Goal: Task Accomplishment & Management: Manage account settings

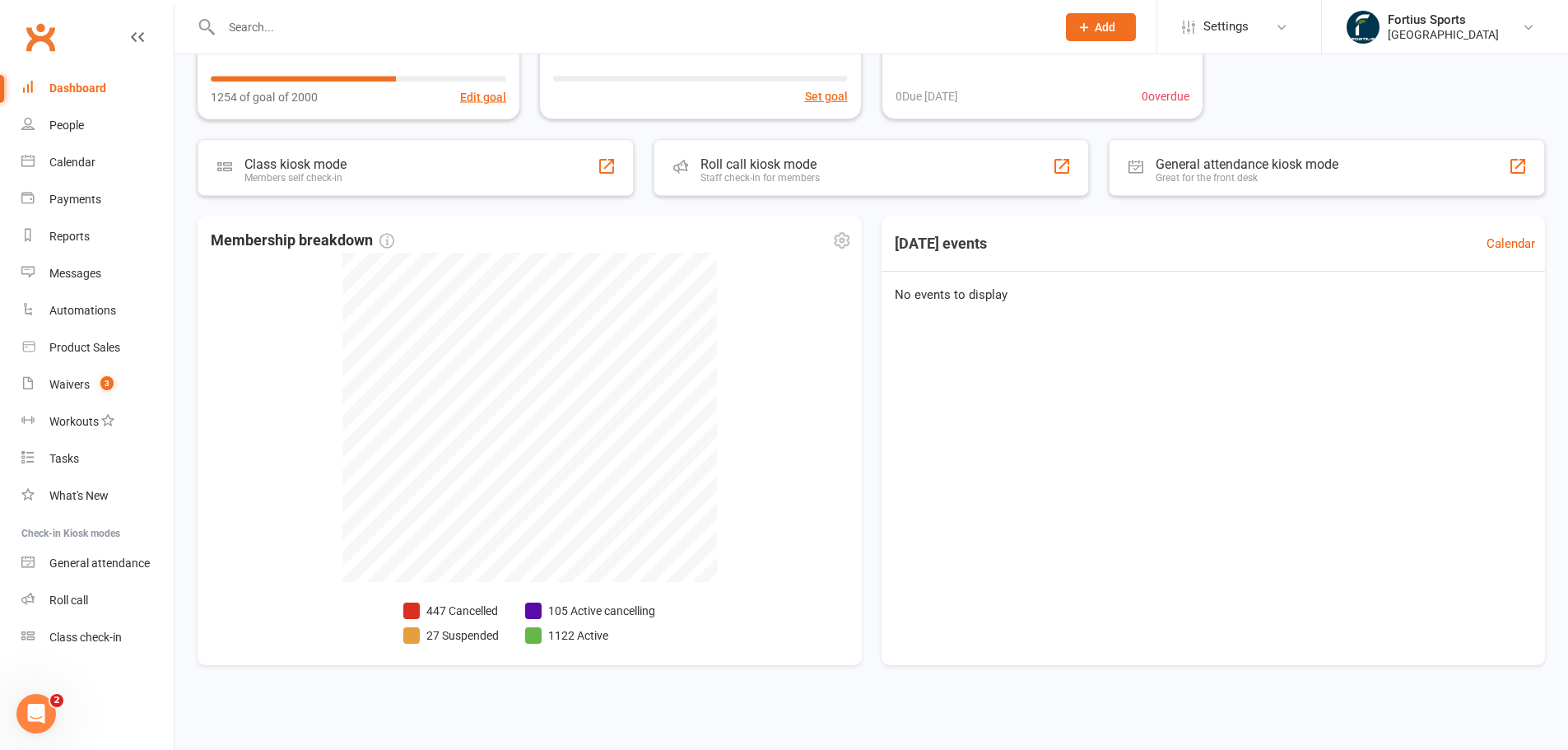
scroll to position [223, 0]
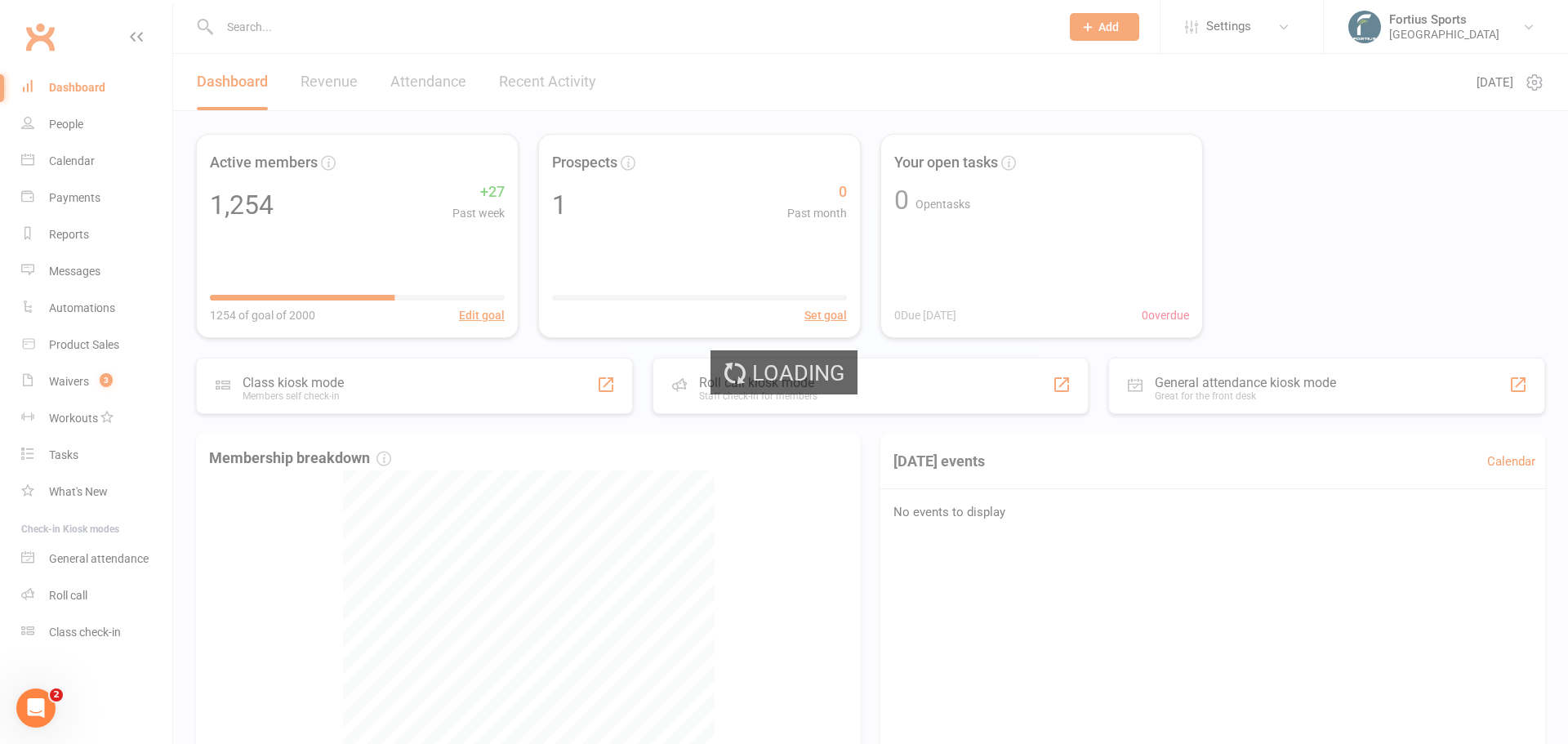
select select "no_trial"
select select "100"
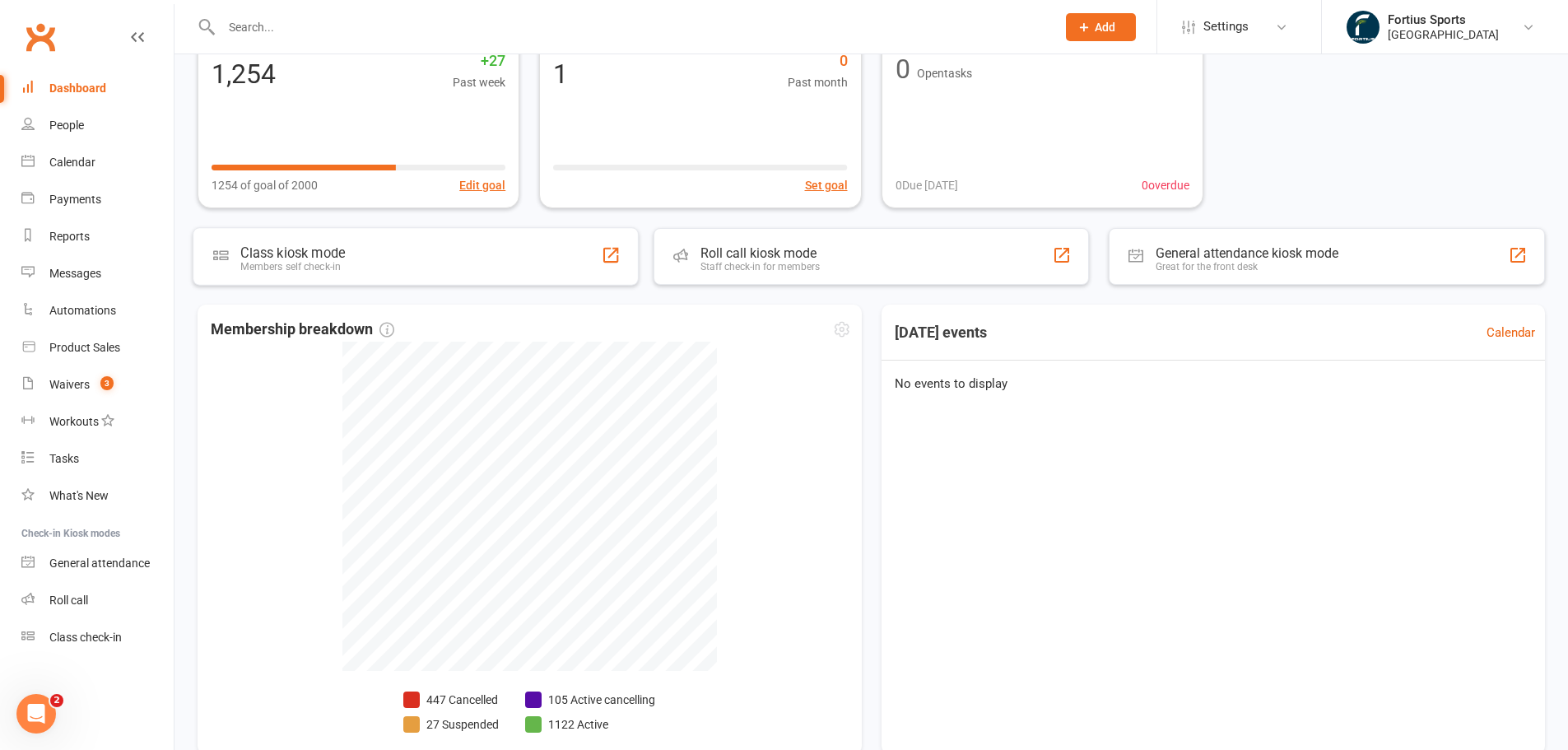
scroll to position [223, 0]
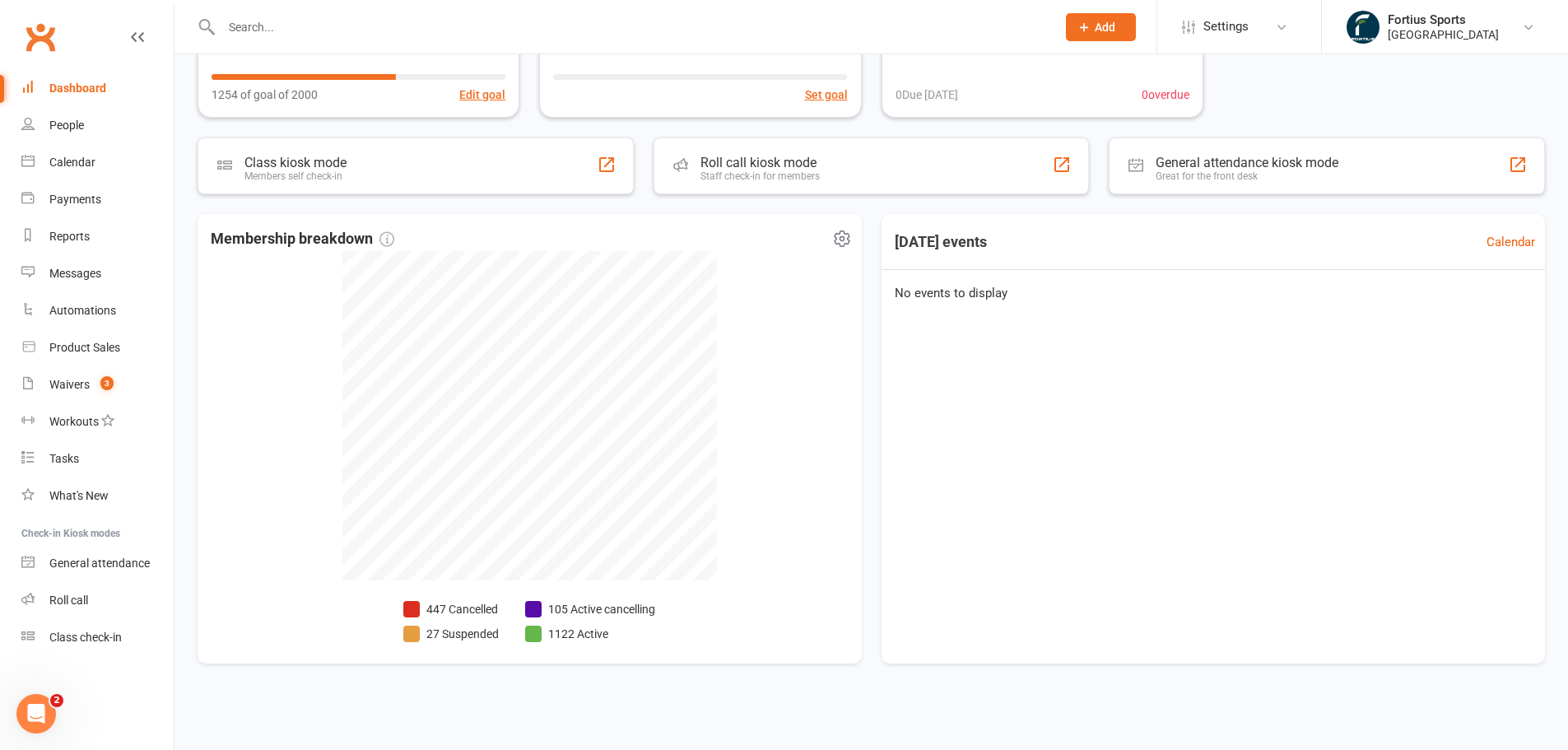
select select "no_trial"
select select "100"
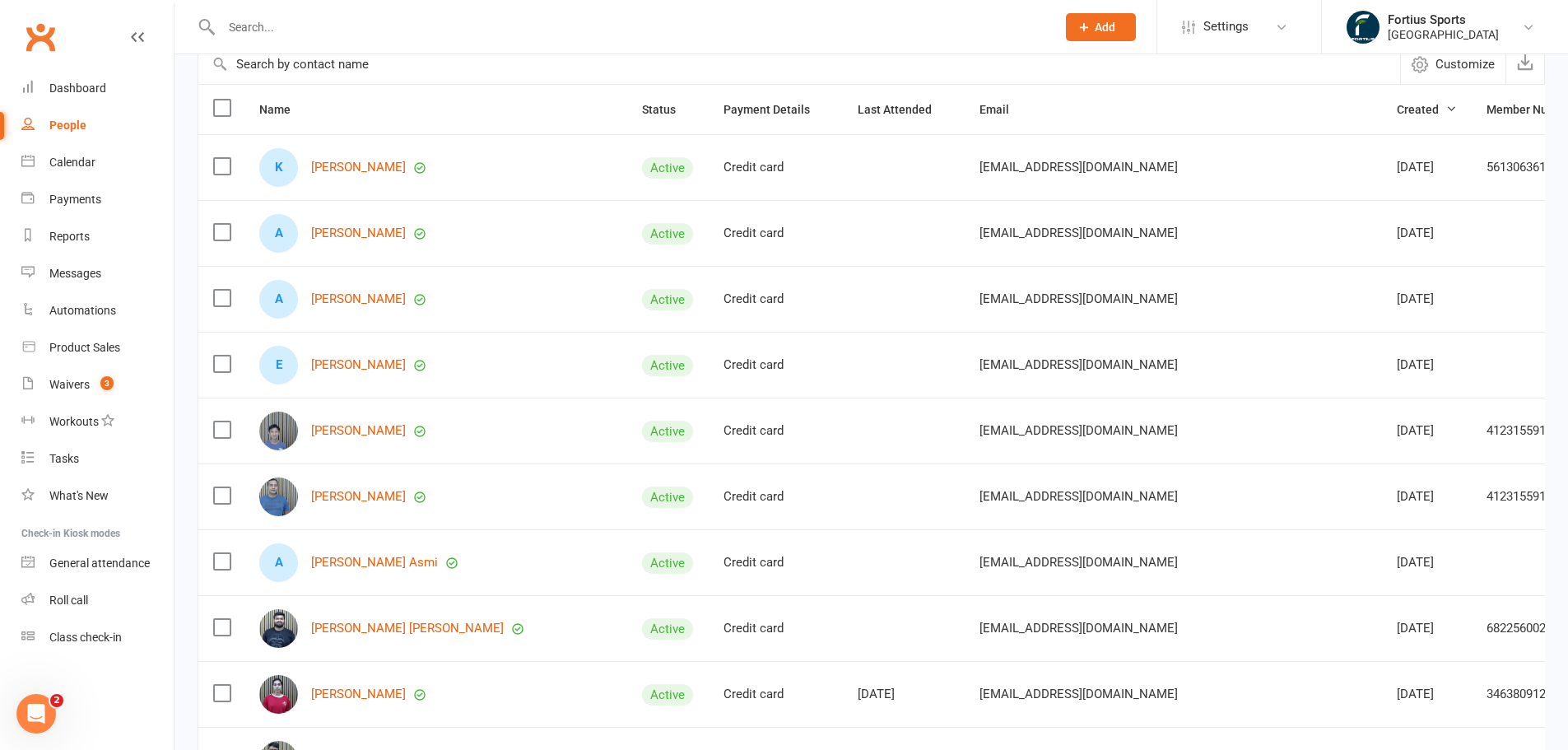
scroll to position [329, 0]
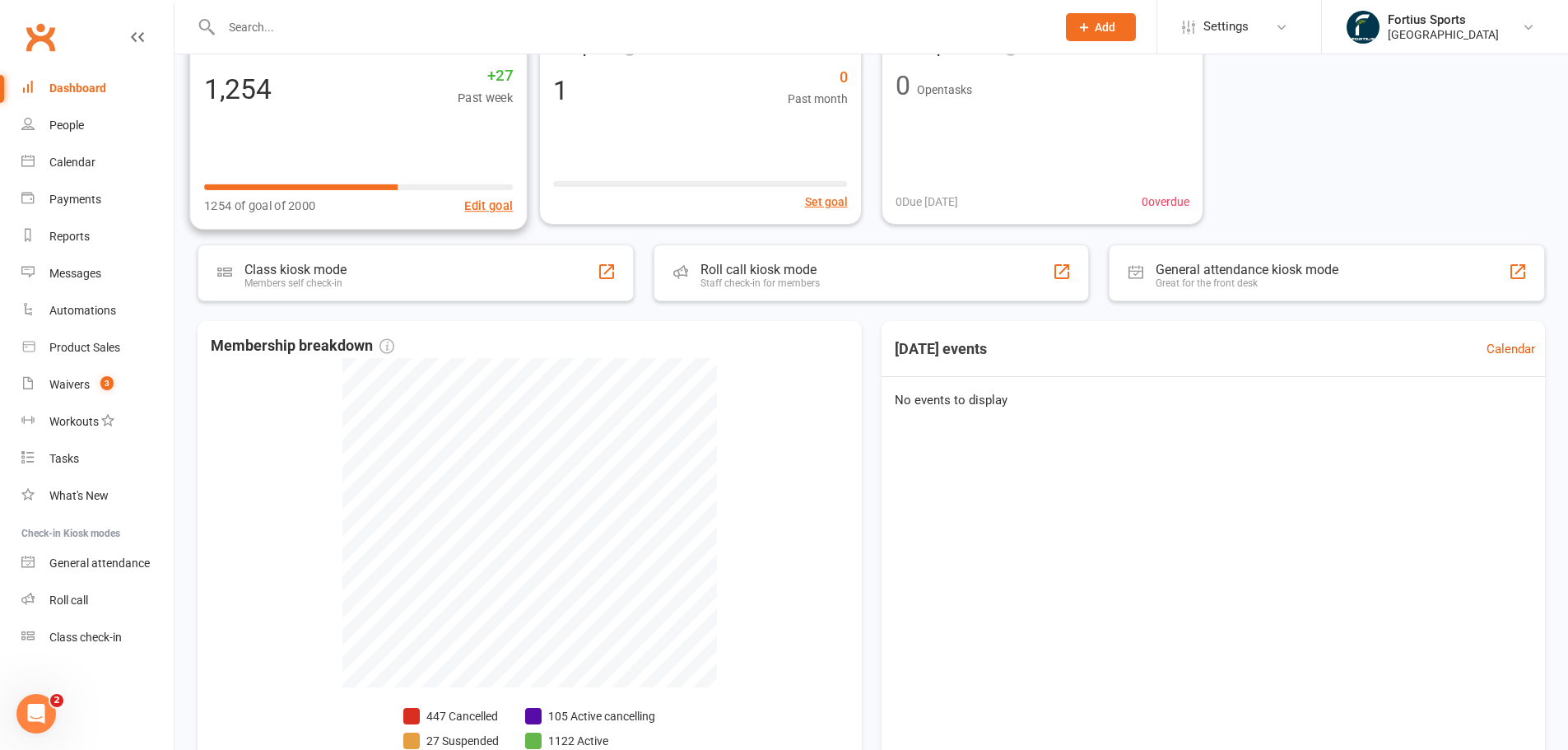
scroll to position [223, 0]
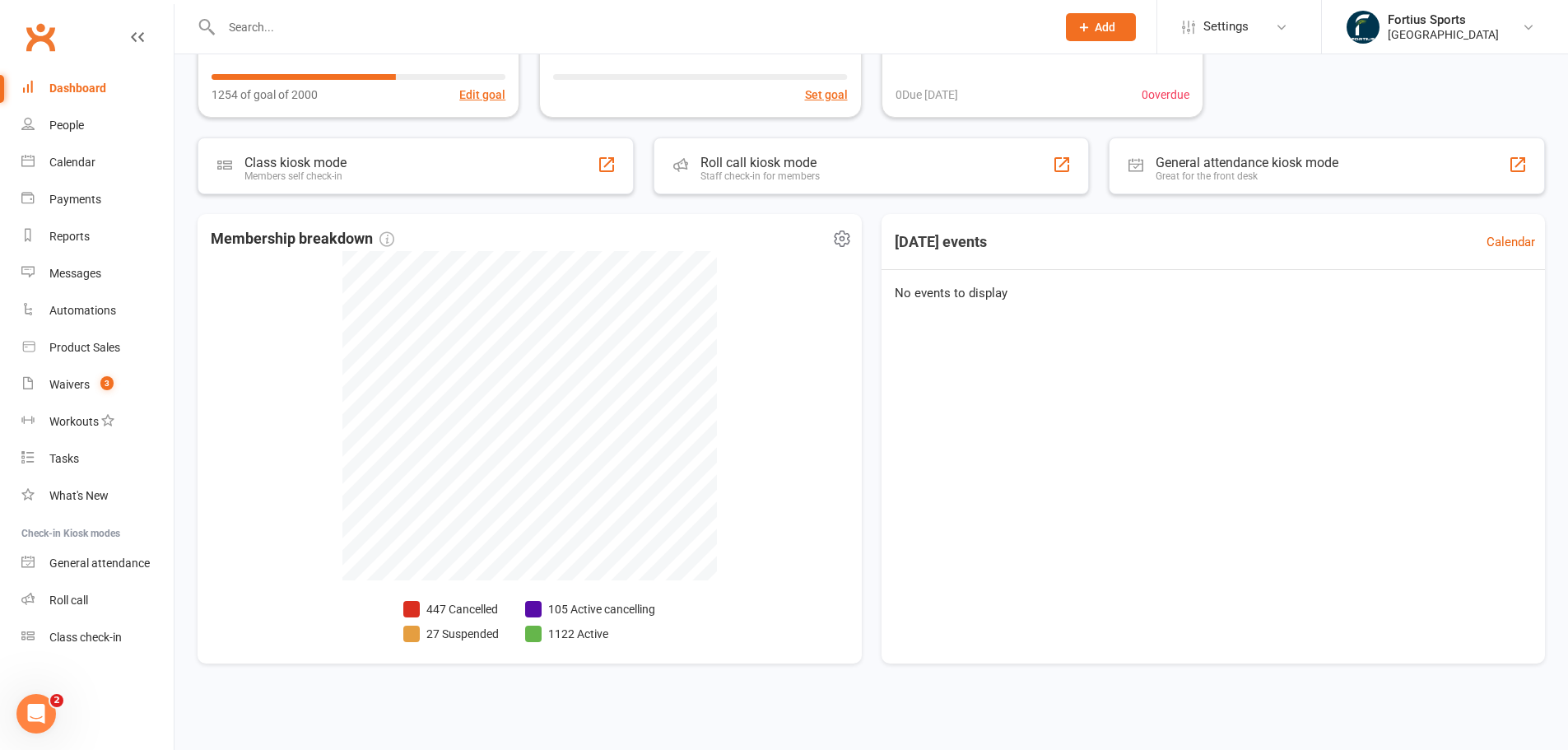
select select "no_trial"
select select "100"
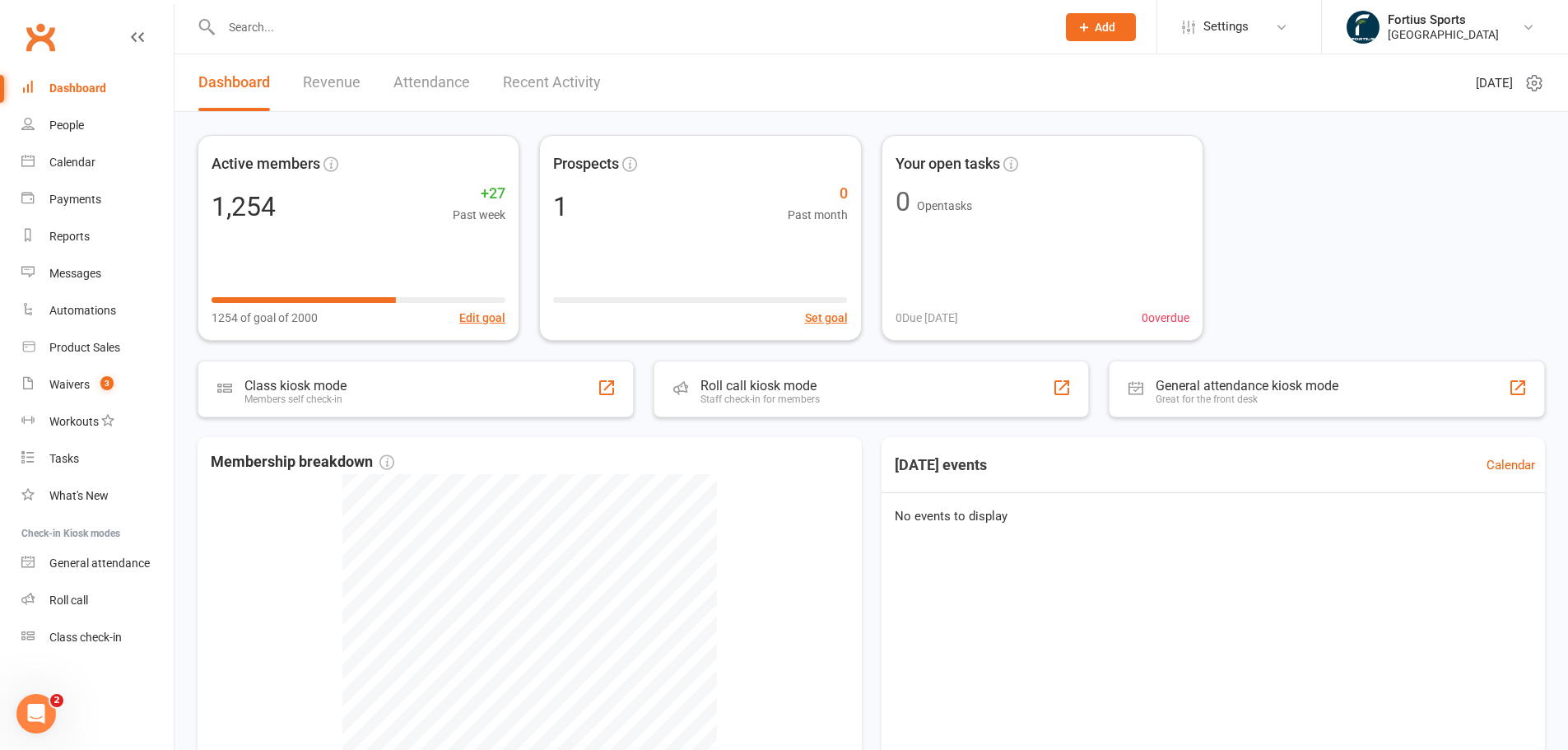
scroll to position [223, 0]
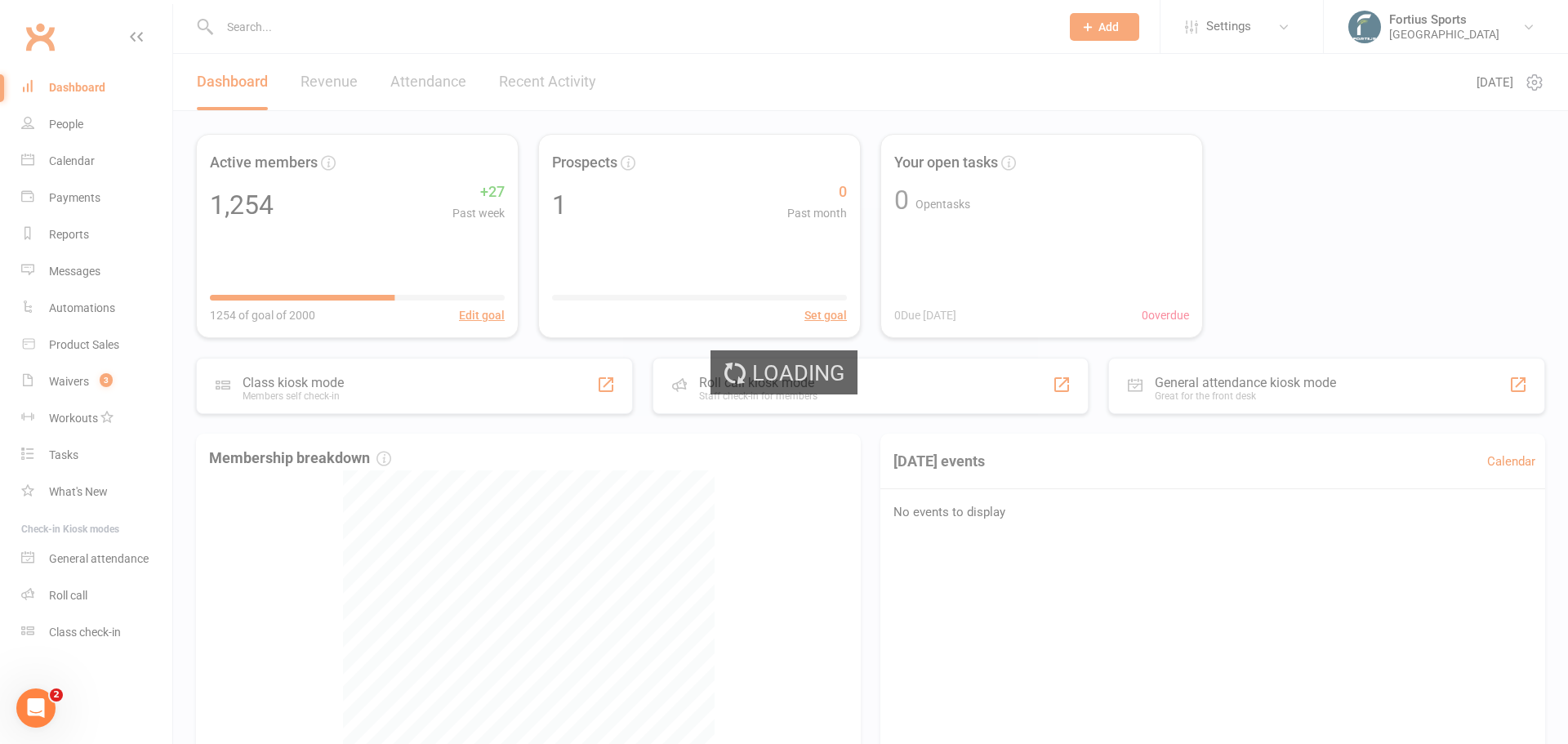
select select "100"
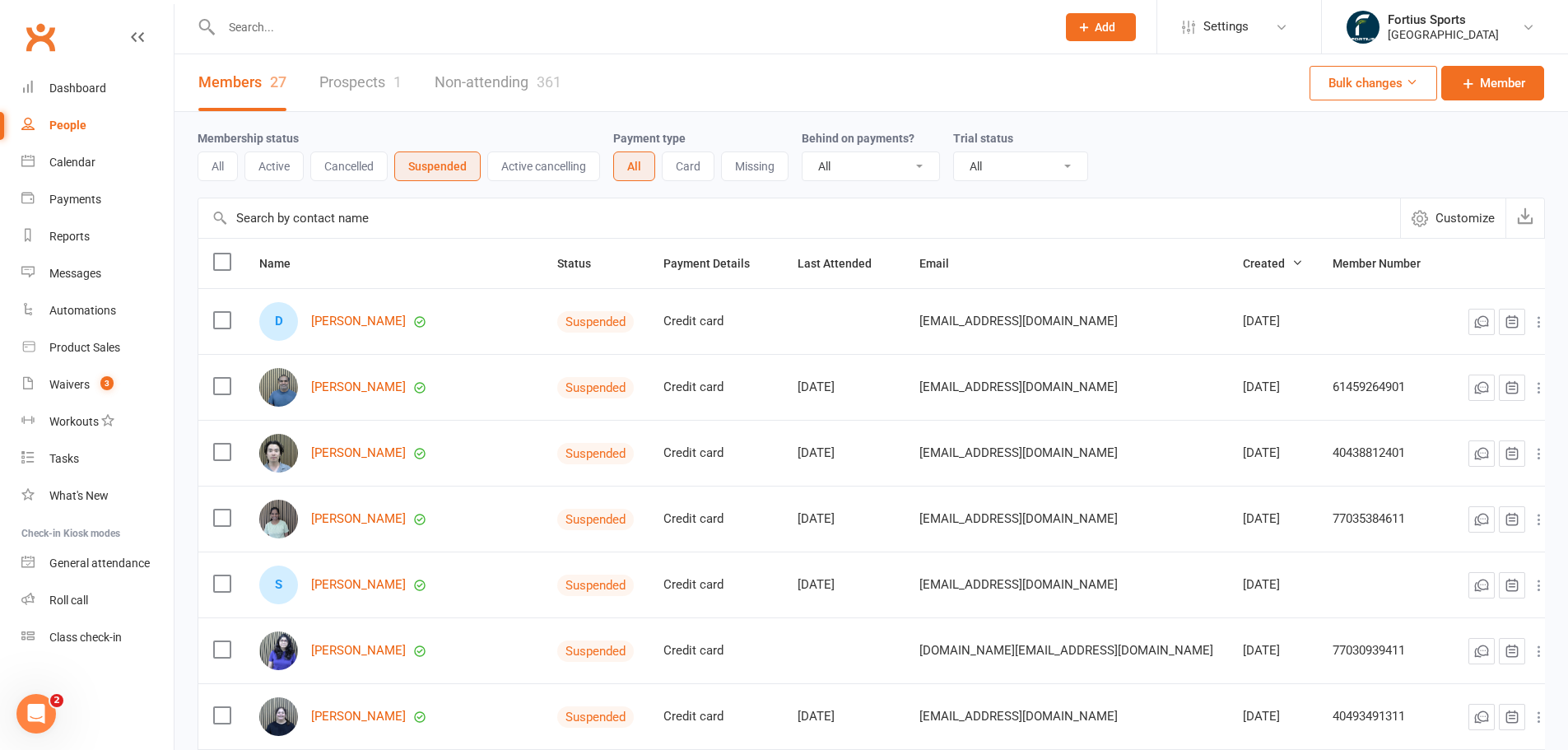
scroll to position [412, 0]
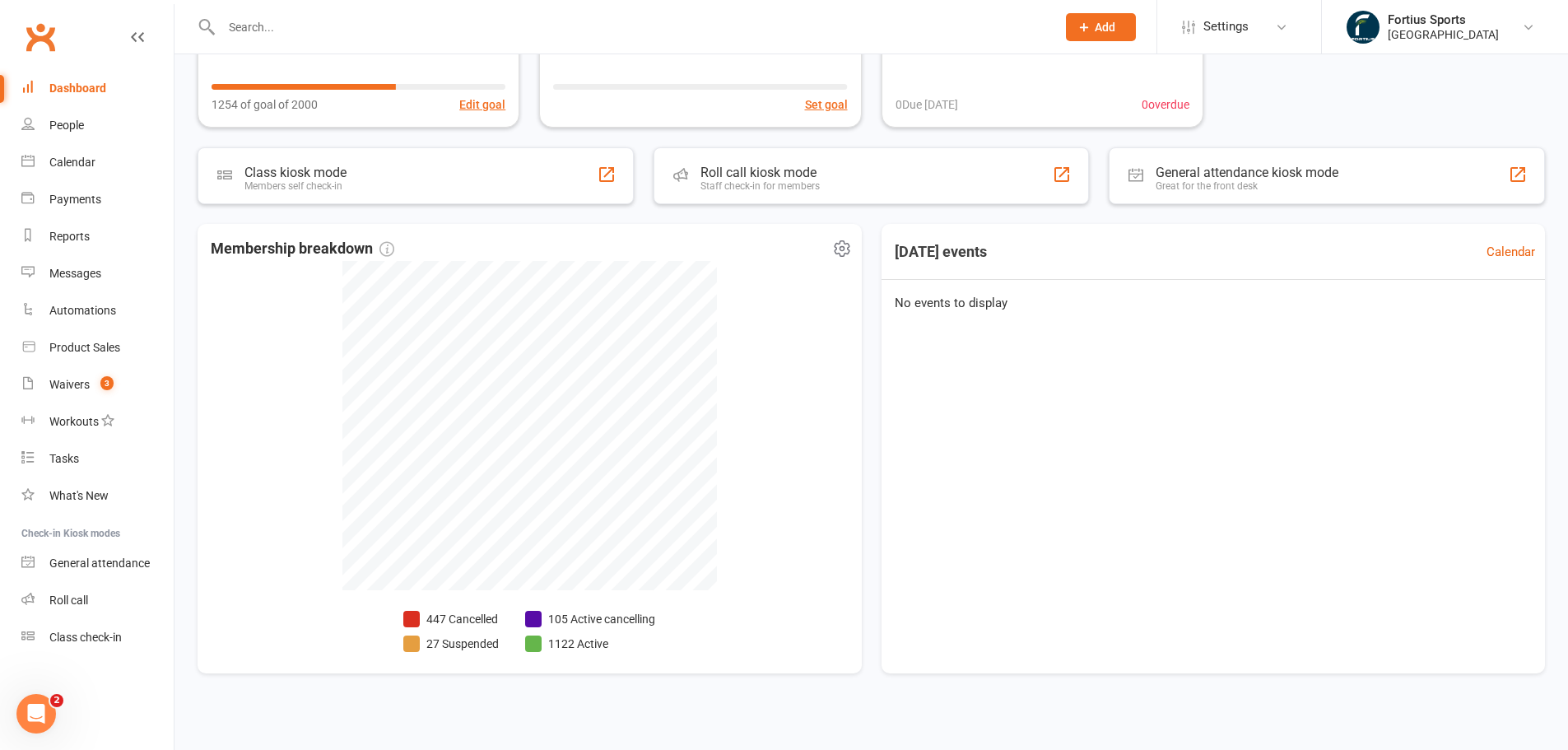
scroll to position [223, 0]
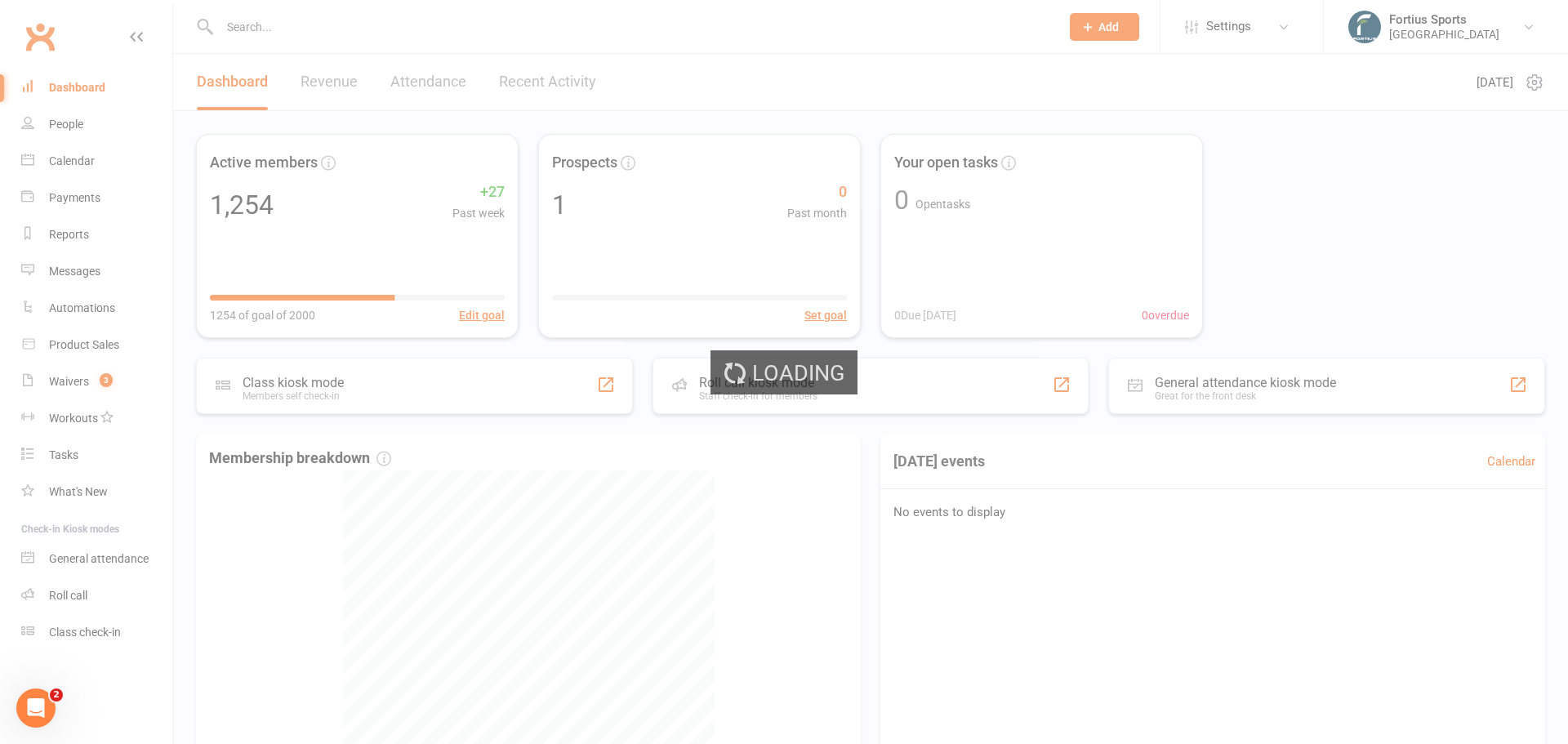
select select "no_trial"
select select "100"
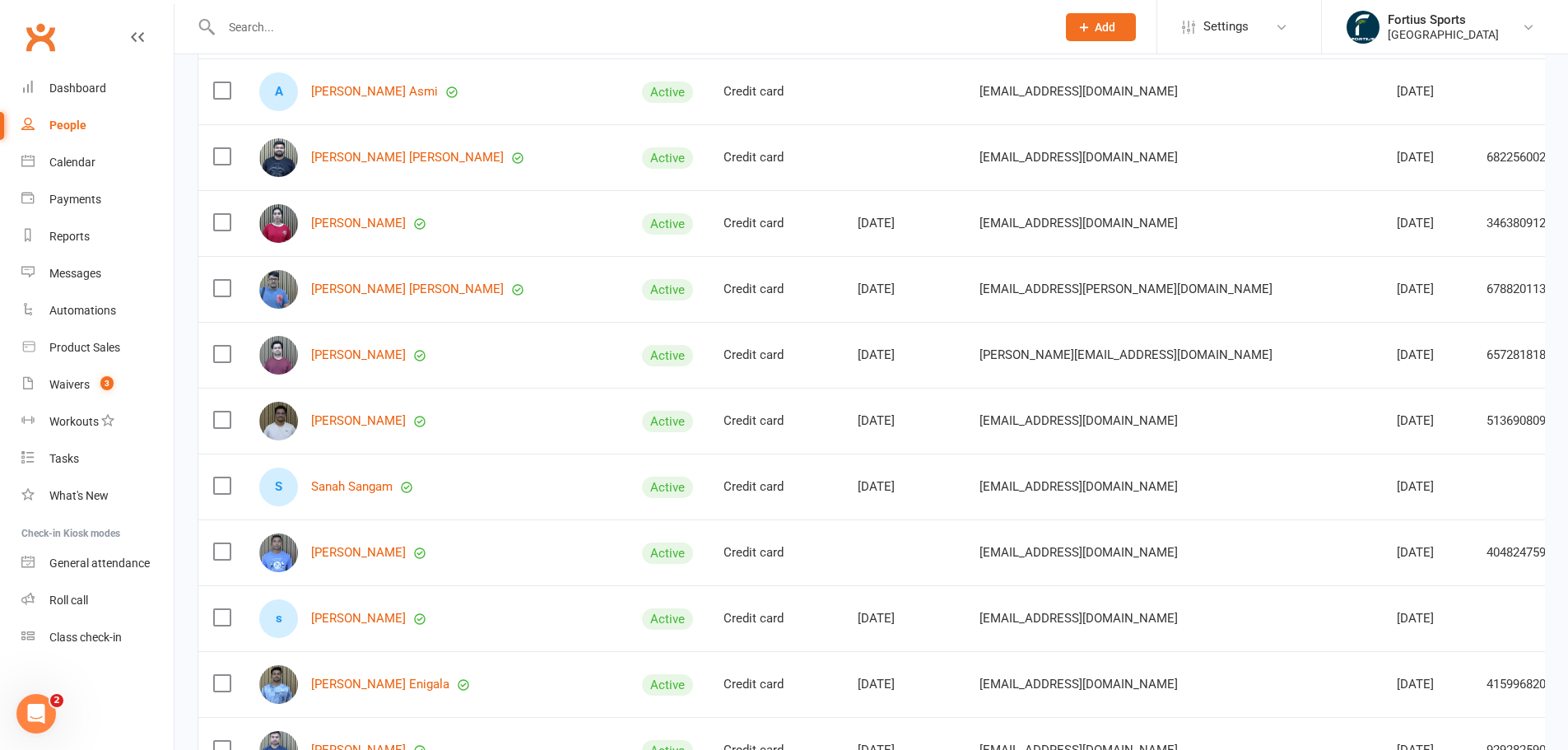
scroll to position [741, 0]
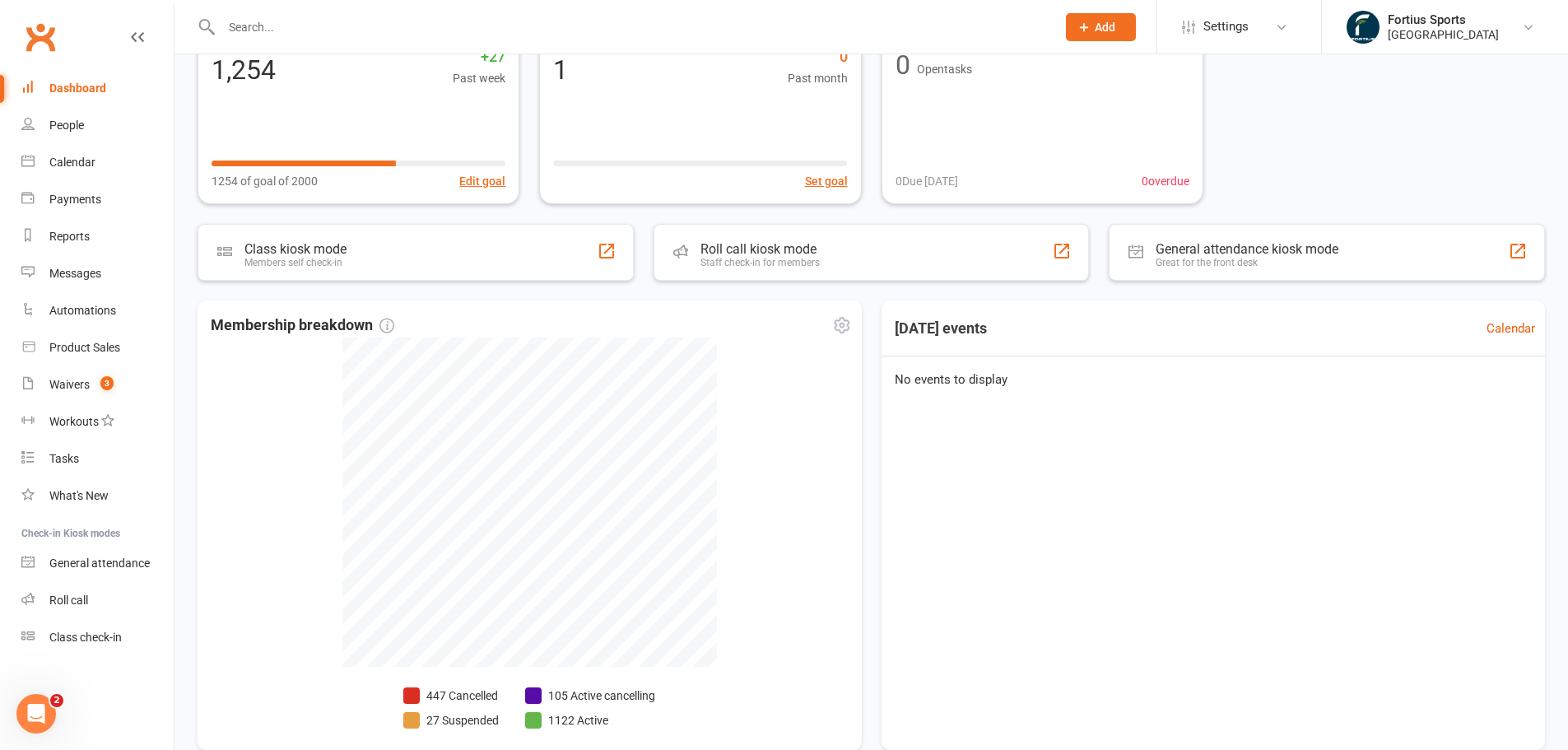
scroll to position [223, 0]
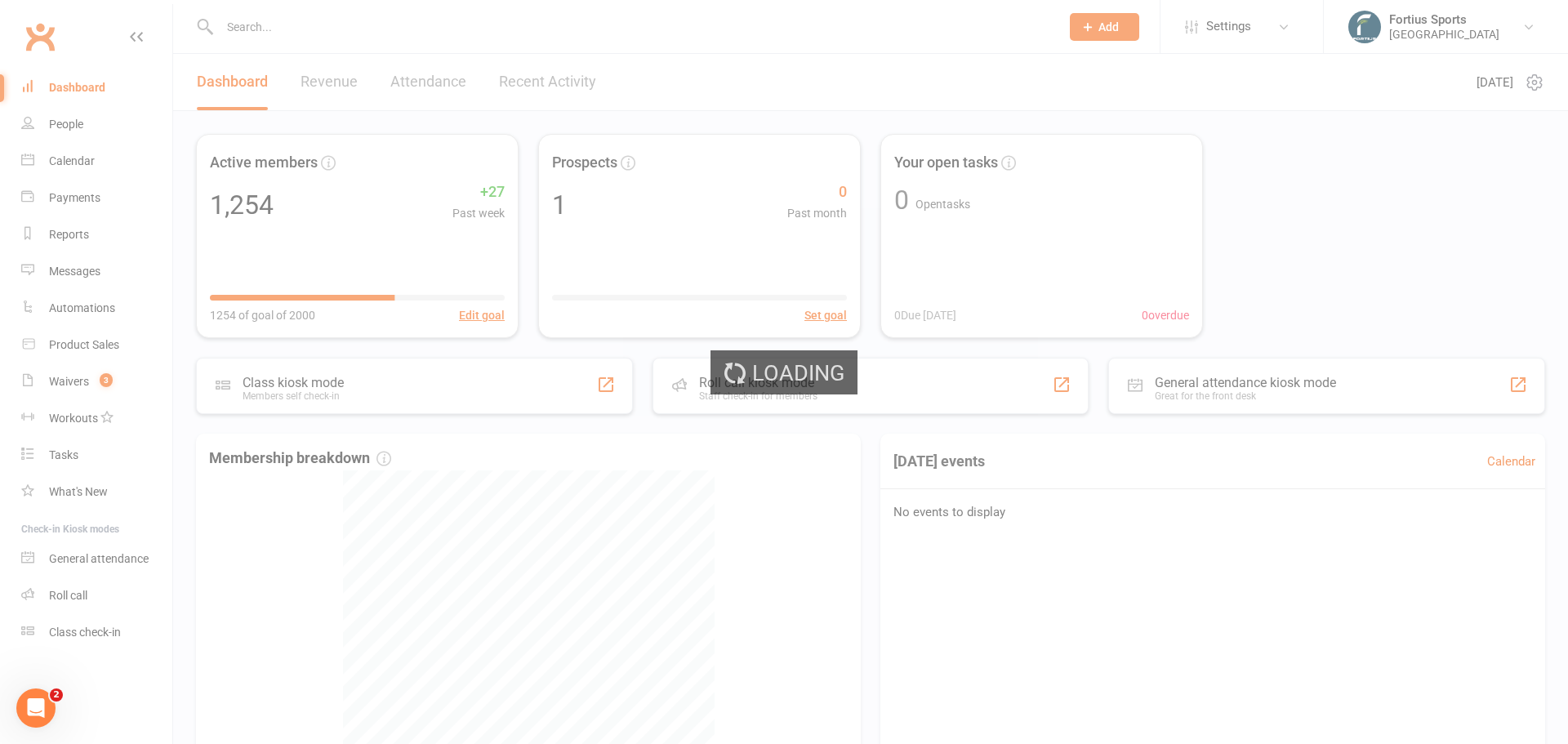
select select "no_trial"
select select "100"
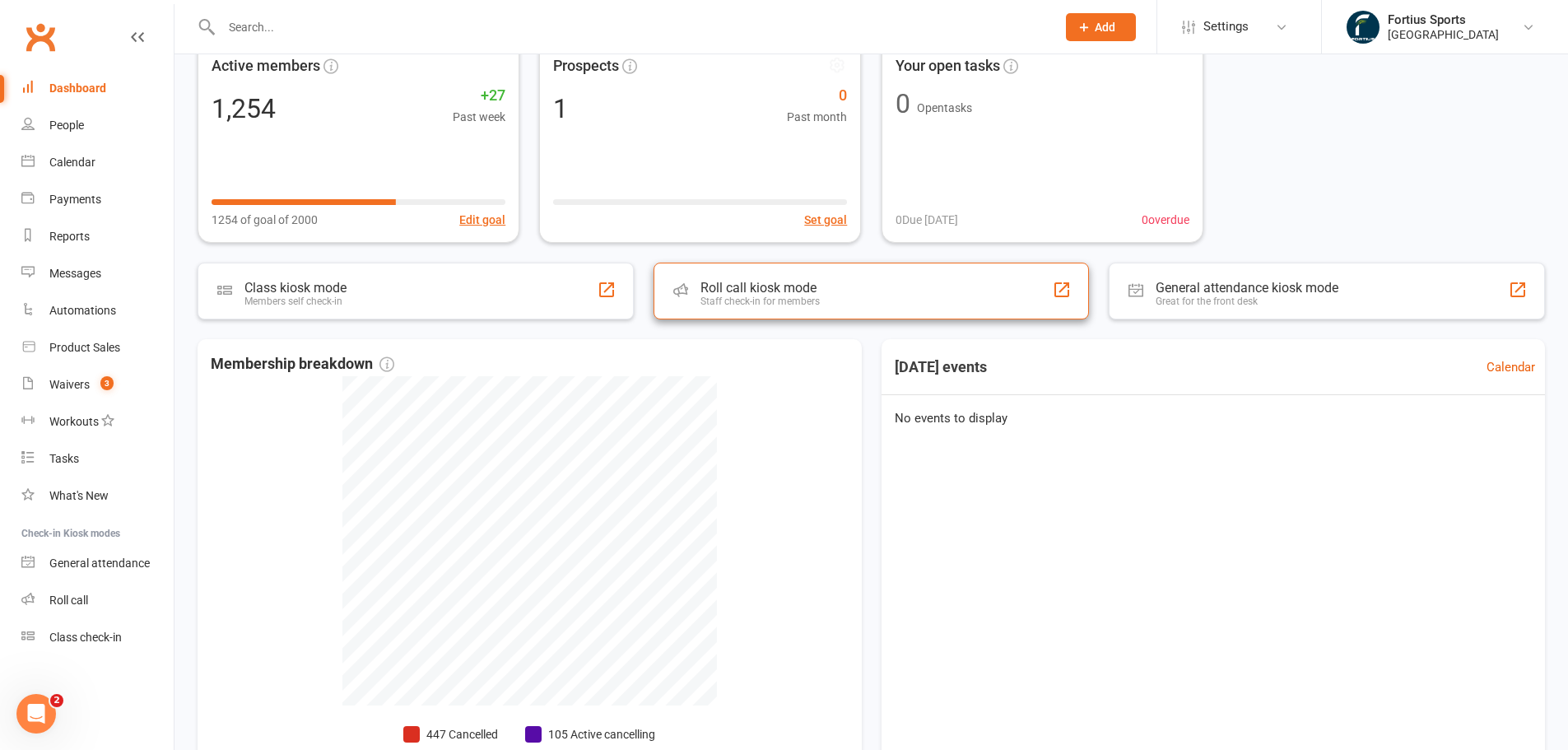
scroll to position [223, 0]
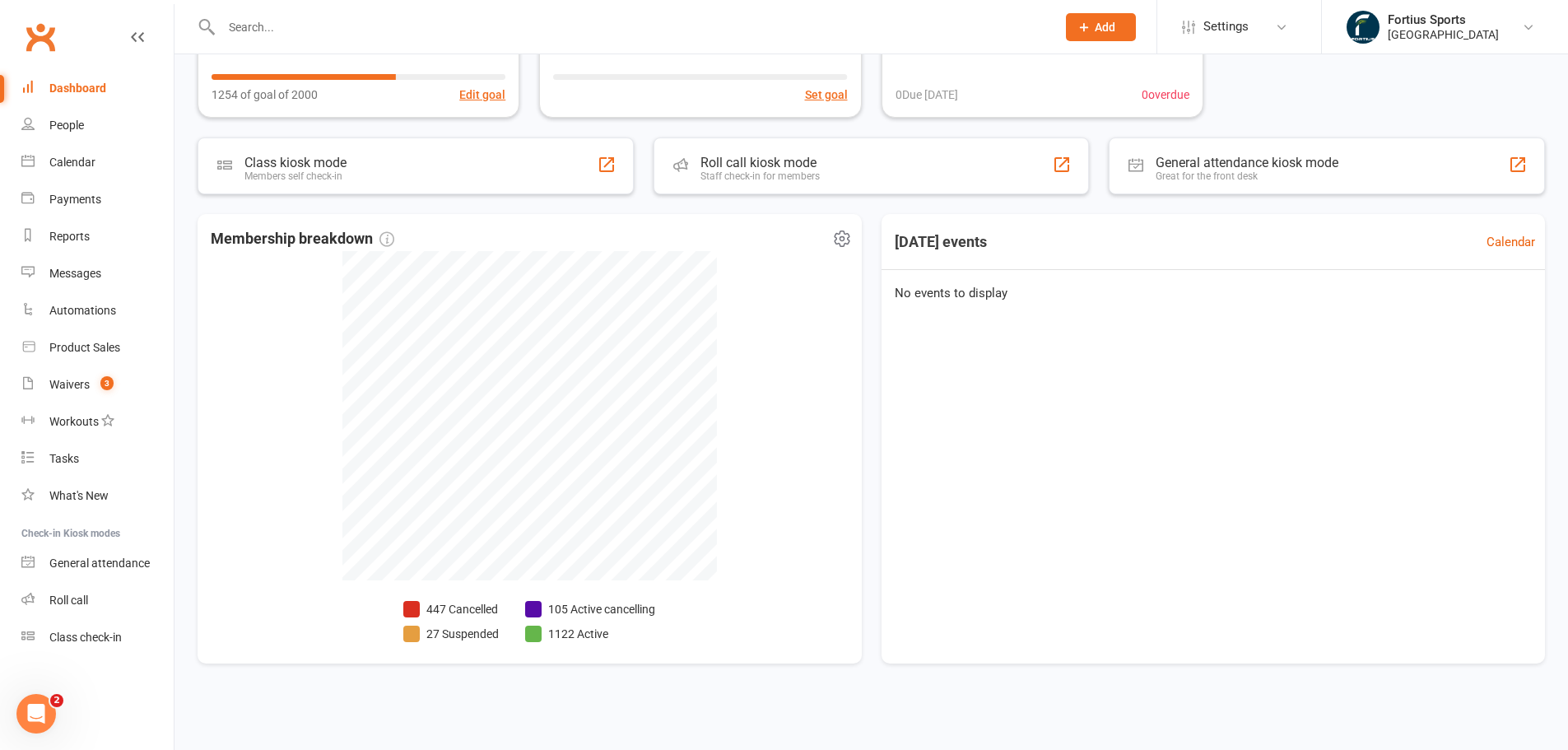
click at [850, 242] on icon at bounding box center [842, 239] width 20 height 20
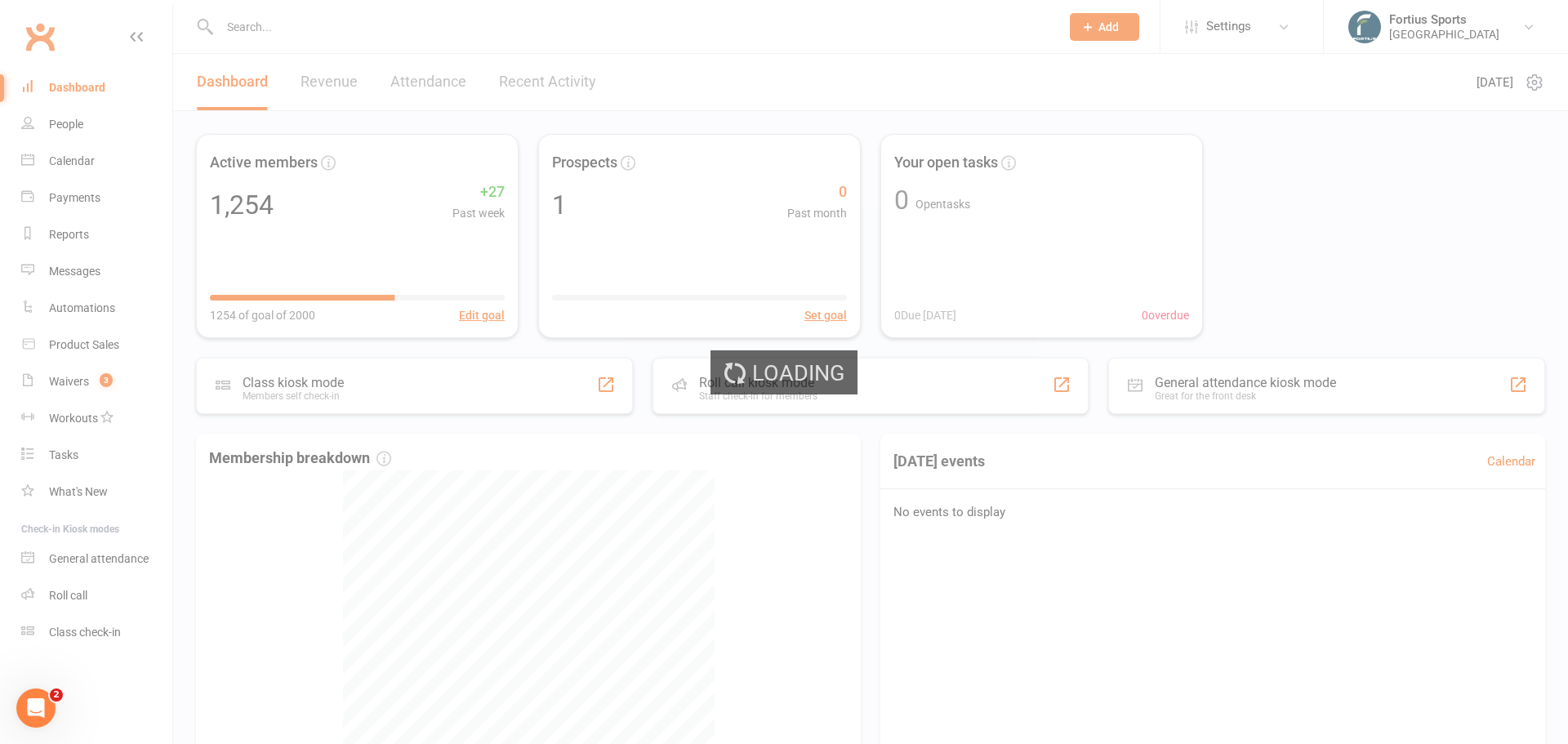
select select "no_trial"
select select "100"
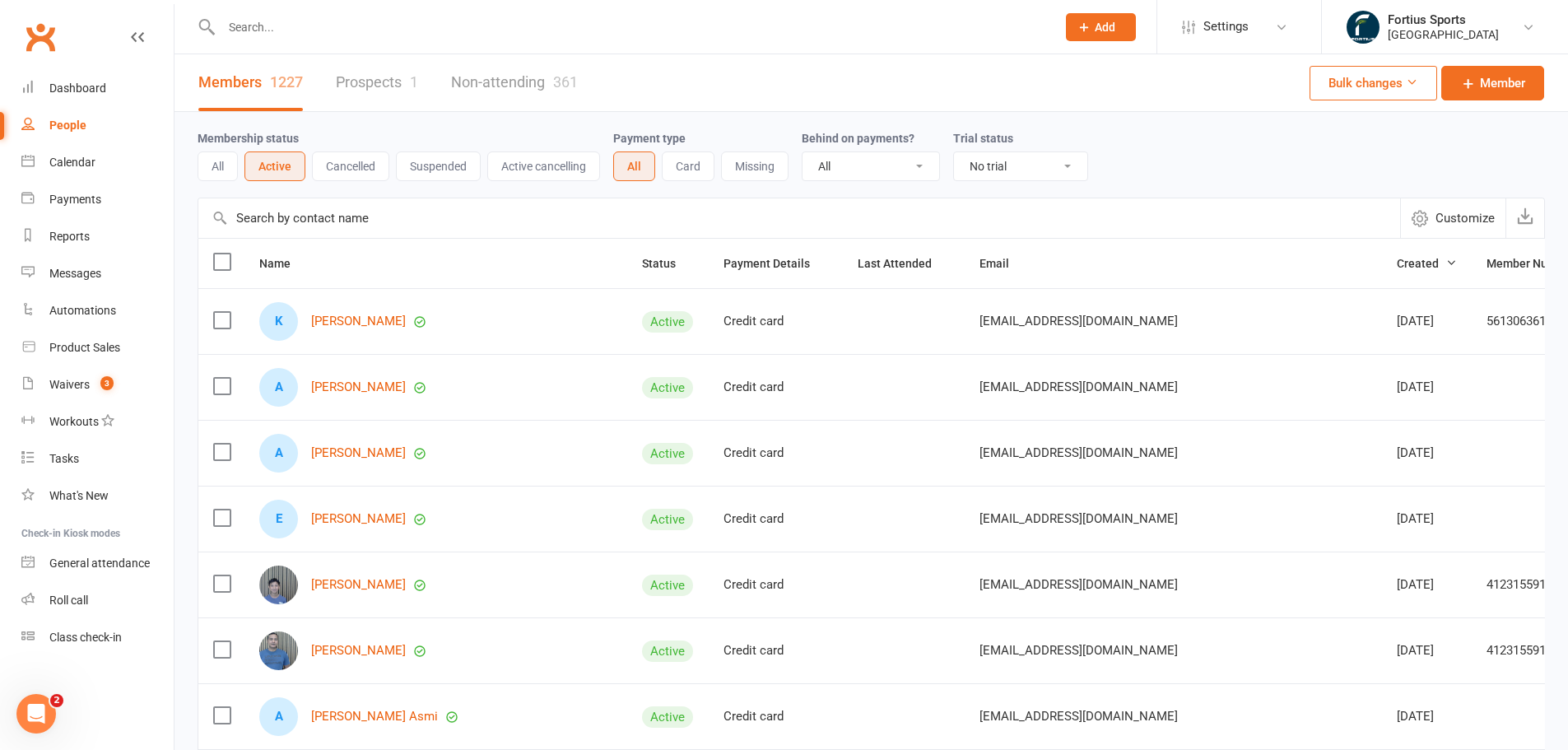
click at [55, 39] on link "Clubworx" at bounding box center [41, 37] width 41 height 41
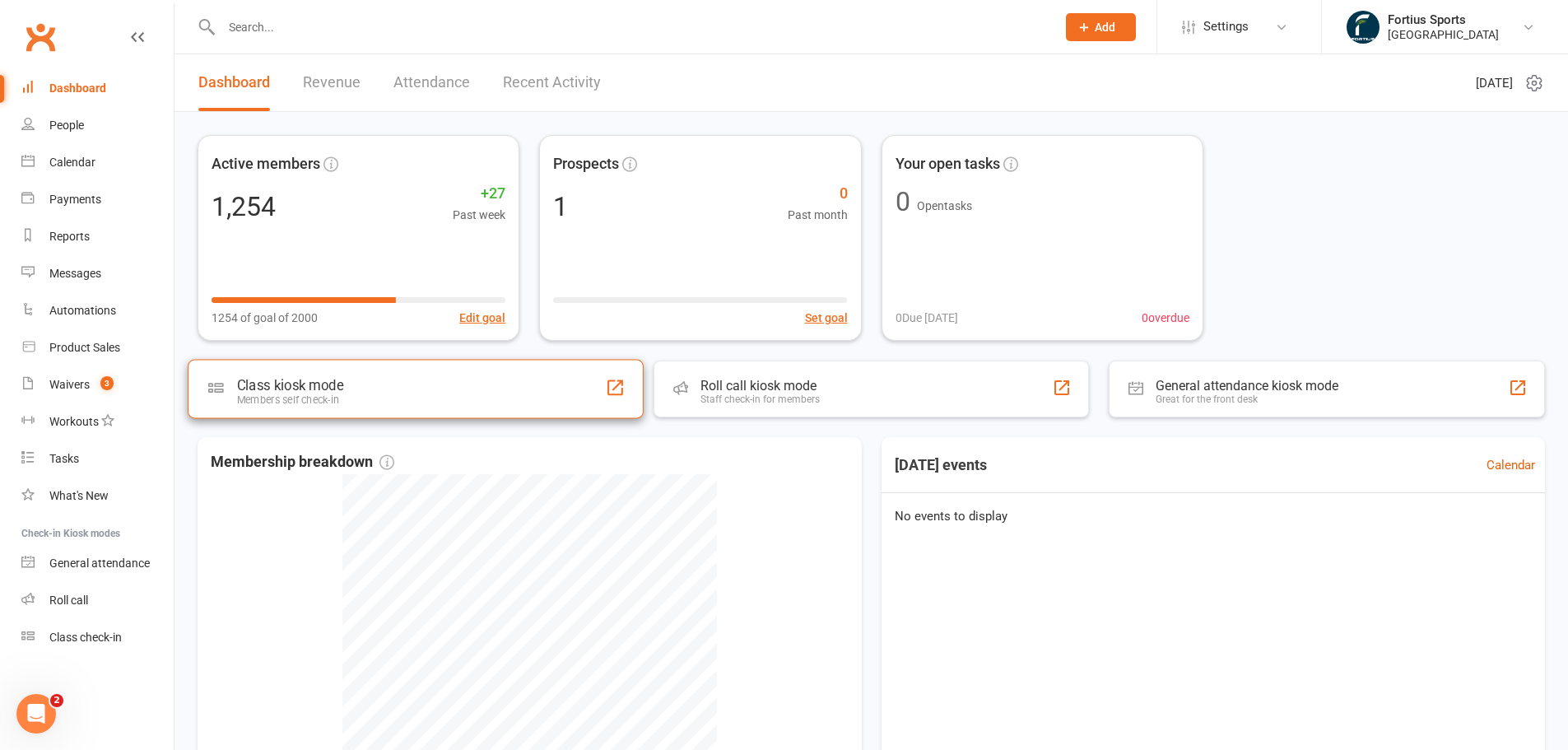
scroll to position [223, 0]
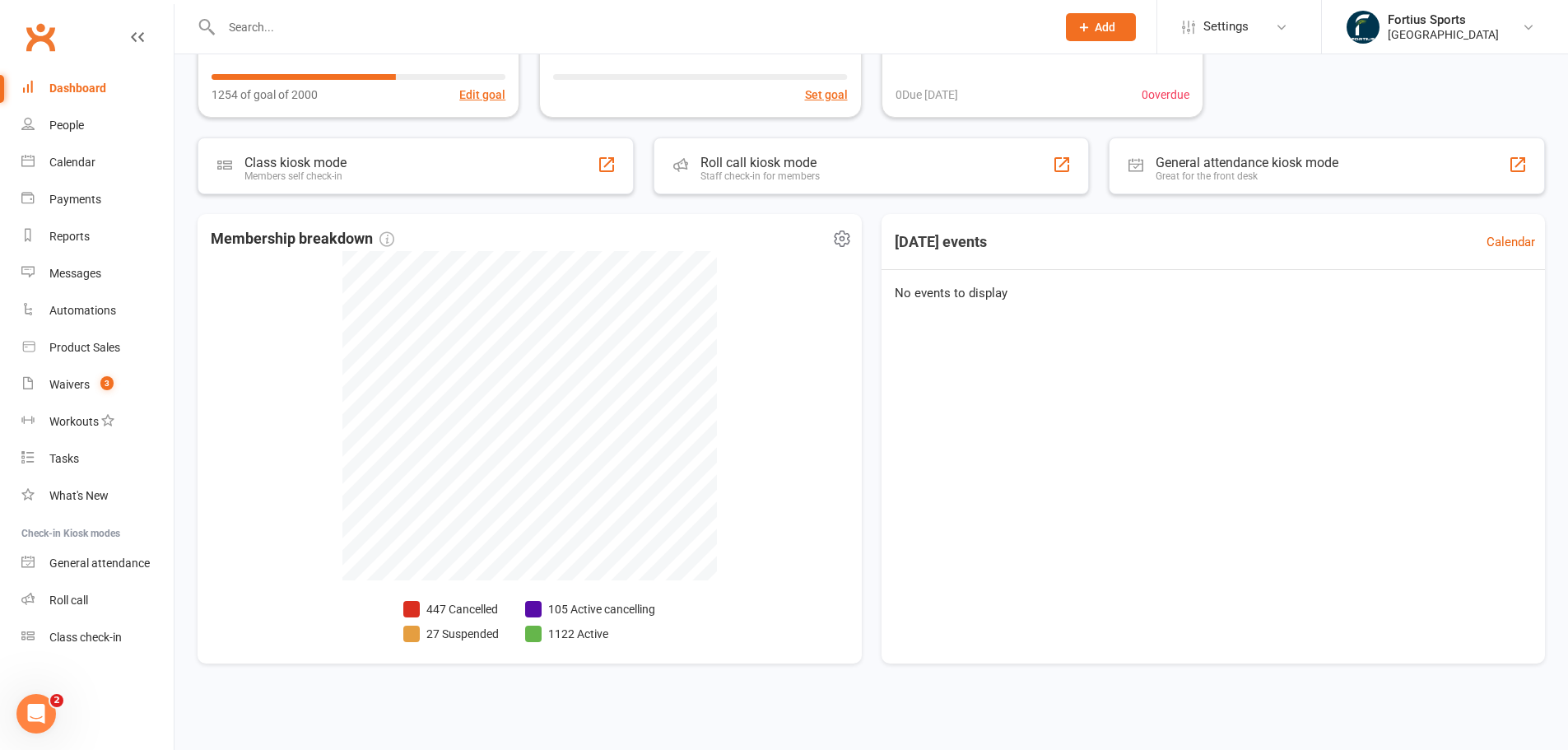
click at [431, 605] on li "447 Cancelled" at bounding box center [450, 609] width 95 height 18
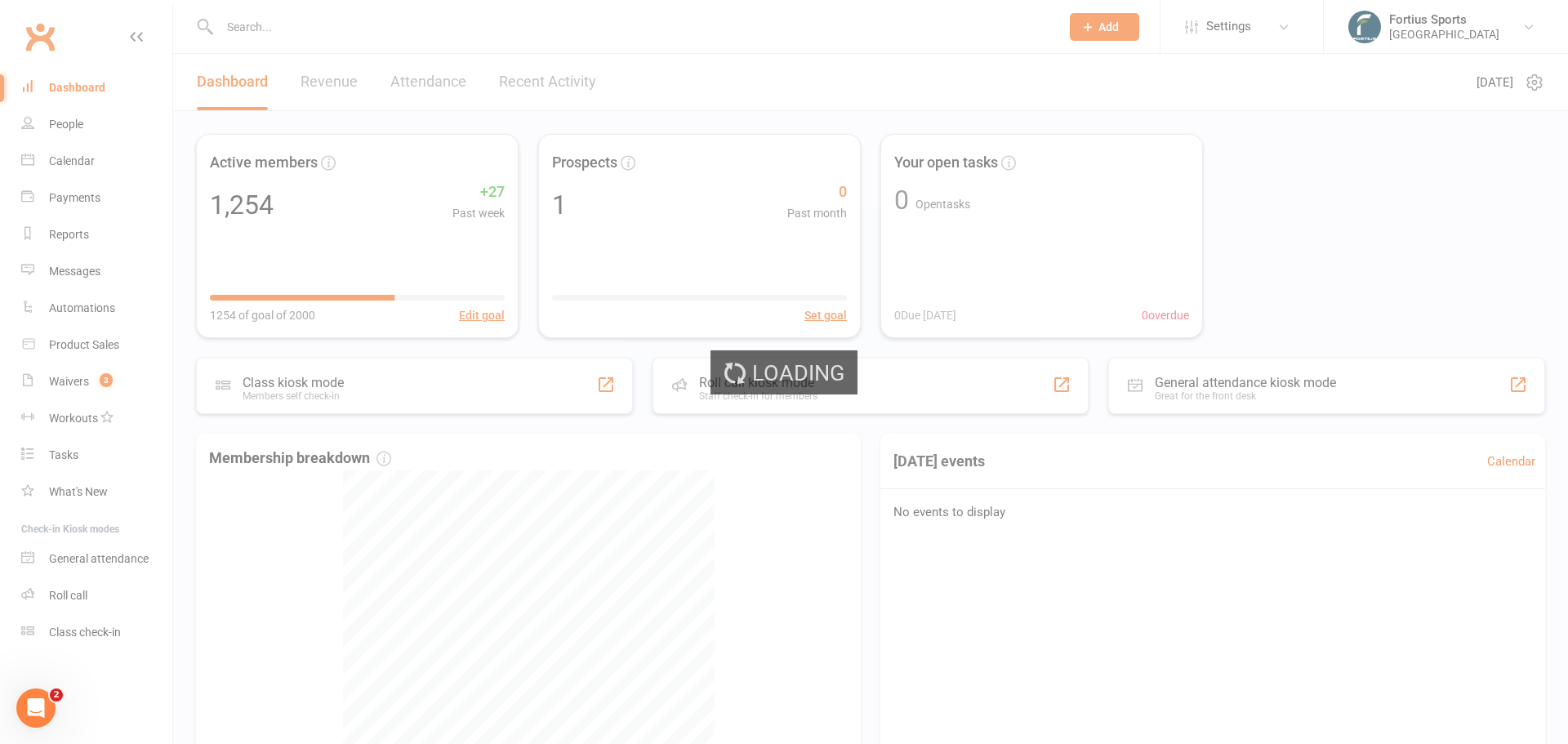
select select "no_trial"
select select "100"
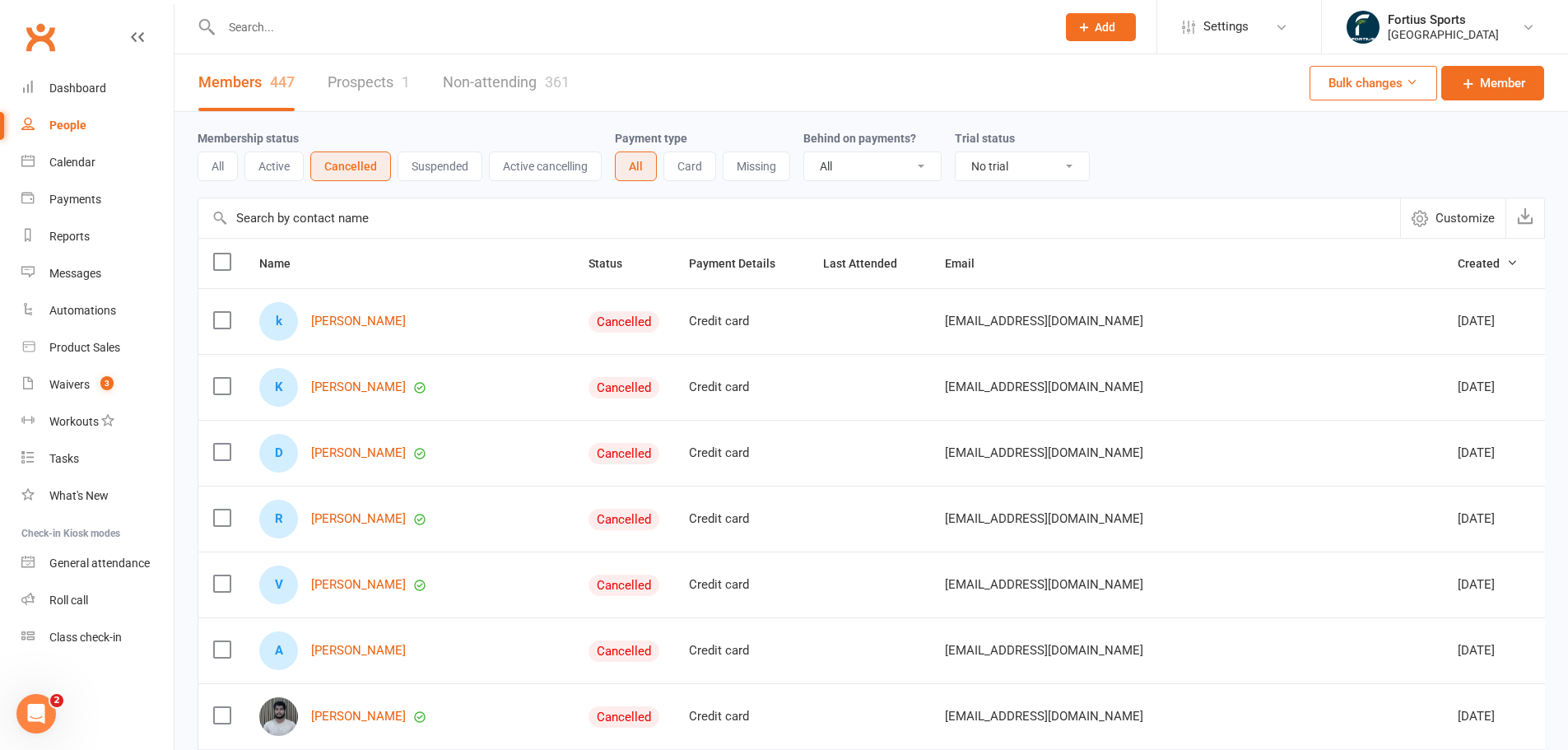
click at [78, 31] on div "Clubworx" at bounding box center [86, 46] width 173 height 61
click at [51, 37] on link "Clubworx" at bounding box center [41, 37] width 41 height 41
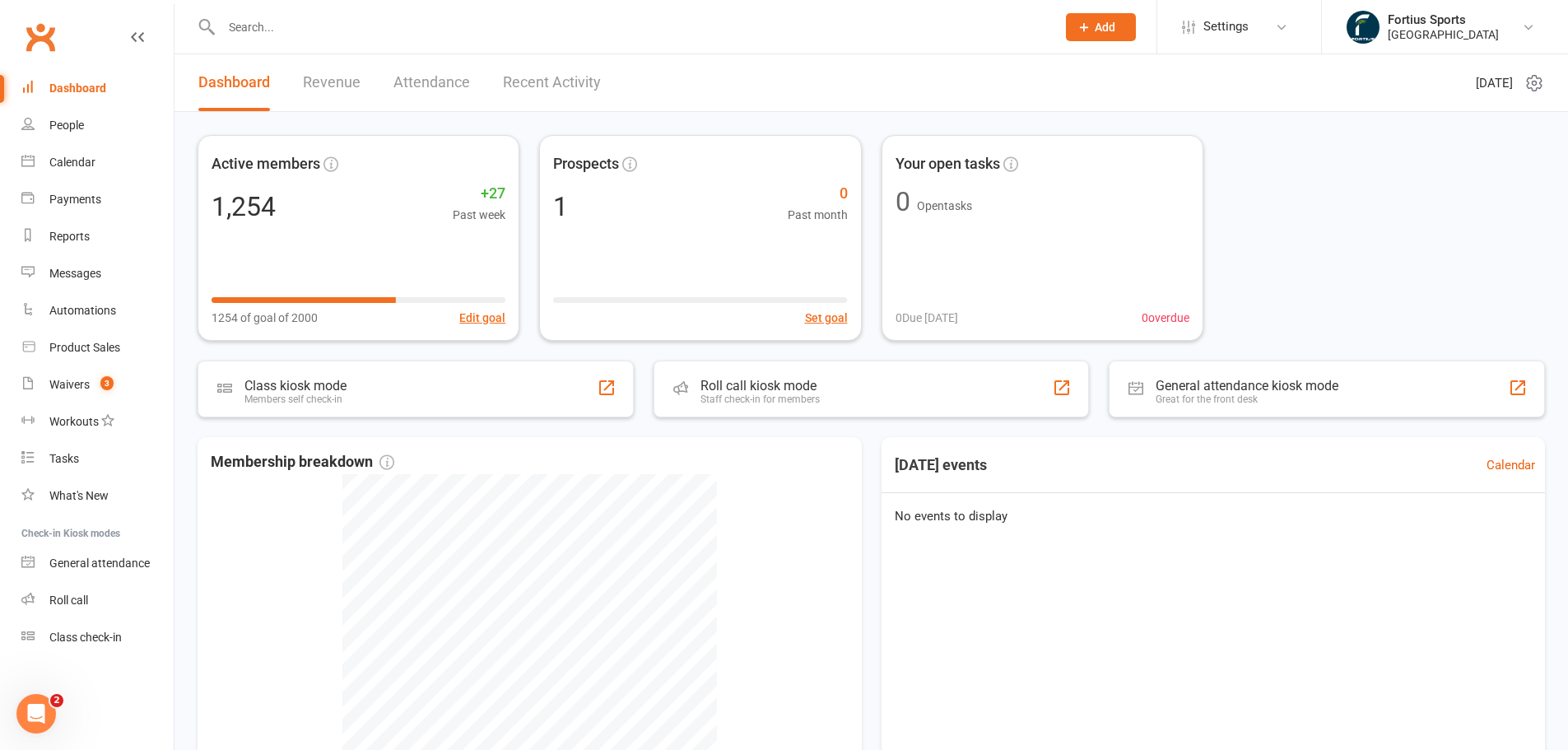
click at [636, 128] on div "Active members 1,254 +27 Past week 1254 of goal of 2000 Edit goal Prospects 1 0…" at bounding box center [870, 519] width 1393 height 814
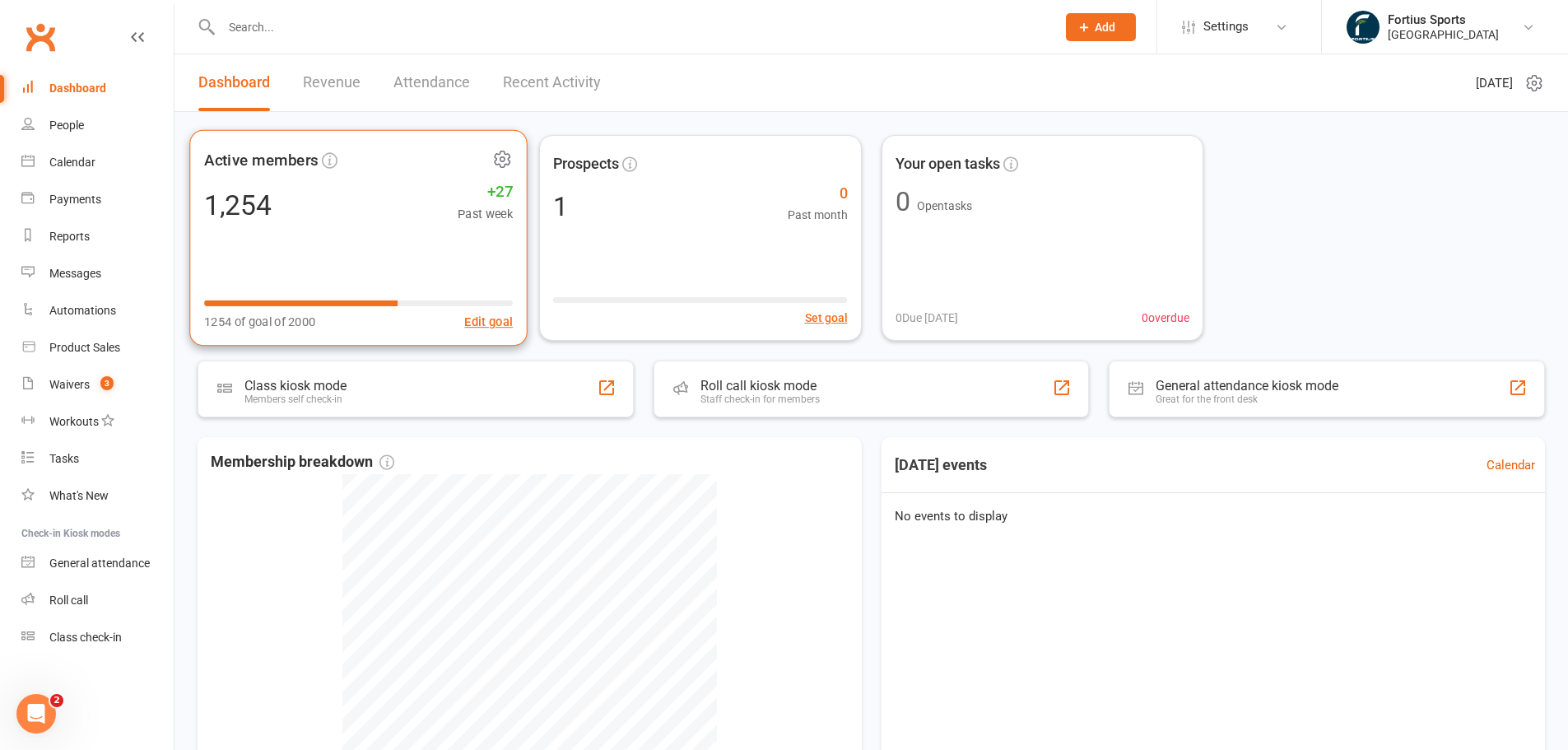
click at [494, 155] on icon at bounding box center [502, 159] width 15 height 16
click at [541, 134] on div "Active members 1,254 +27 Past week 1254 of goal of 2000 Edit goal Prospects 1 0…" at bounding box center [870, 519] width 1393 height 814
click at [497, 157] on icon at bounding box center [502, 159] width 21 height 21
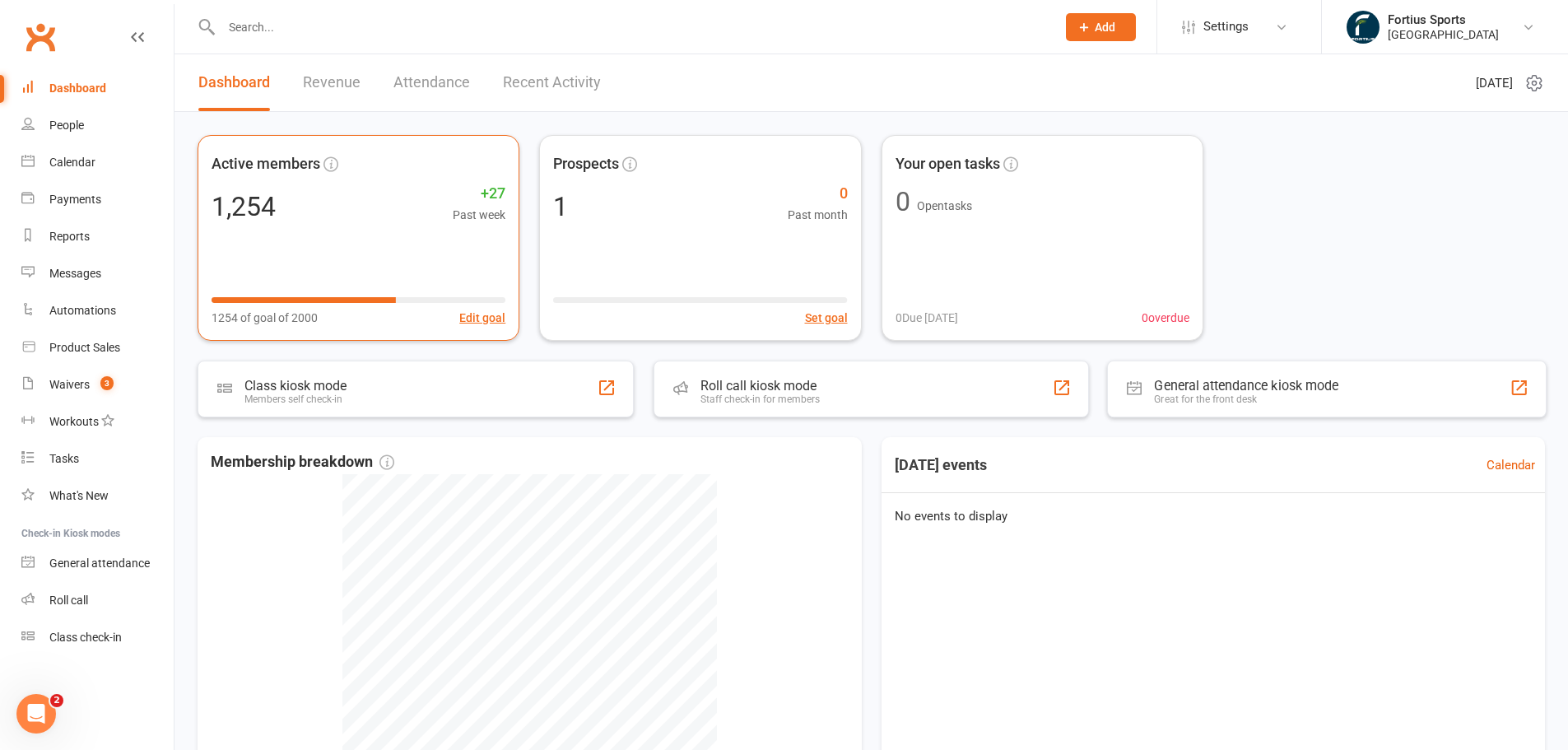
click at [1371, 261] on div "Active members 1,254 +27 Past week 1254 of goal of 2000 Edit goal Prospects 1 0…" at bounding box center [871, 238] width 1347 height 206
click at [1219, 302] on div "Active members 1,254 +27 Past week 1254 of goal of 2000 Edit goal Prospects 1 0…" at bounding box center [871, 238] width 1347 height 206
click at [235, 458] on span "Membership breakdown" at bounding box center [302, 462] width 183 height 24
drag, startPoint x: 235, startPoint y: 458, endPoint x: 368, endPoint y: 462, distance: 133.1
click at [368, 462] on span "Membership breakdown" at bounding box center [302, 462] width 183 height 24
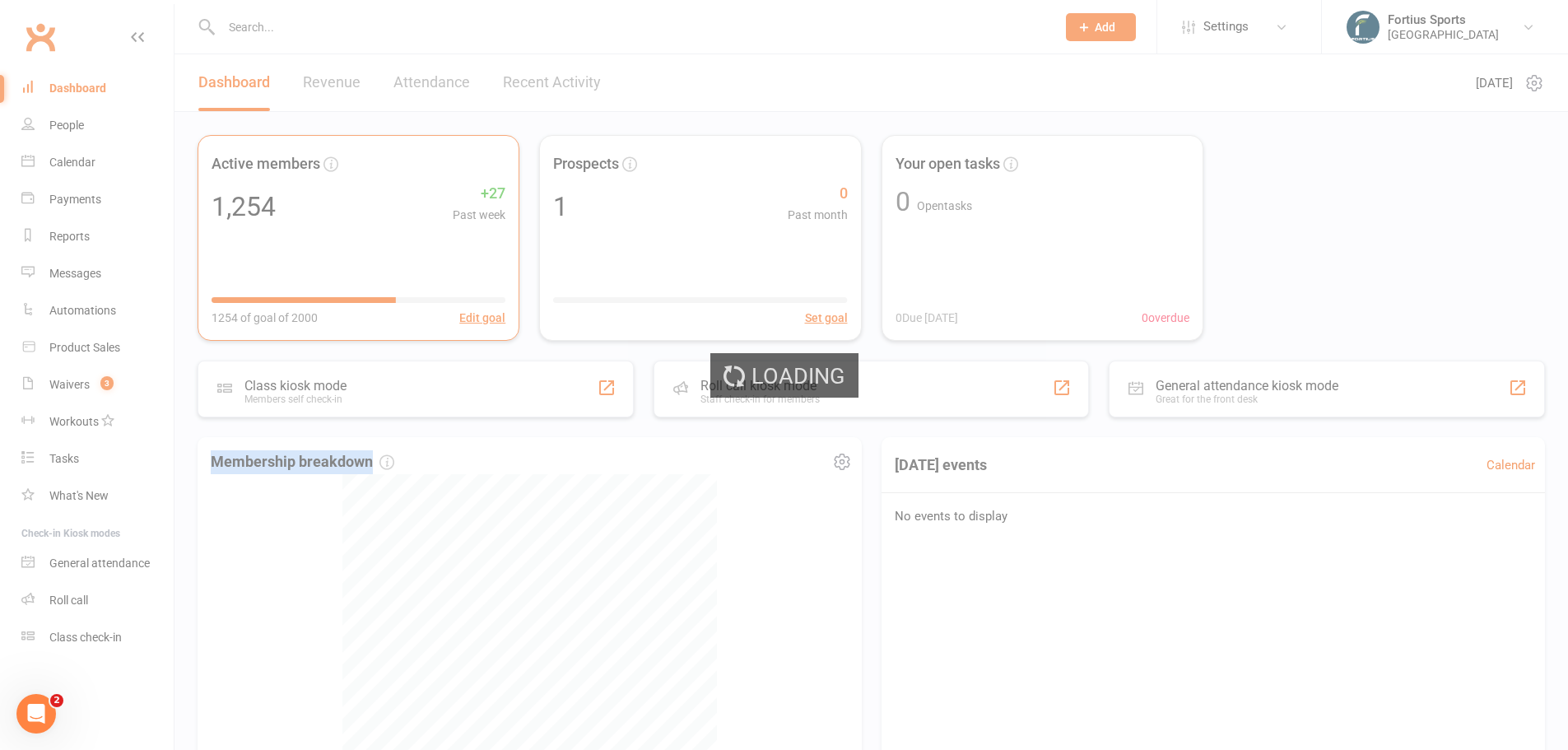
select select "no_trial"
select select "100"
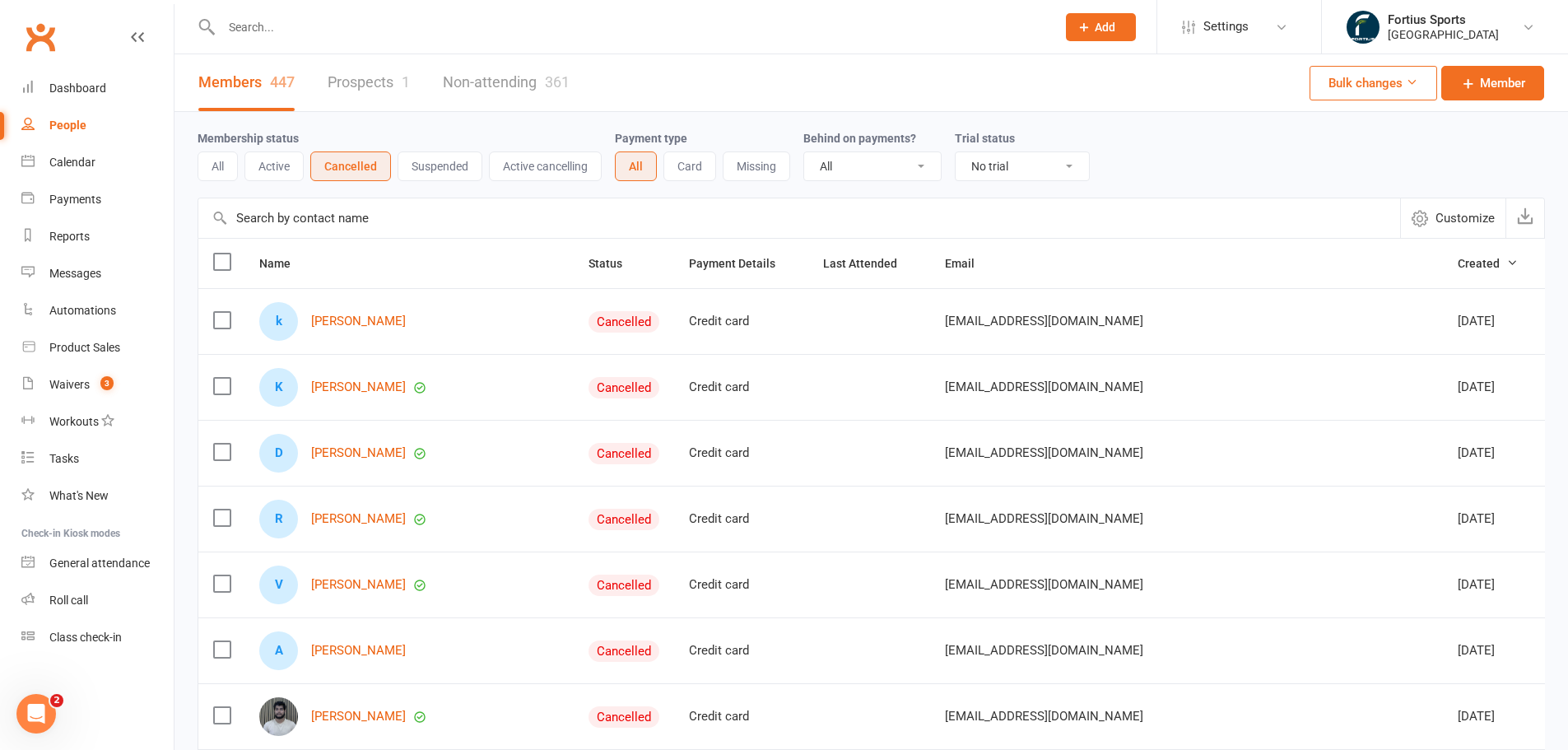
click at [42, 38] on link "Clubworx" at bounding box center [41, 37] width 41 height 41
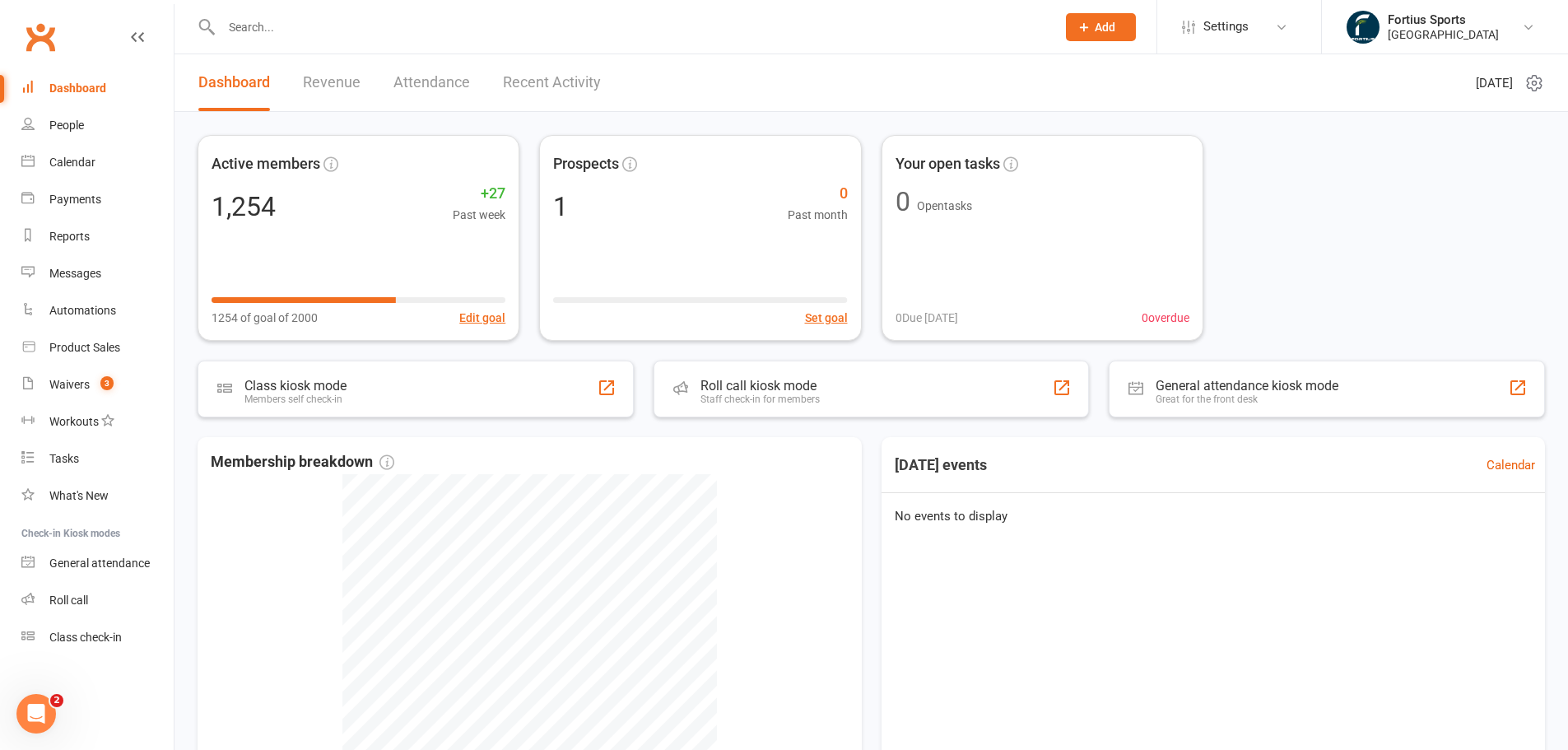
drag, startPoint x: 566, startPoint y: 73, endPoint x: 556, endPoint y: 85, distance: 15.6
click at [561, 85] on link "Recent Activity" at bounding box center [552, 82] width 98 height 56
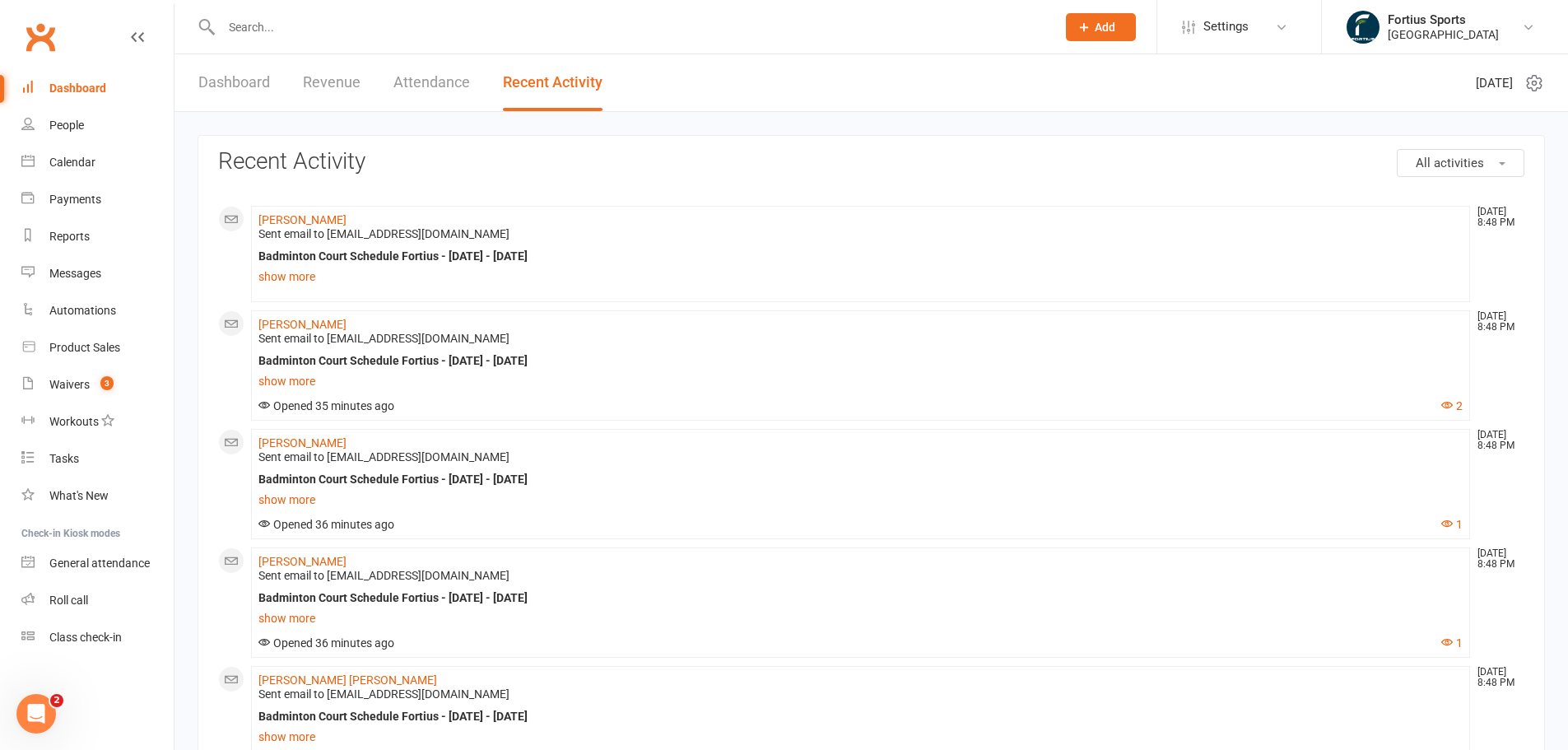
click at [207, 91] on link "Dashboard" at bounding box center [234, 82] width 71 height 56
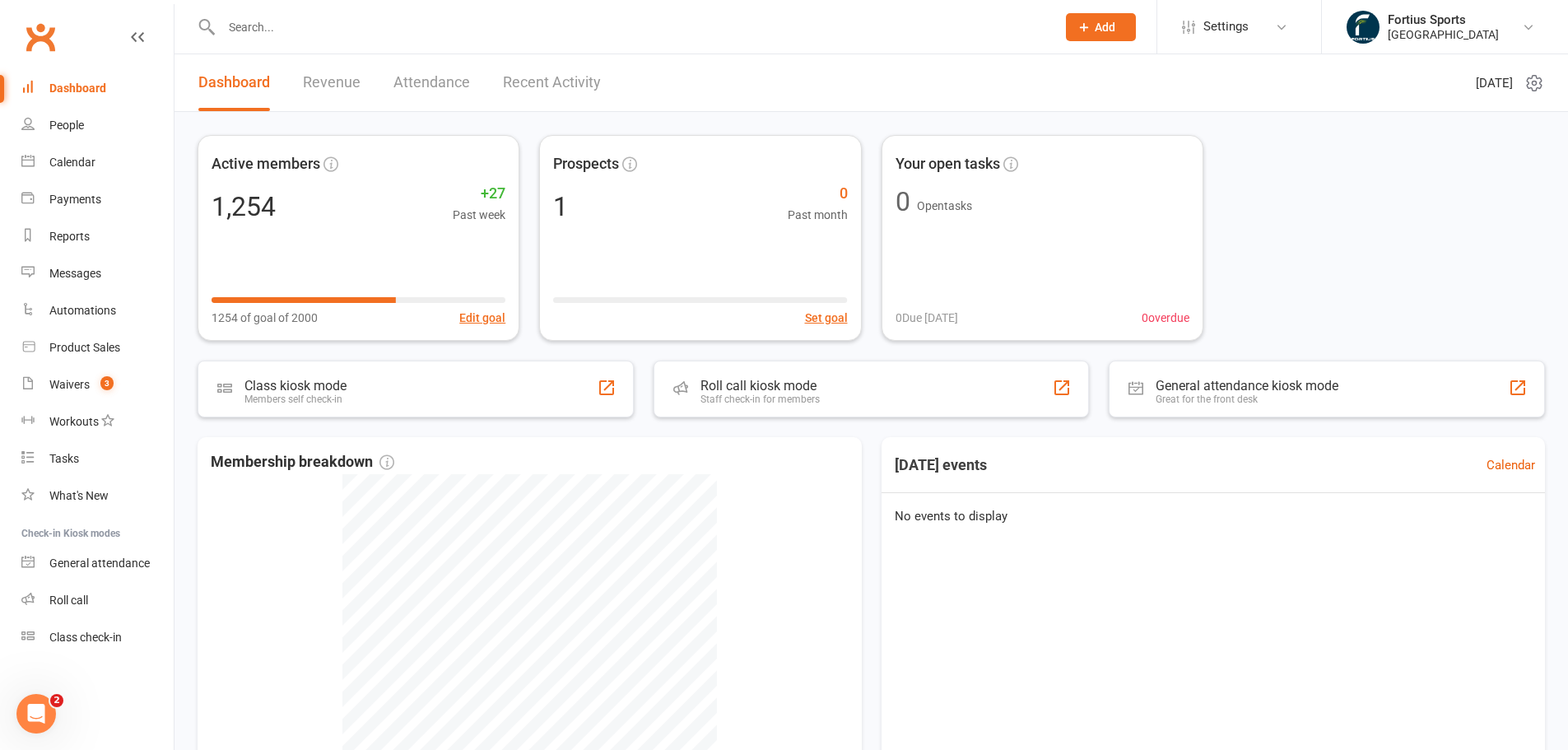
click at [222, 105] on link "Dashboard" at bounding box center [234, 82] width 71 height 56
click at [423, 85] on link "Attendance" at bounding box center [431, 82] width 76 height 56
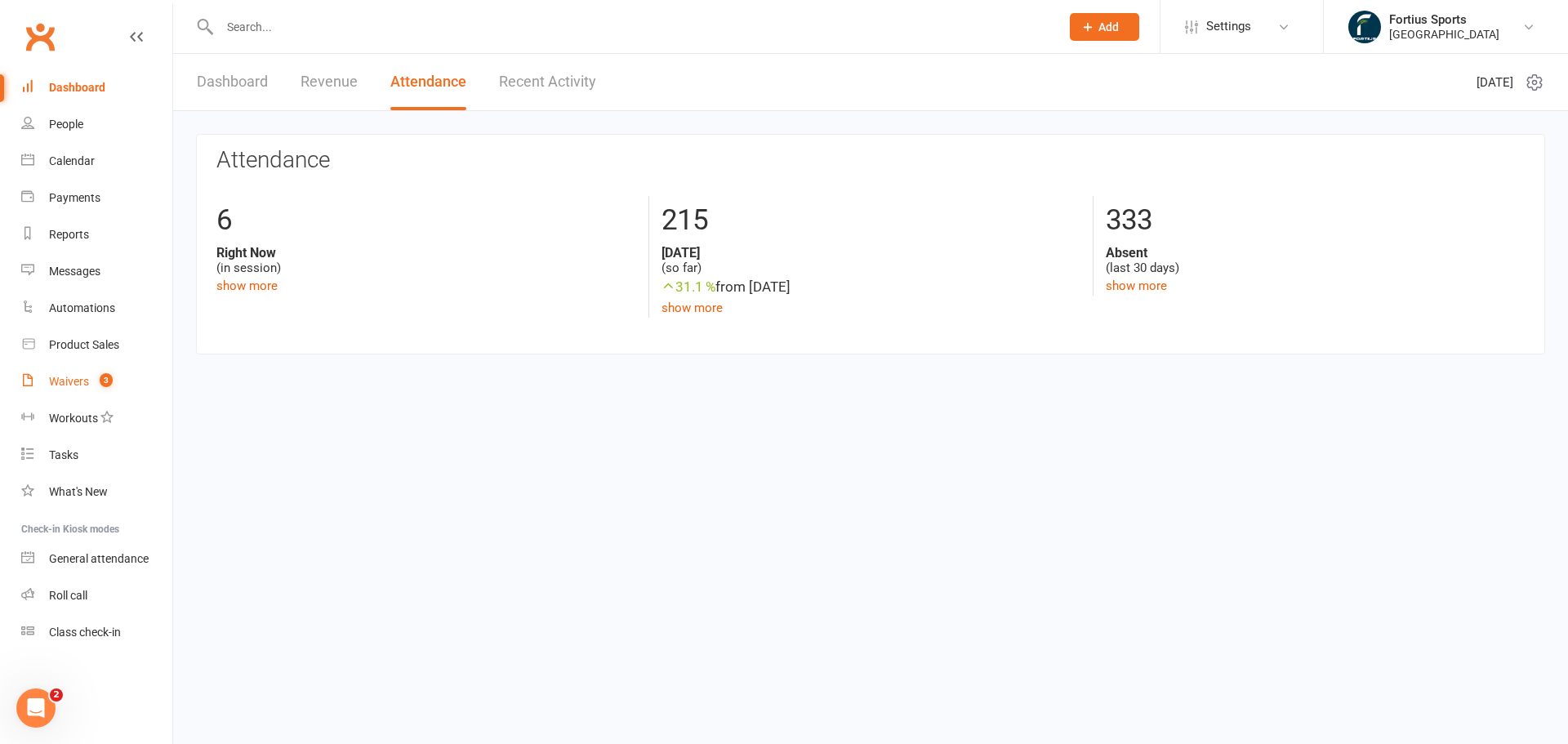
click at [96, 391] on link "Waivers 3" at bounding box center [97, 381] width 151 height 37
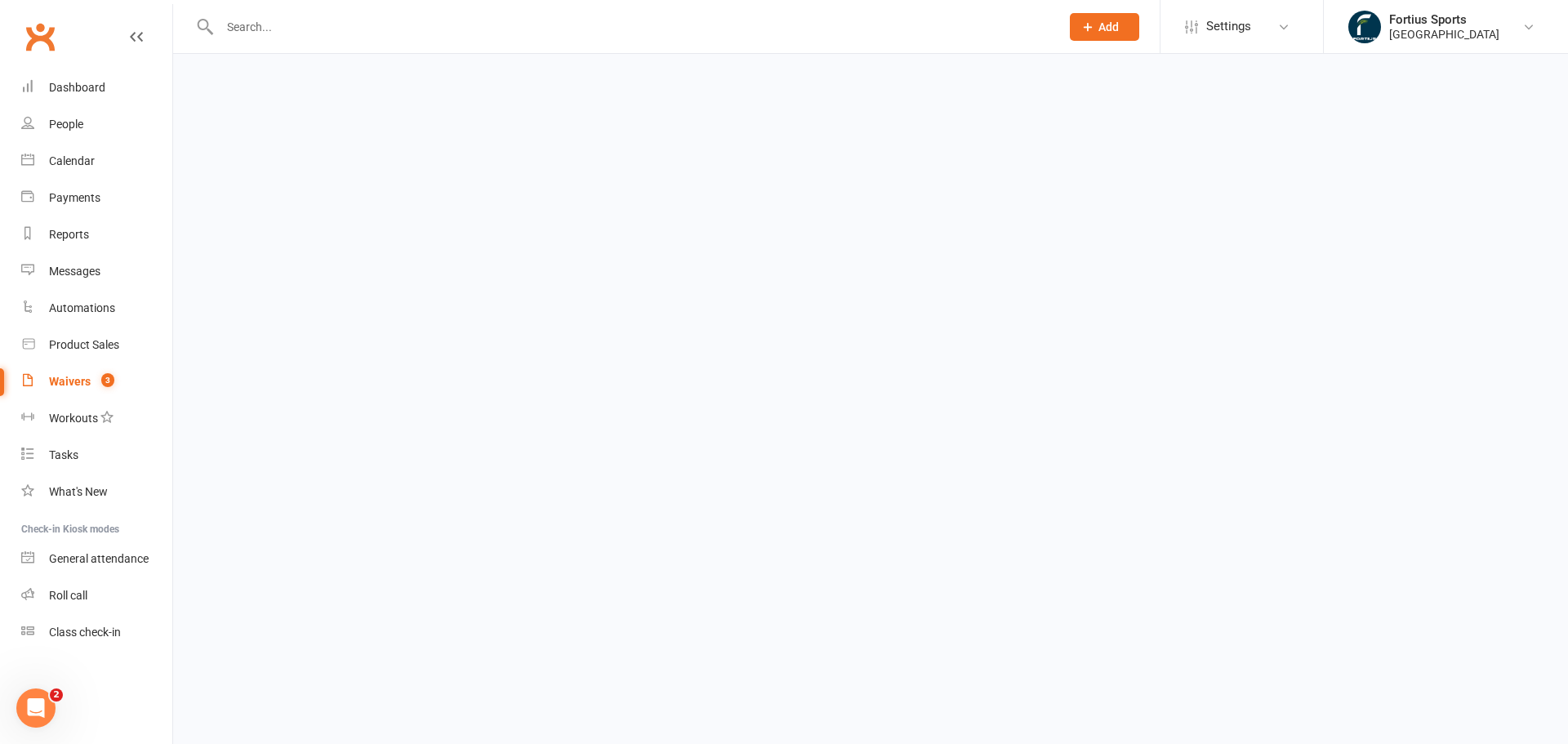
select select "100"
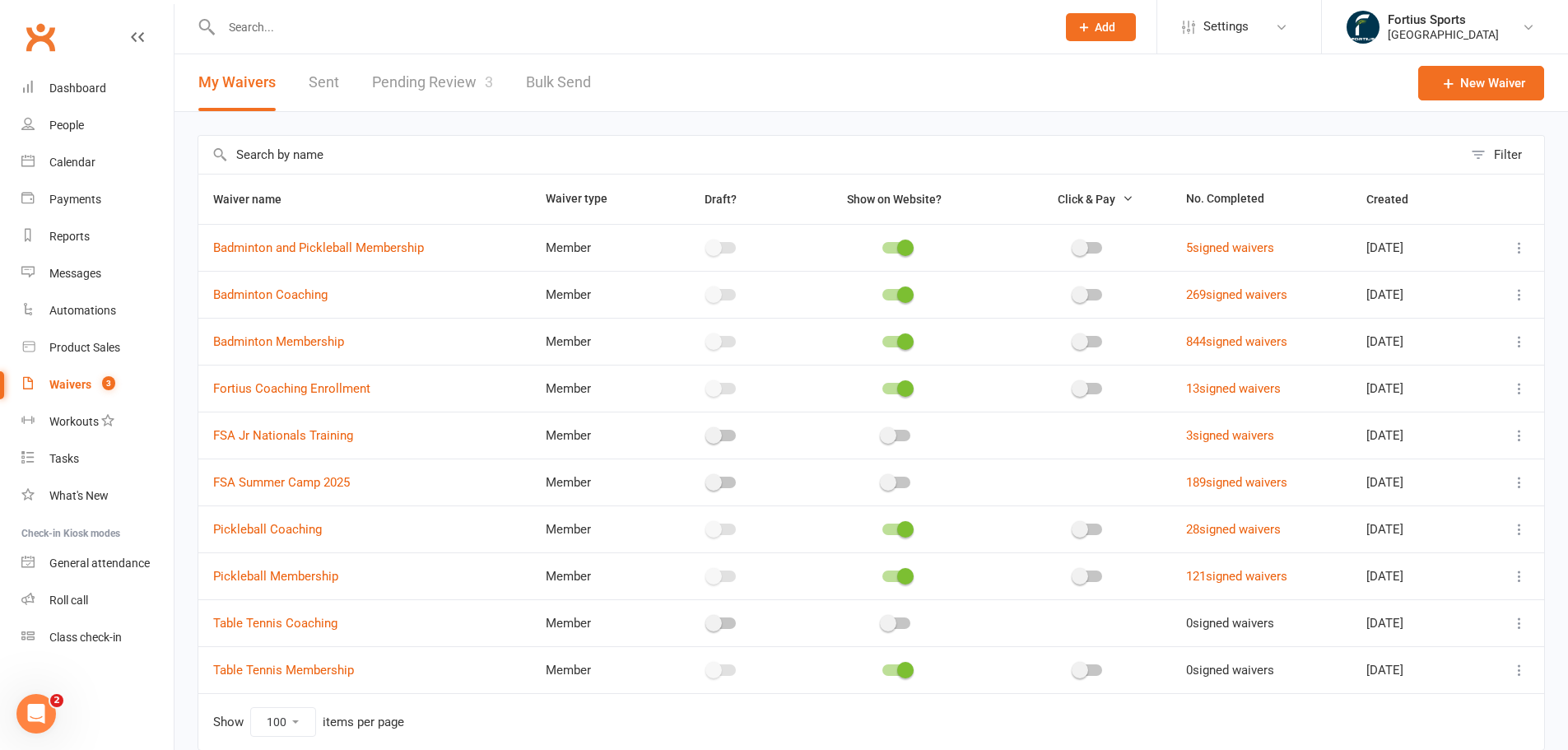
click at [441, 66] on link "Pending Review 3" at bounding box center [432, 82] width 121 height 56
select select "100"
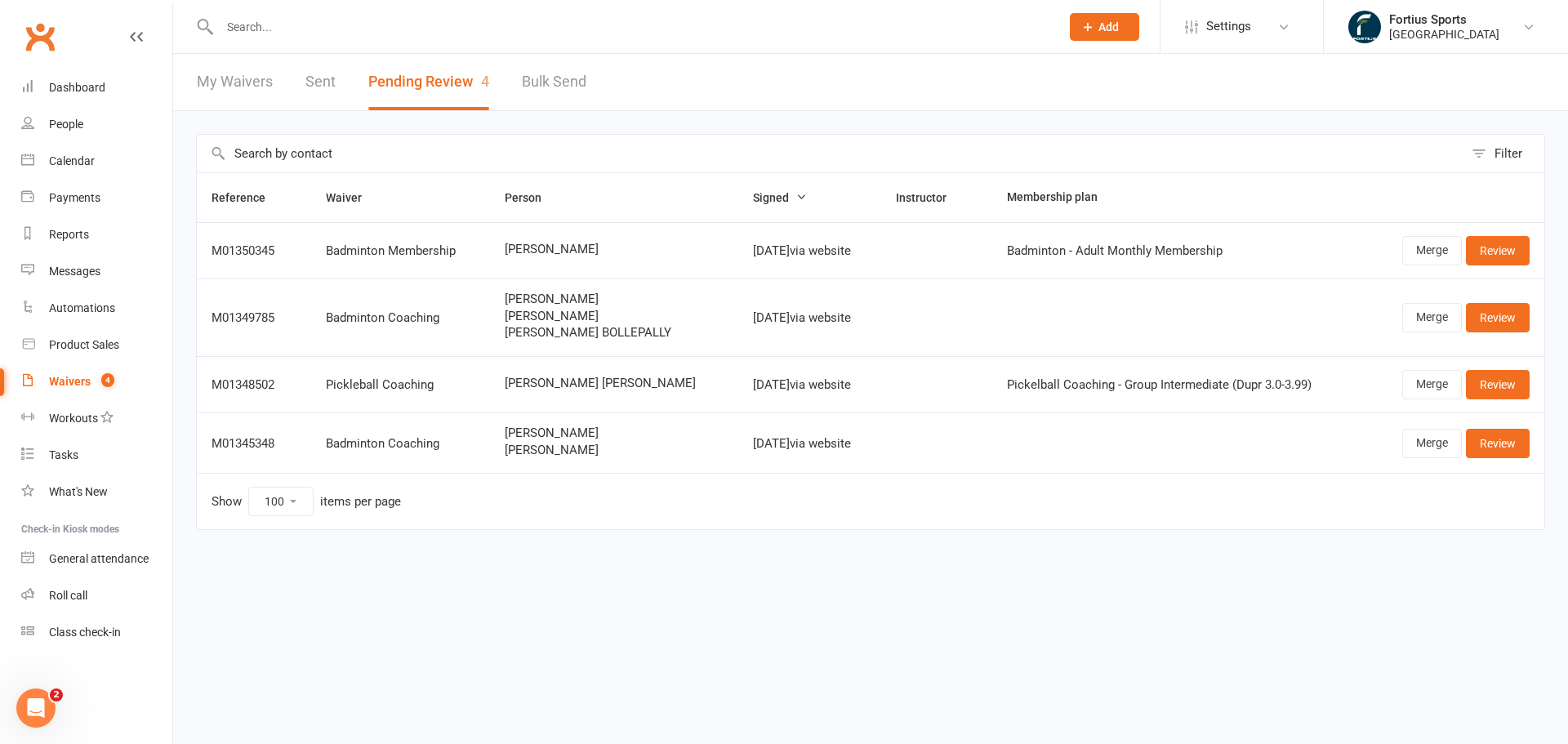
click at [277, 598] on html "Prospect Member Non-attending contact Class / event Appointment Task Membership…" at bounding box center [784, 299] width 1568 height 598
click at [1522, 250] on link "Review" at bounding box center [1497, 251] width 63 height 30
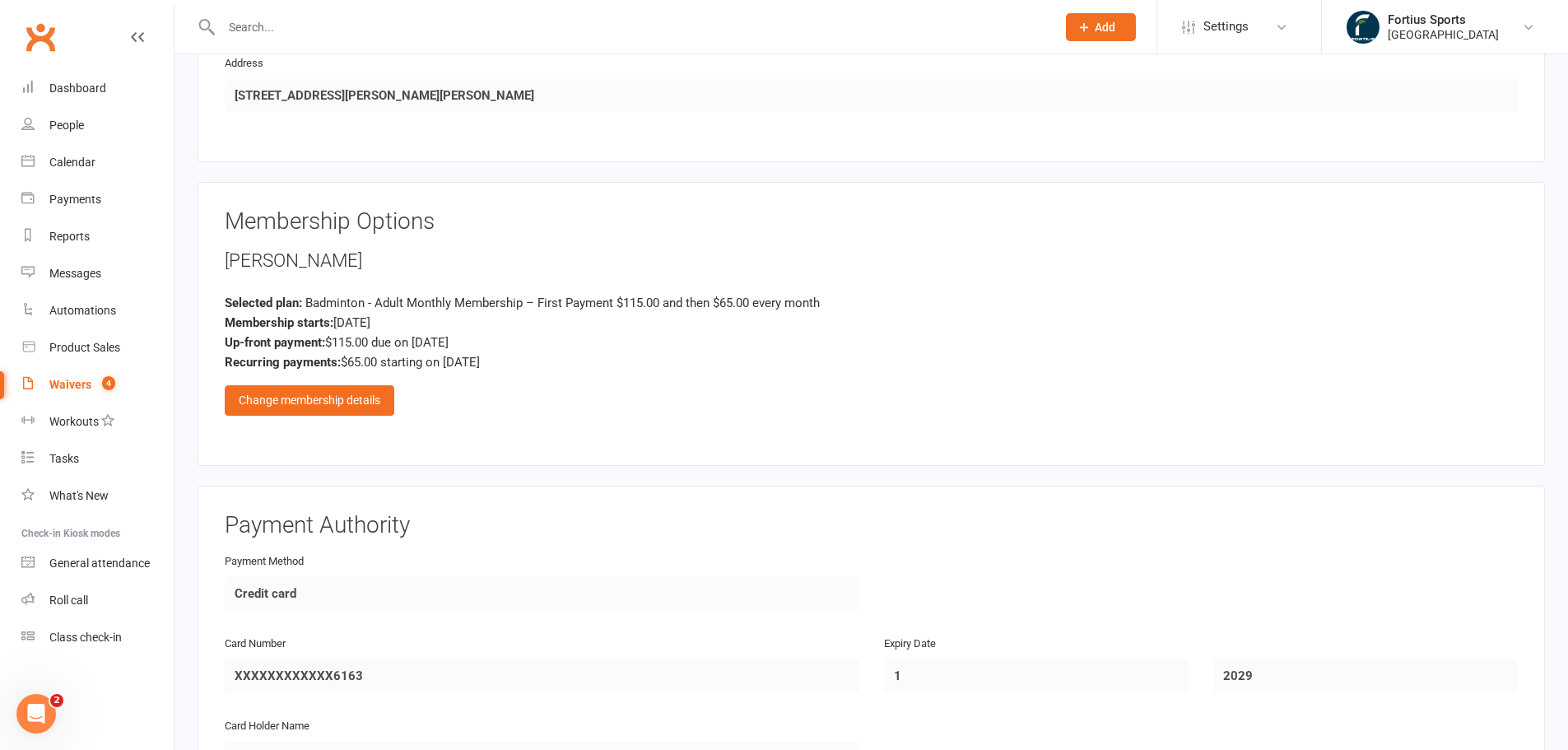
scroll to position [969, 0]
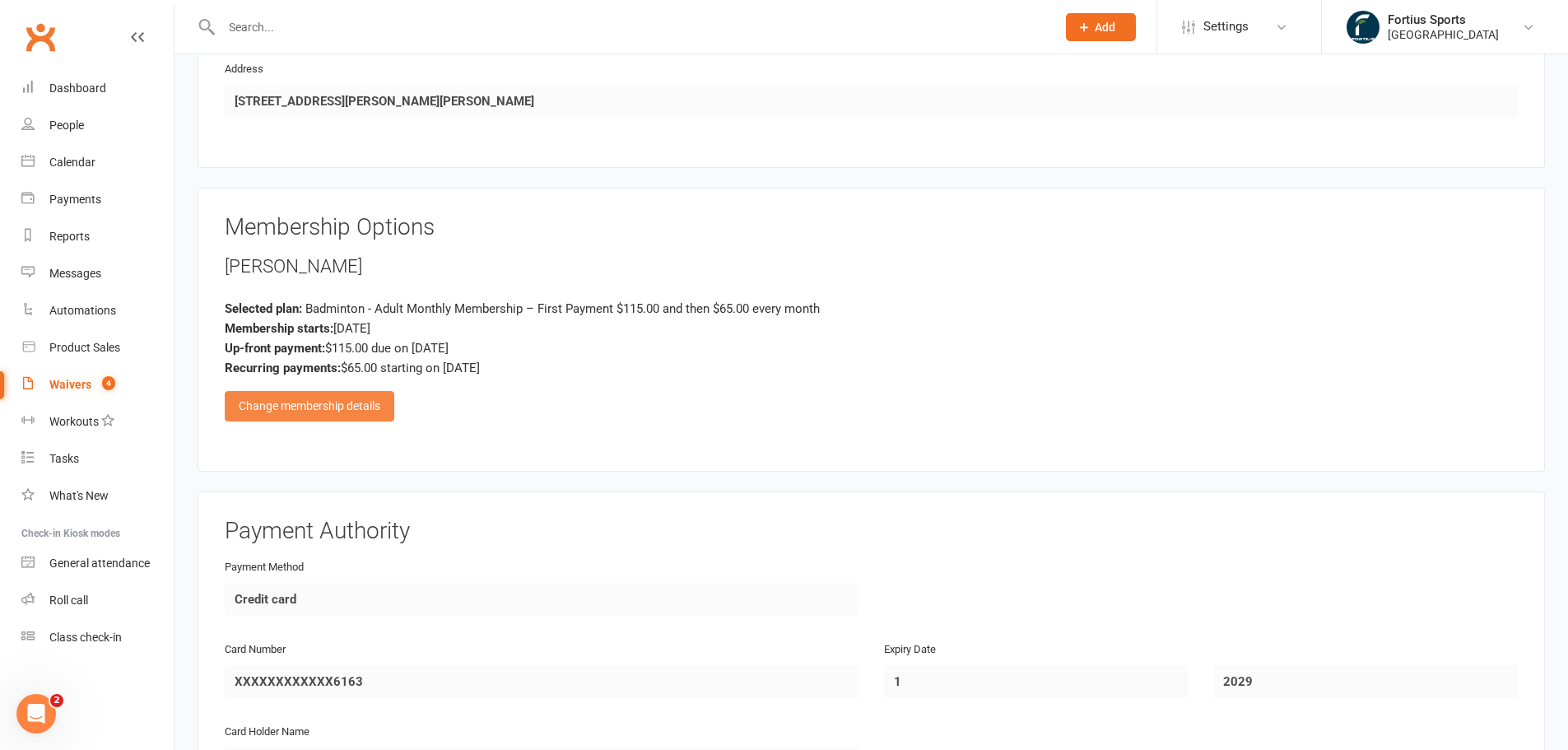
click at [373, 405] on div "Change membership details" at bounding box center [309, 406] width 169 height 30
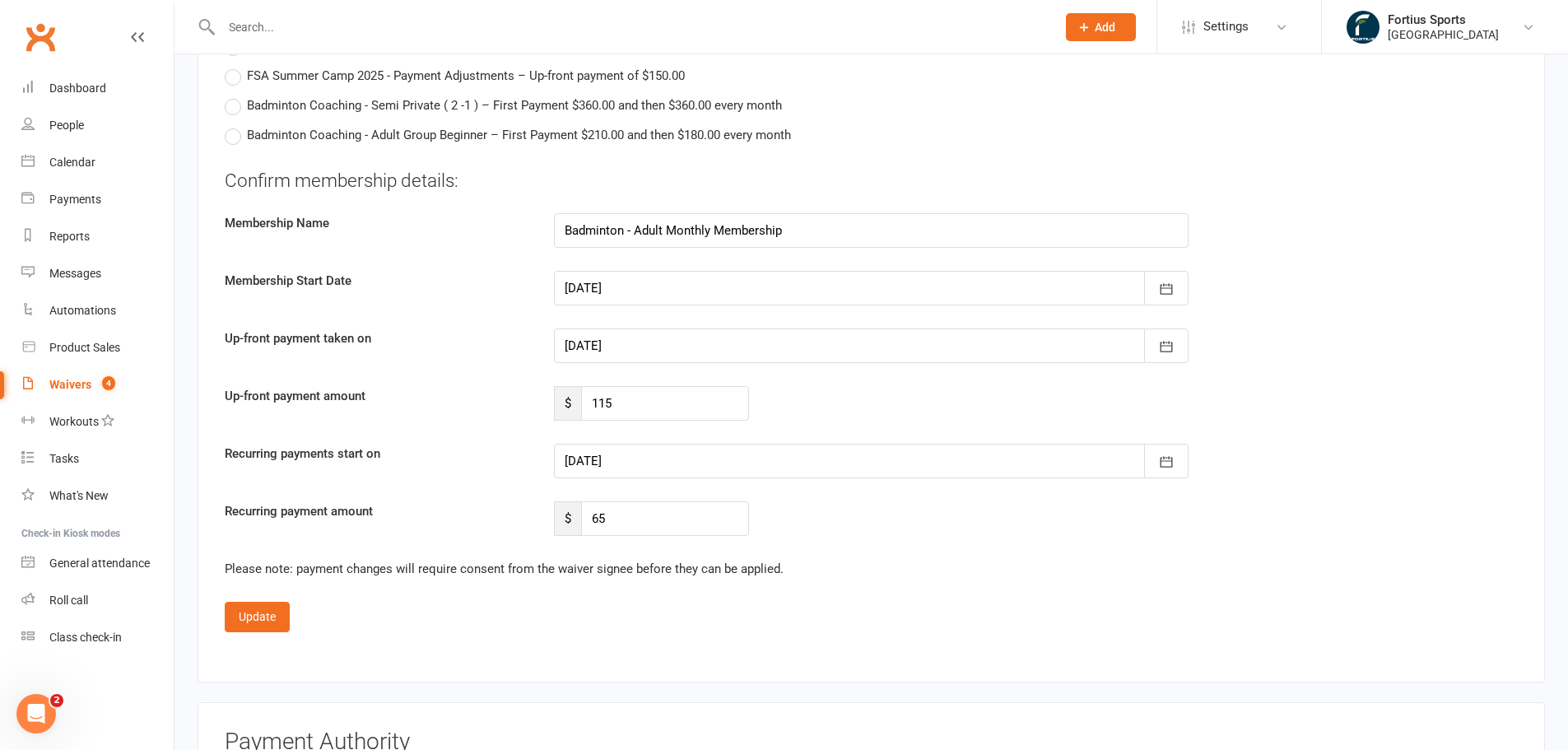
scroll to position [3110, 0]
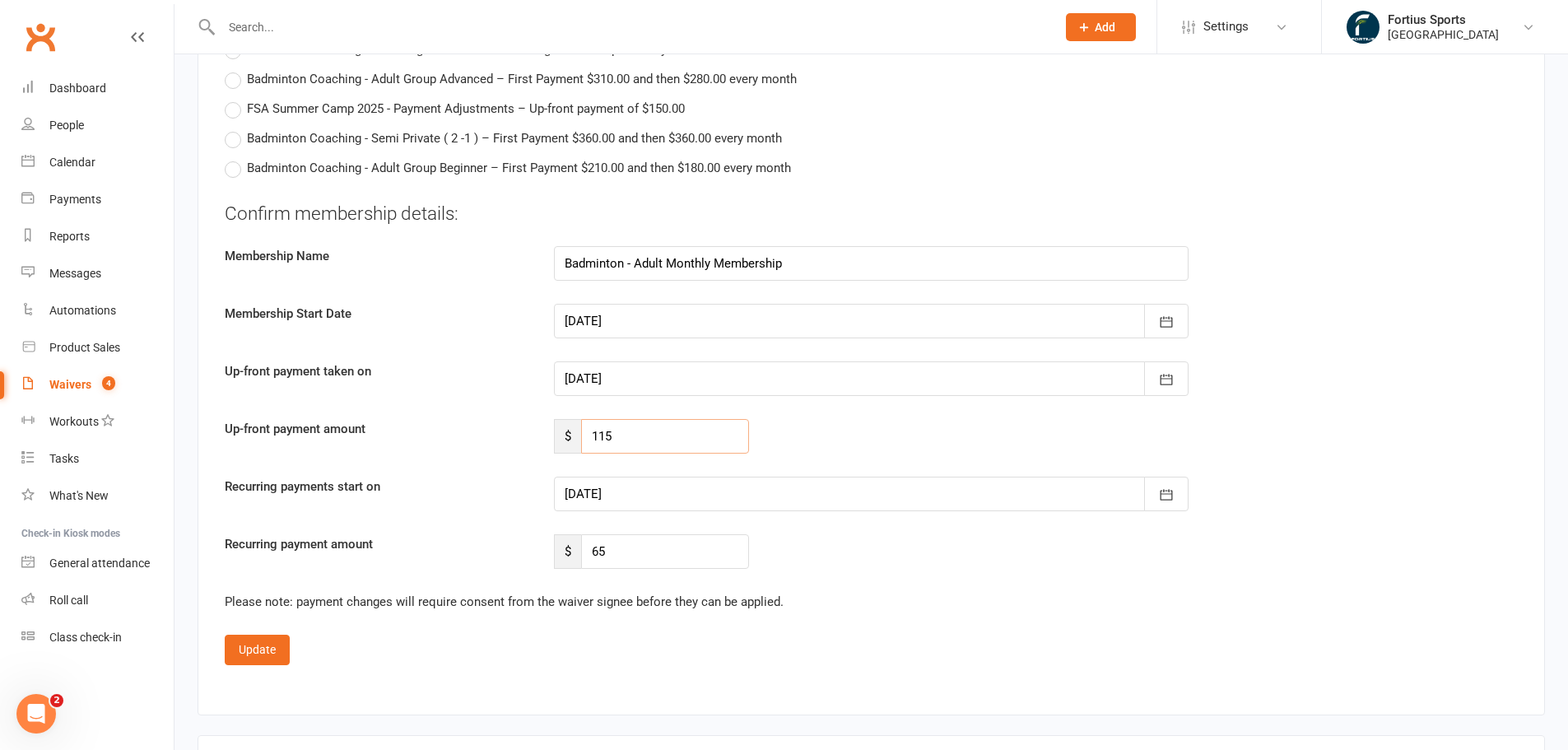
drag, startPoint x: 650, startPoint y: 436, endPoint x: 435, endPoint y: 441, distance: 215.1
click at [435, 441] on div "Up-front payment amount $ 115" at bounding box center [871, 436] width 1317 height 35
type input "86"
click at [1163, 484] on button "button" at bounding box center [1166, 494] width 45 height 35
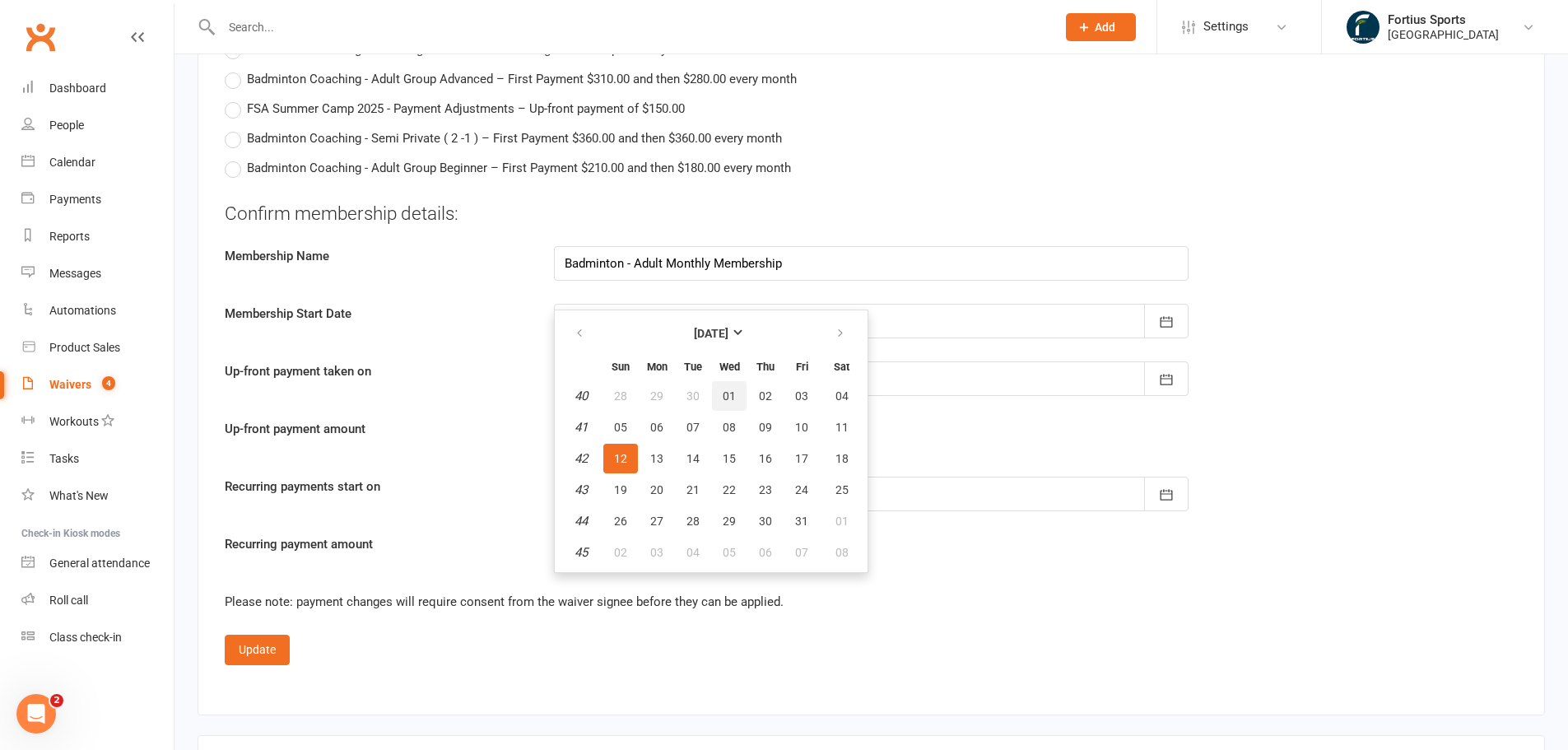
click at [723, 393] on span "01" at bounding box center [729, 396] width 13 height 13
type input "01 Oct 2025"
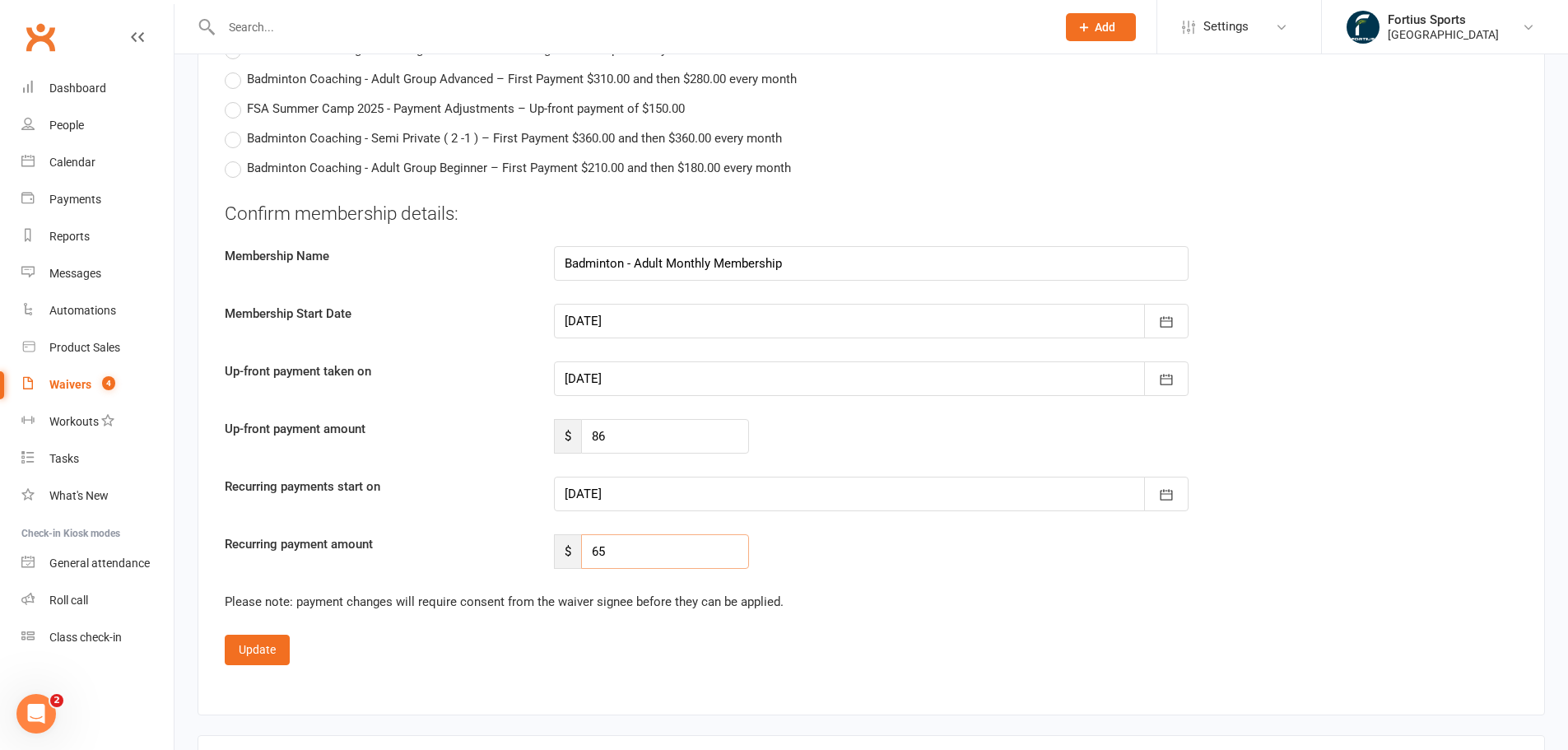
click at [627, 556] on input "65" at bounding box center [665, 552] width 168 height 35
click at [261, 656] on button "Update" at bounding box center [257, 650] width 65 height 30
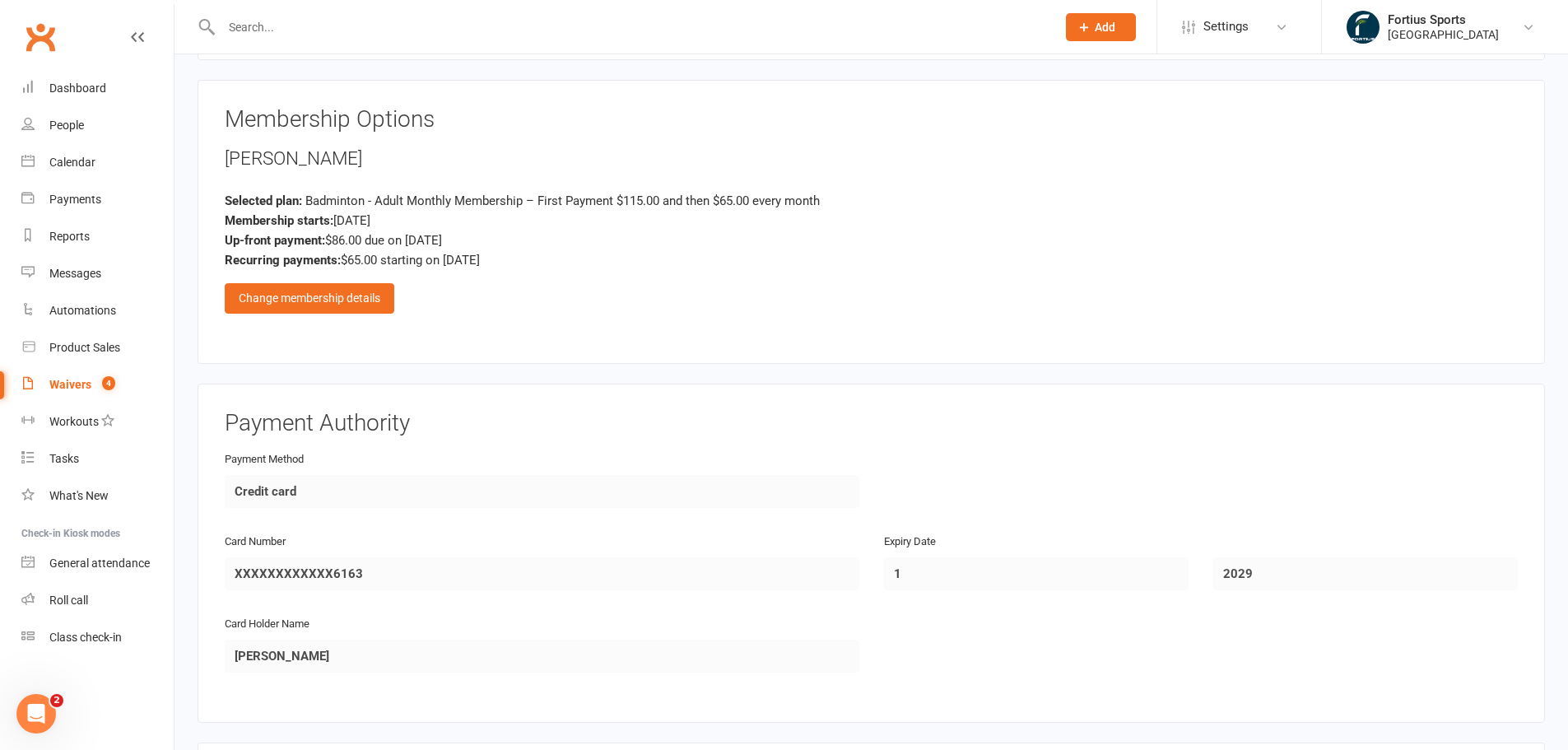
scroll to position [1052, 0]
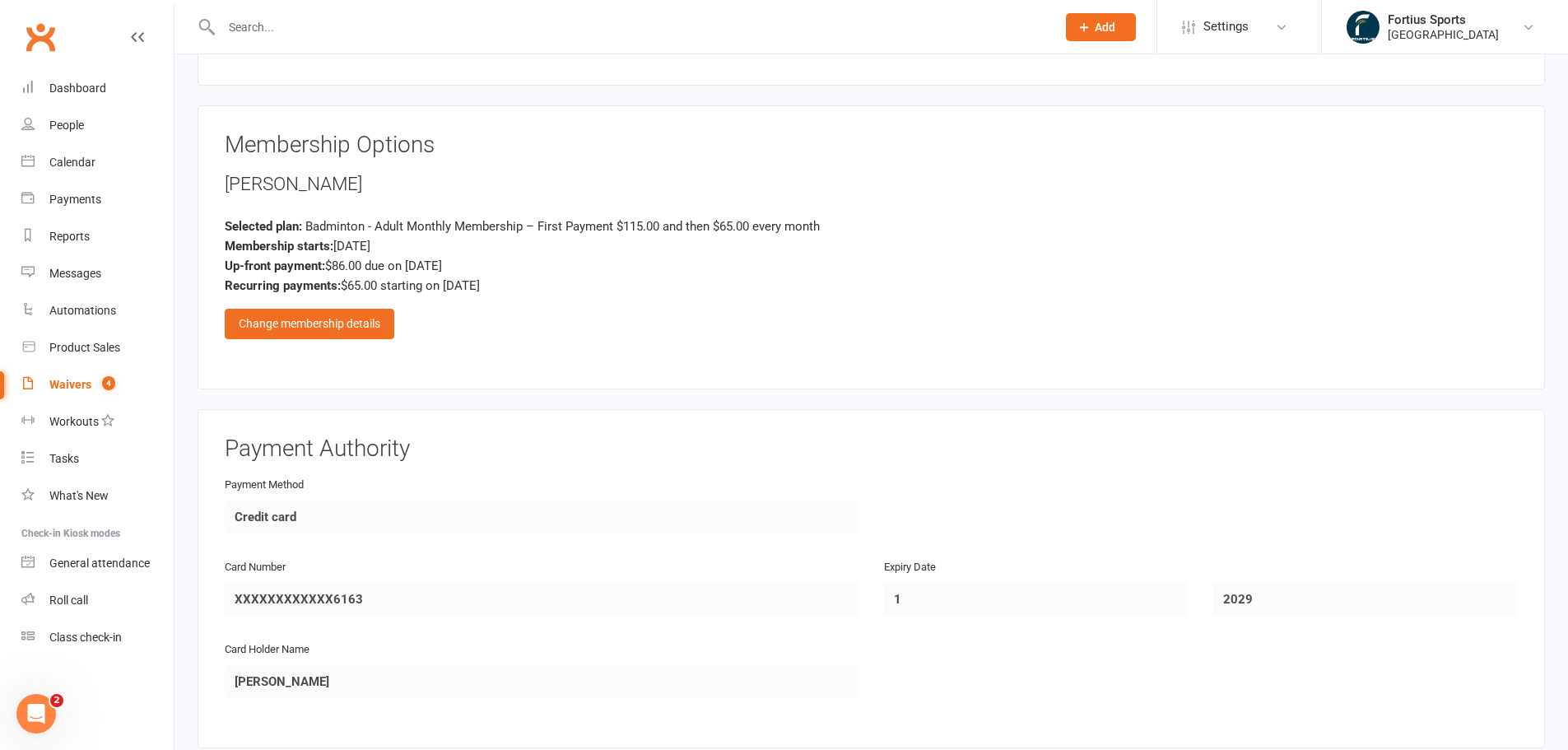
drag, startPoint x: 425, startPoint y: 231, endPoint x: 1337, endPoint y: 402, distance: 927.9
click at [1337, 402] on main "Fortius Sports Academy 6784009372 p: 6784009372 fortius@fsaatl.com 5905 Ronald …" at bounding box center [871, 55] width 1347 height 1954
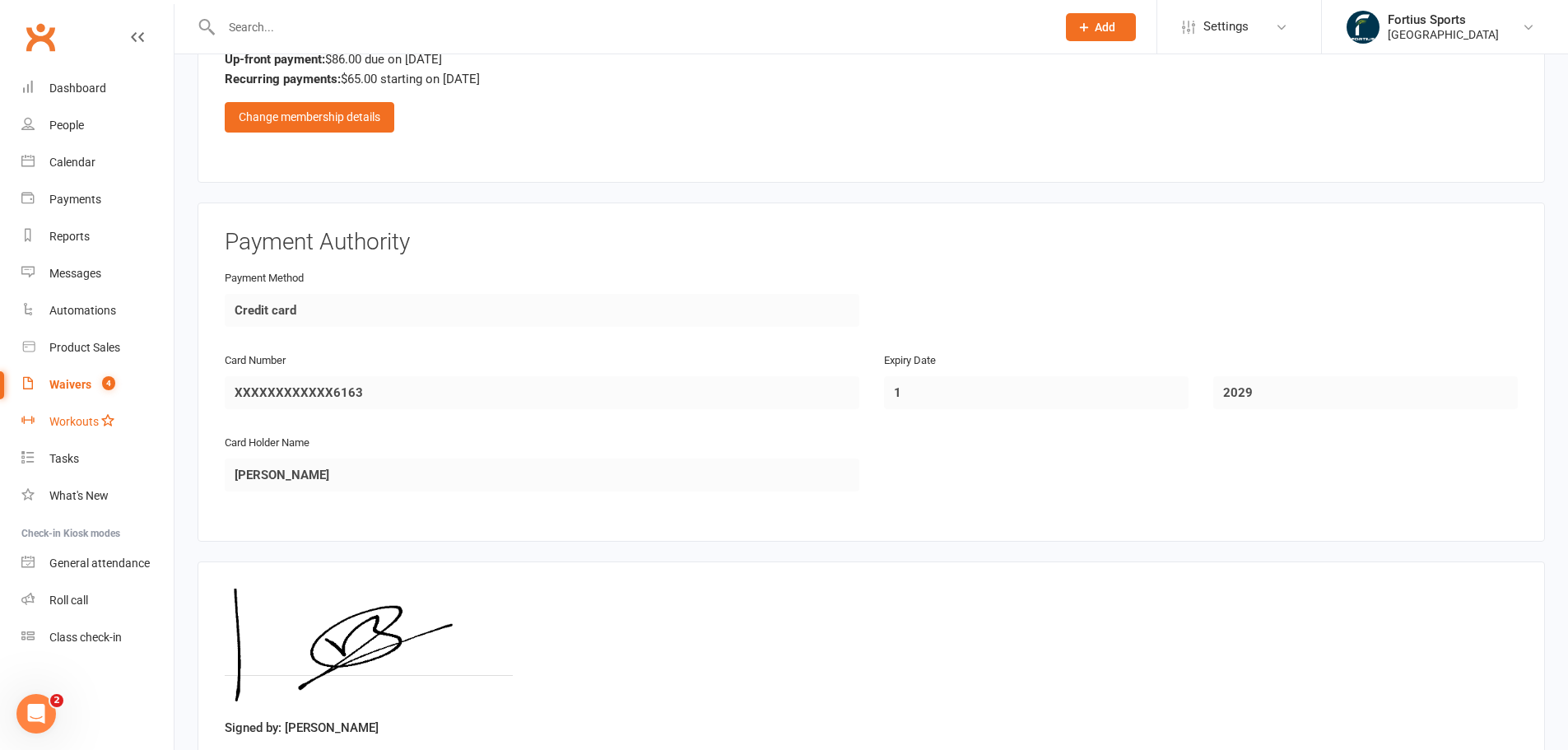
scroll to position [1381, 0]
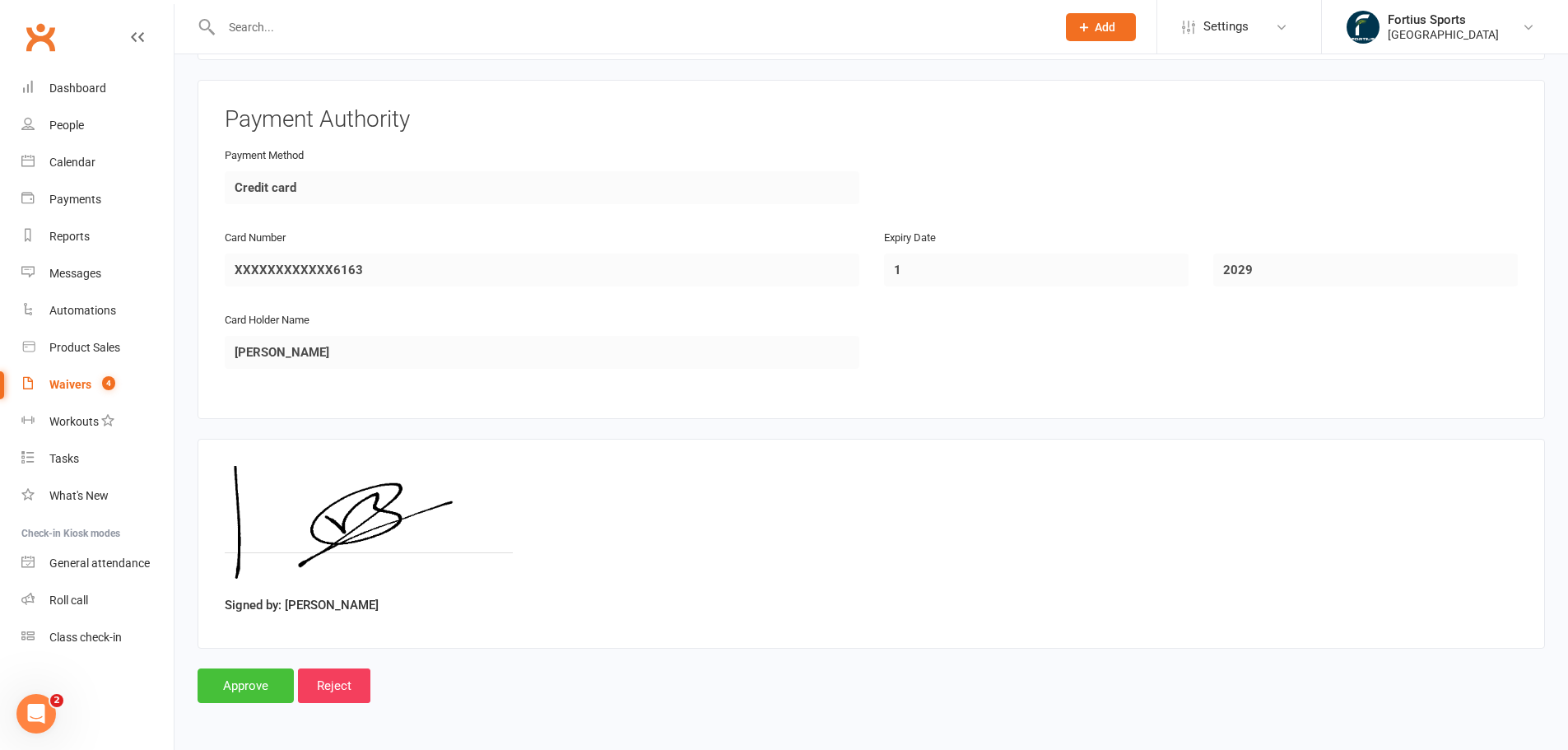
click at [241, 683] on input "Approve" at bounding box center [246, 685] width 96 height 35
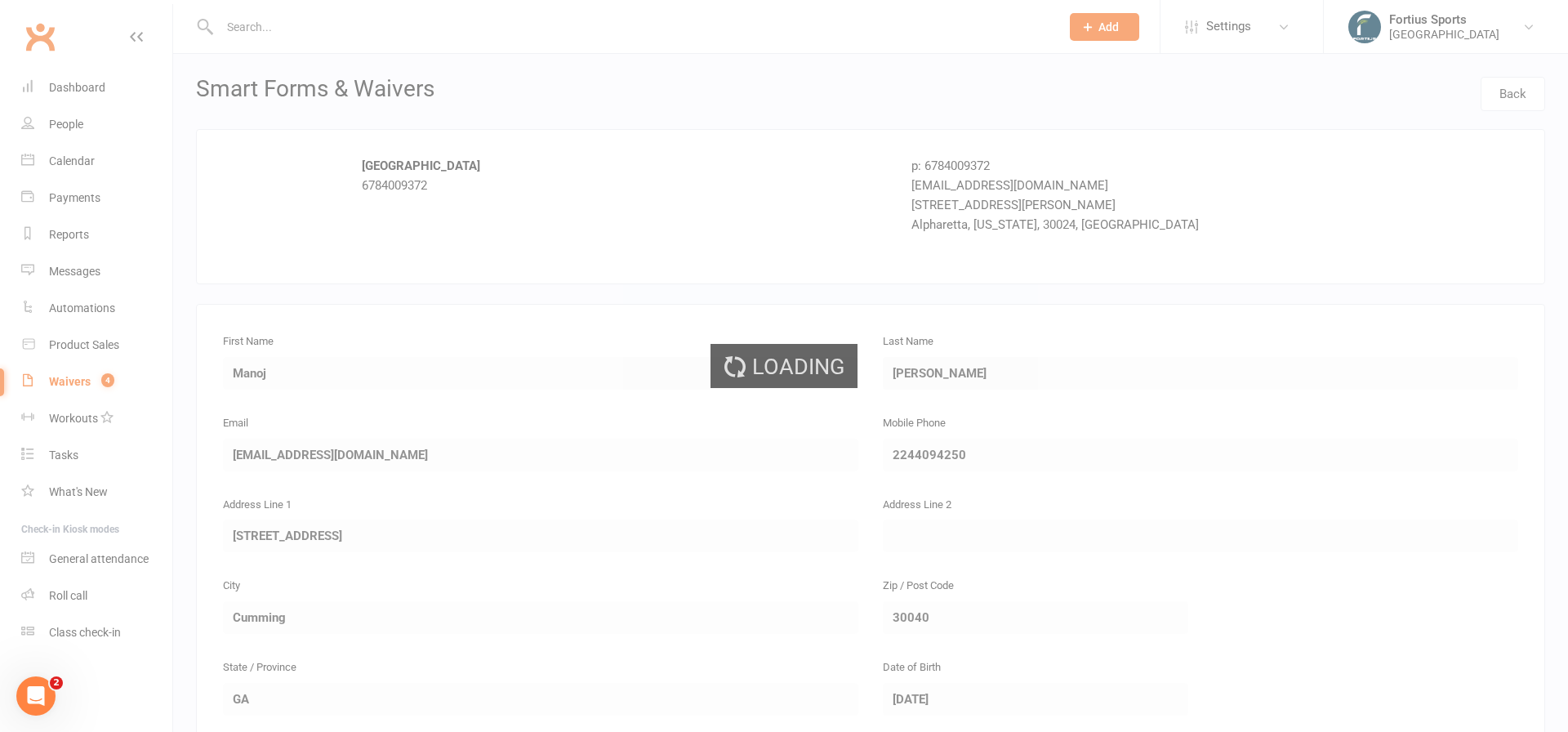
select select "100"
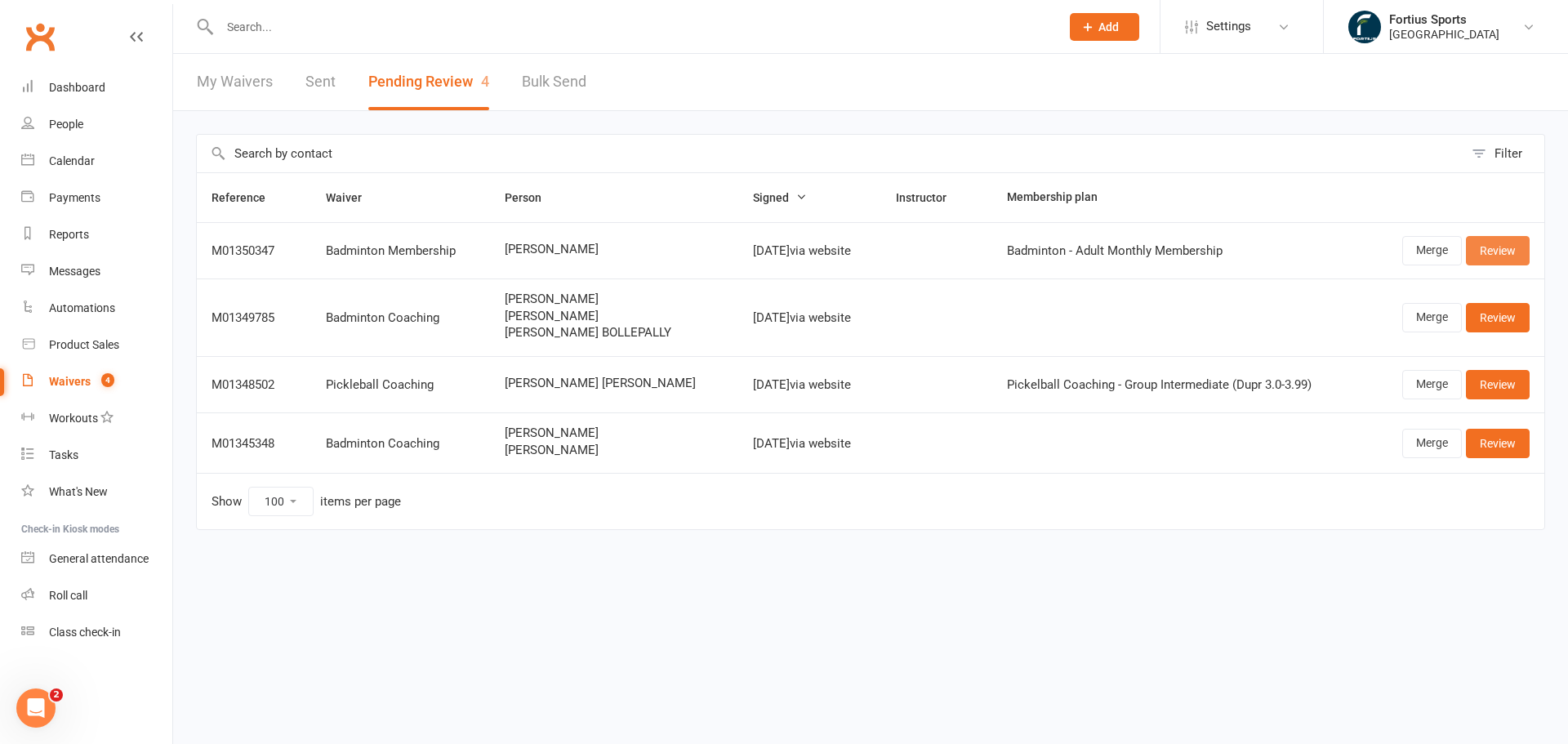
click at [1504, 253] on link "Review" at bounding box center [1497, 251] width 63 height 30
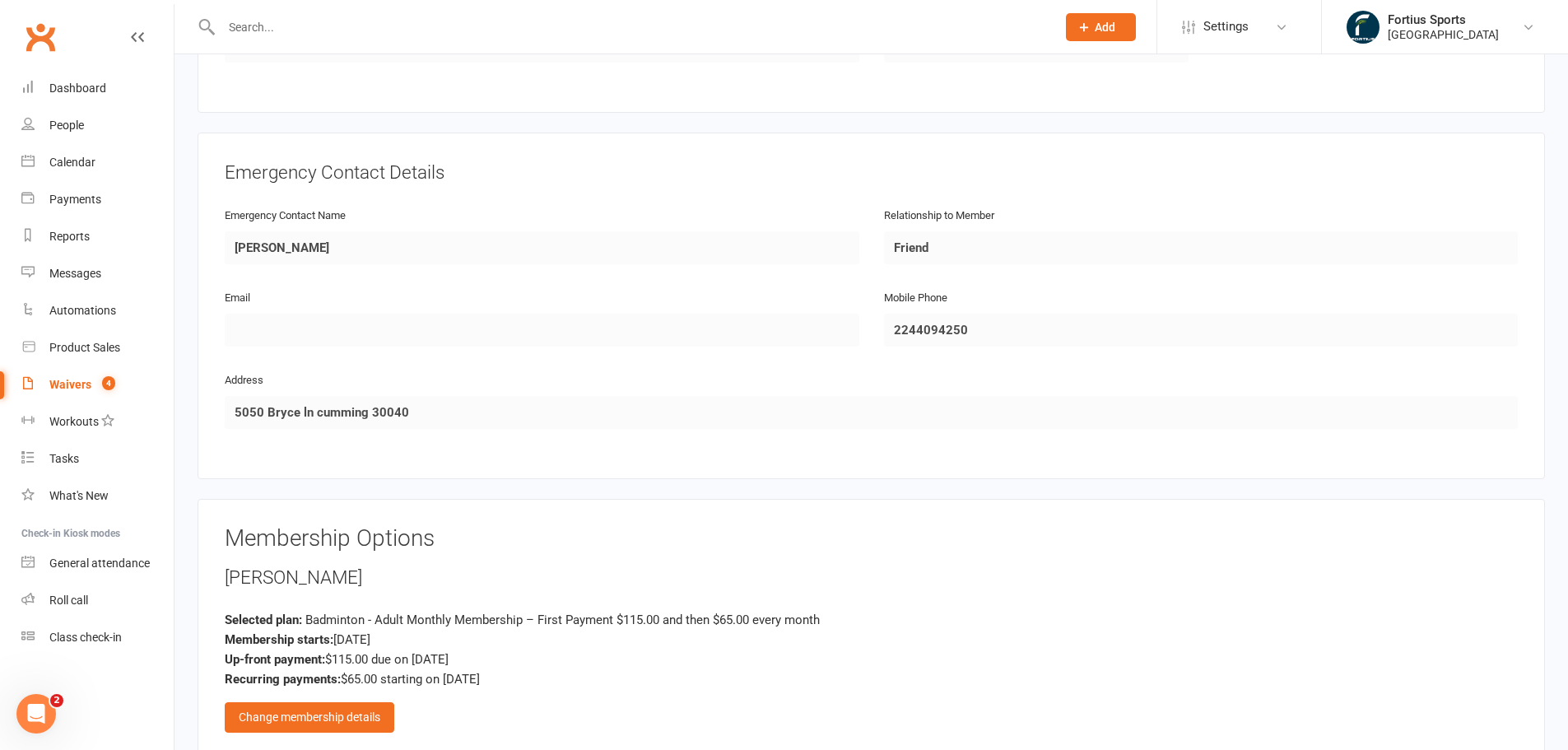
scroll to position [1070, 0]
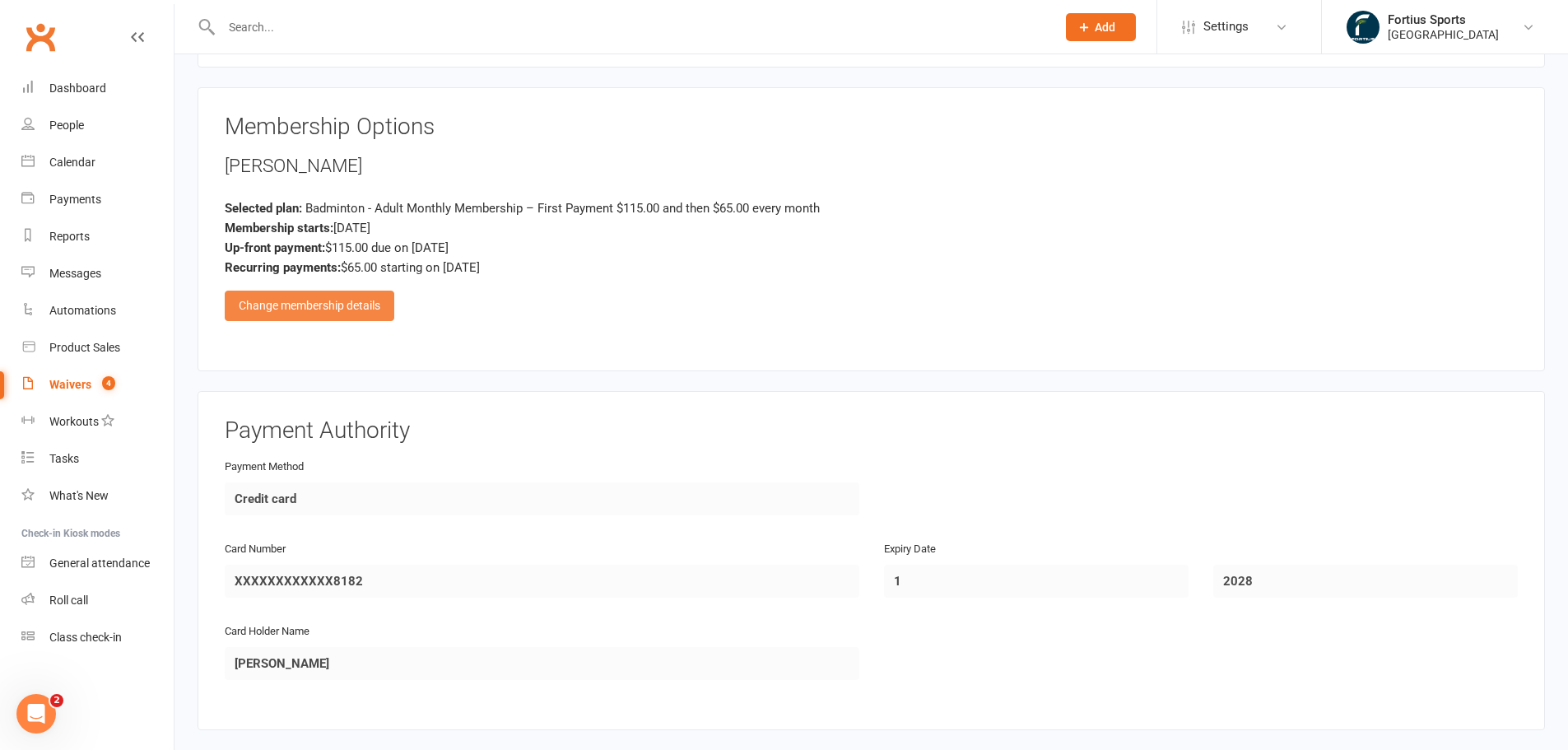
click at [336, 309] on div "Change membership details" at bounding box center [309, 305] width 169 height 30
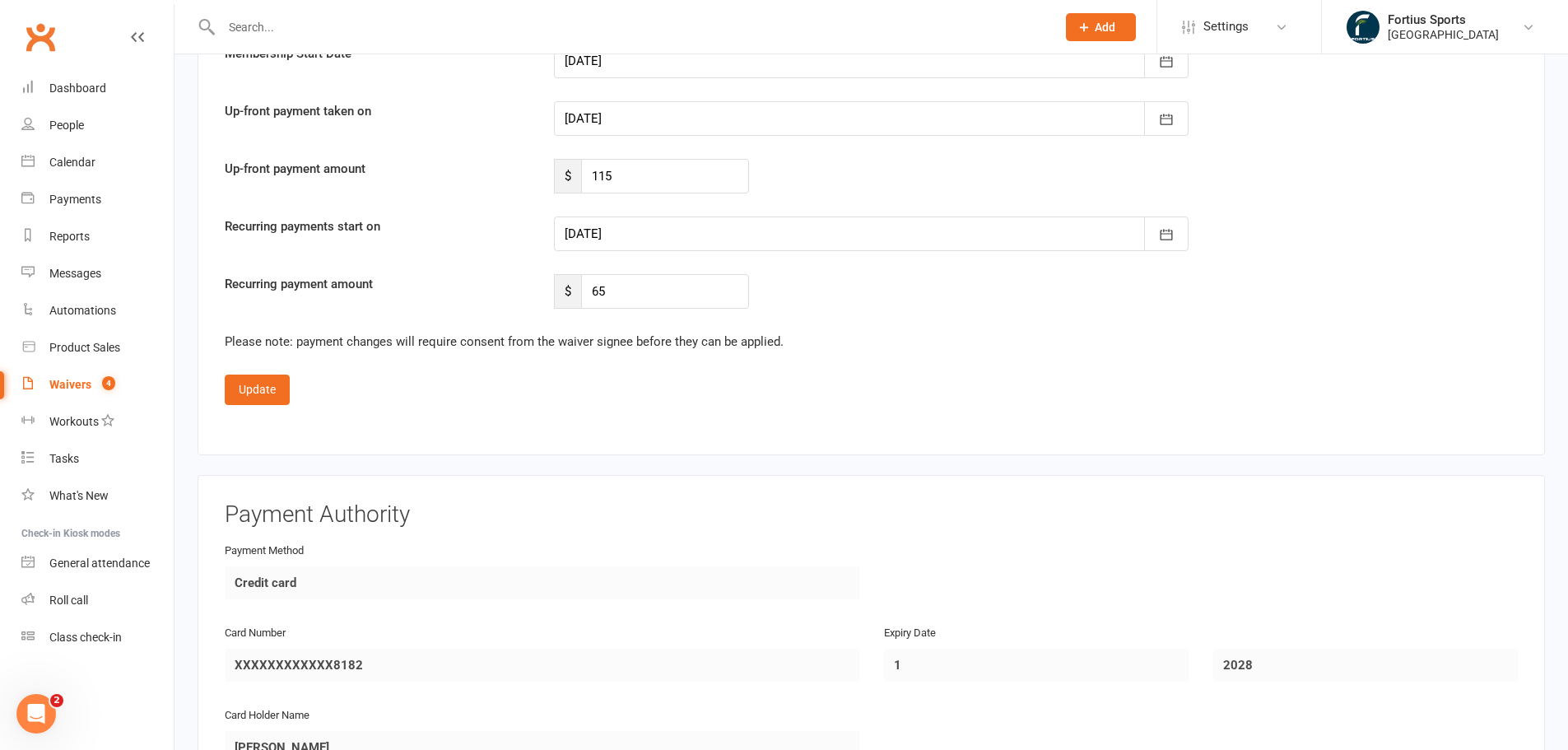
scroll to position [3374, 0]
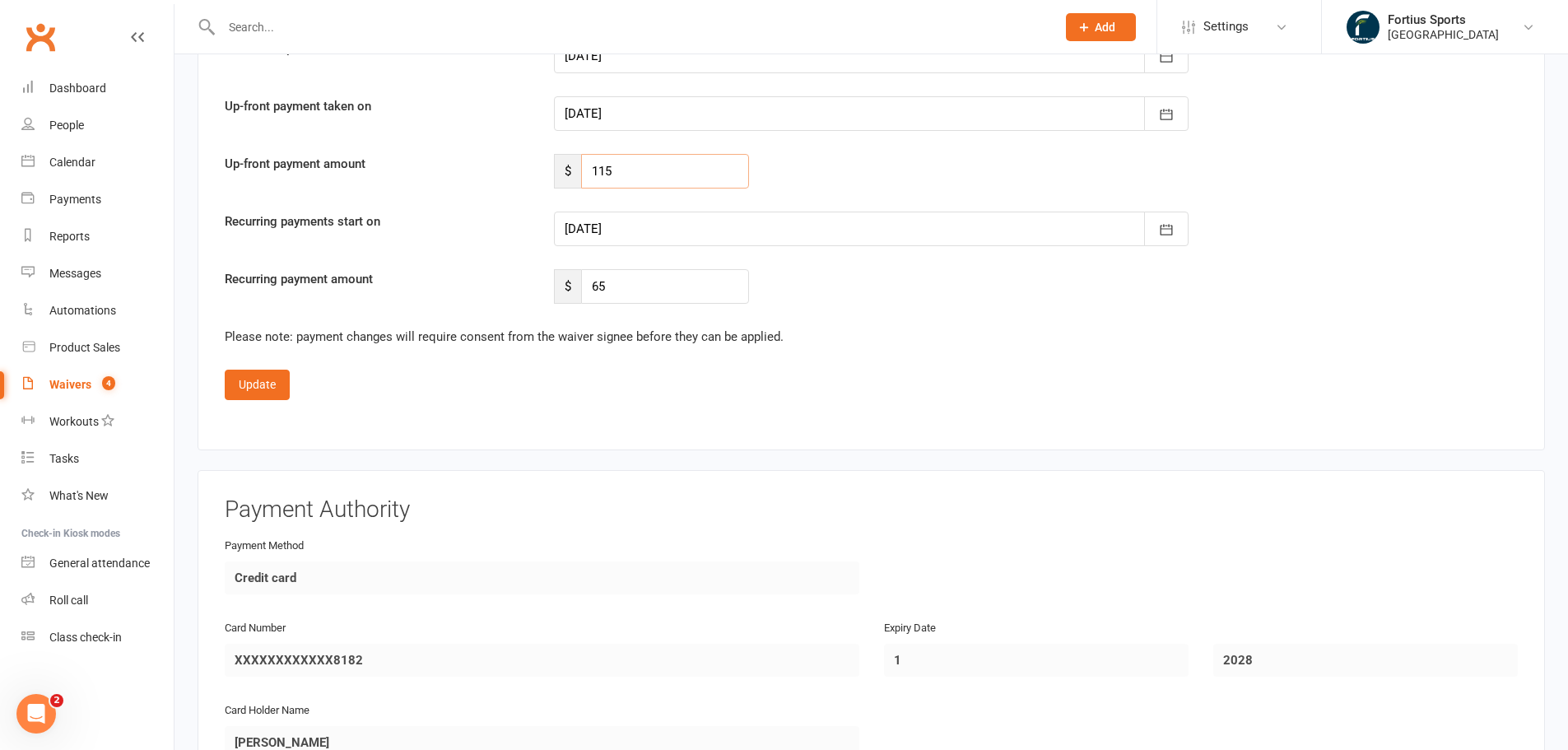
drag, startPoint x: 637, startPoint y: 183, endPoint x: 466, endPoint y: 241, distance: 180.6
click at [469, 241] on div "Confirm membership details: Membership Name Badminton - Adult Monthly Membershi…" at bounding box center [871, 120] width 1293 height 368
type input "86"
drag, startPoint x: 1179, startPoint y: 237, endPoint x: 1123, endPoint y: 304, distance: 87.3
click at [1173, 241] on button "button" at bounding box center [1166, 229] width 45 height 35
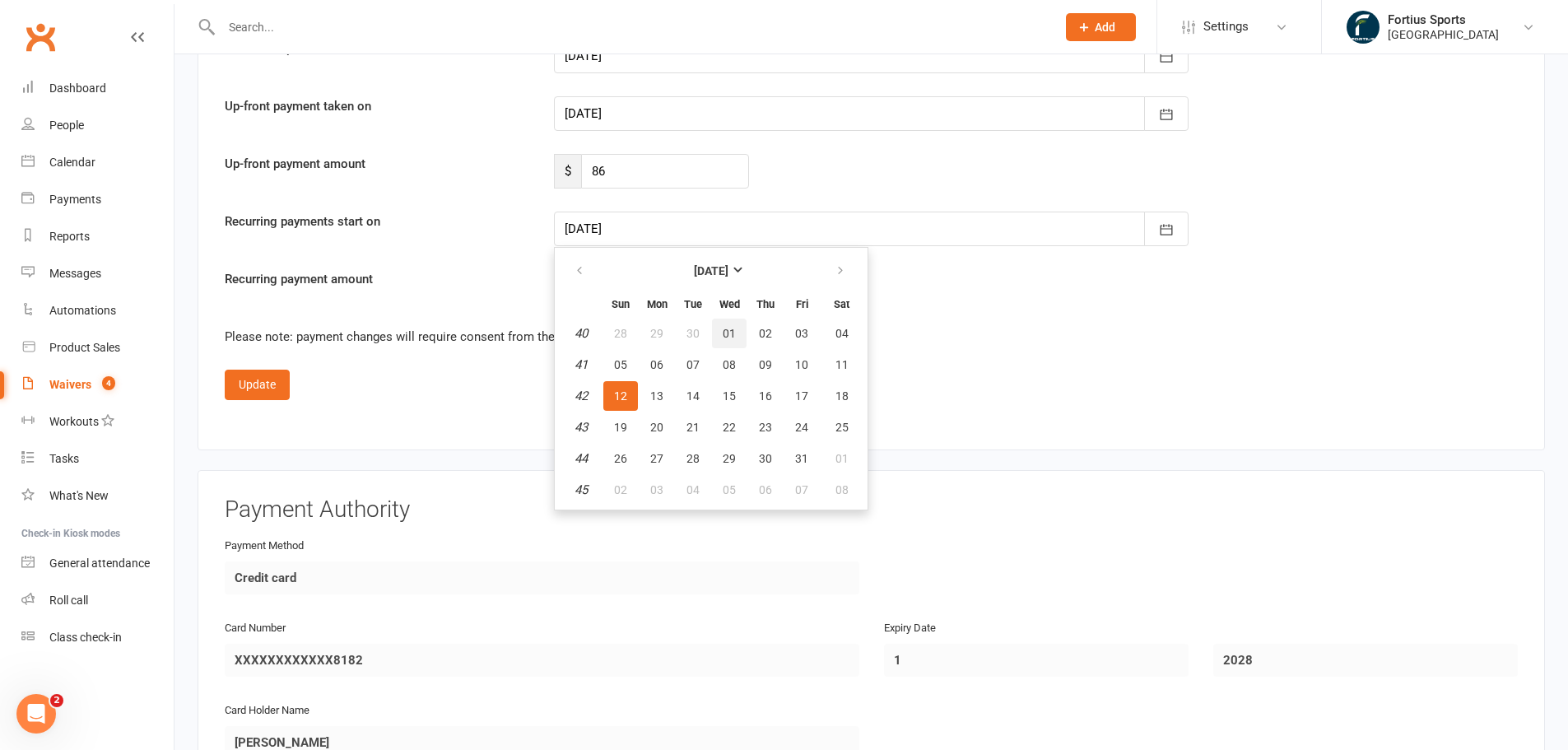
click at [728, 339] on span "01" at bounding box center [729, 334] width 13 height 13
type input "01 Oct 2025"
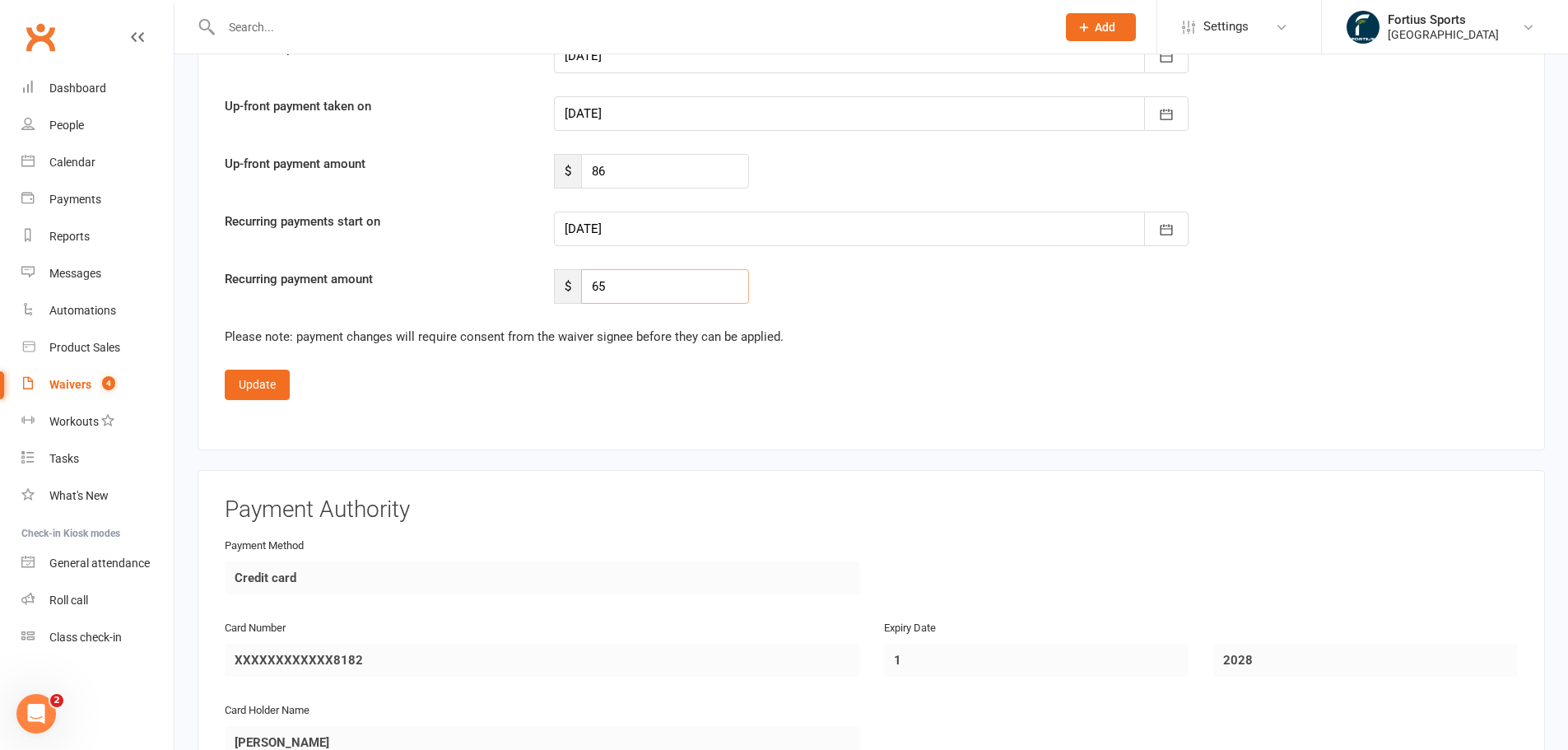
click at [685, 290] on input "65" at bounding box center [665, 286] width 168 height 35
click at [266, 382] on button "Update" at bounding box center [257, 384] width 65 height 30
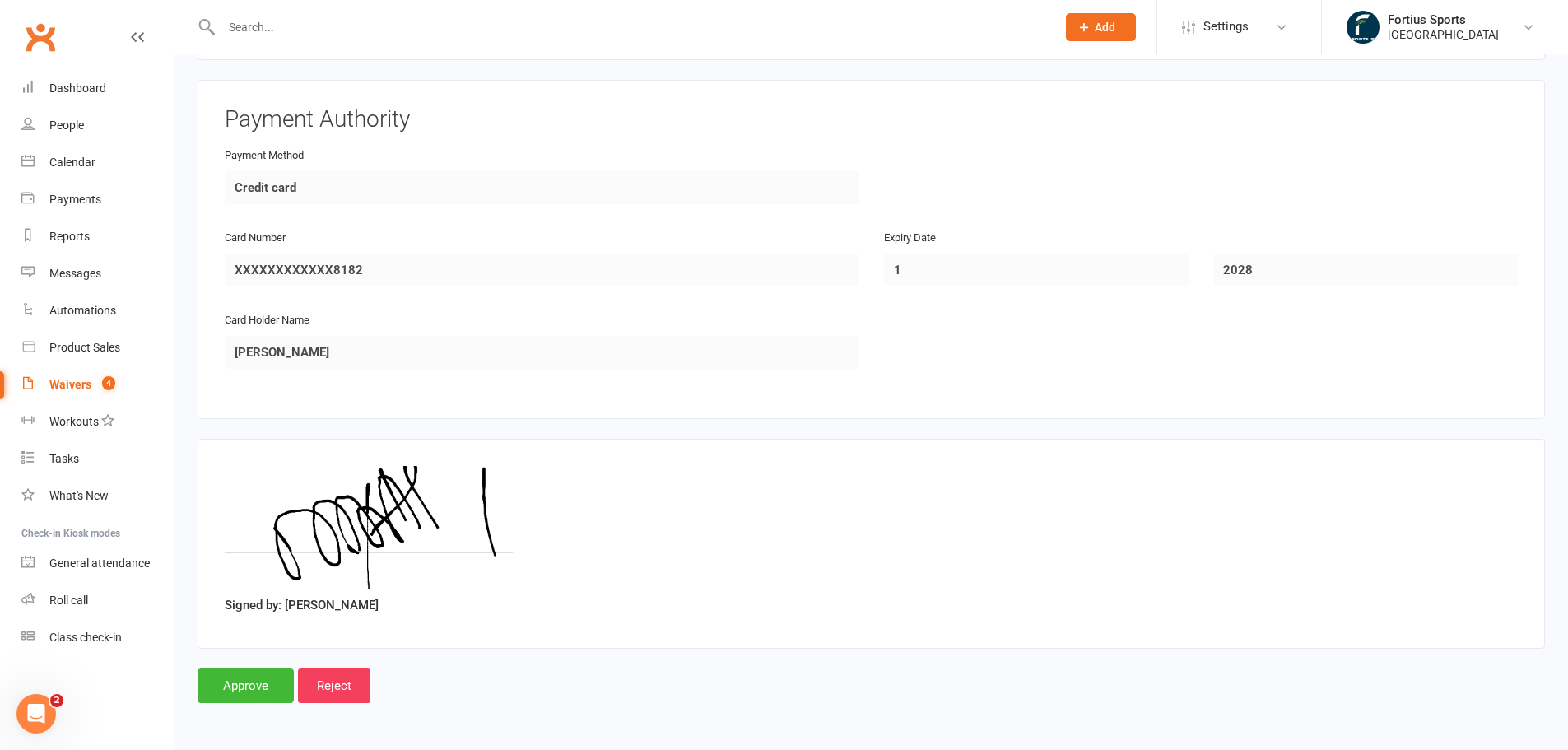
scroll to position [1381, 0]
drag, startPoint x: 244, startPoint y: 682, endPoint x: 311, endPoint y: 748, distance: 94.0
click at [245, 682] on input "Approve" at bounding box center [246, 685] width 96 height 35
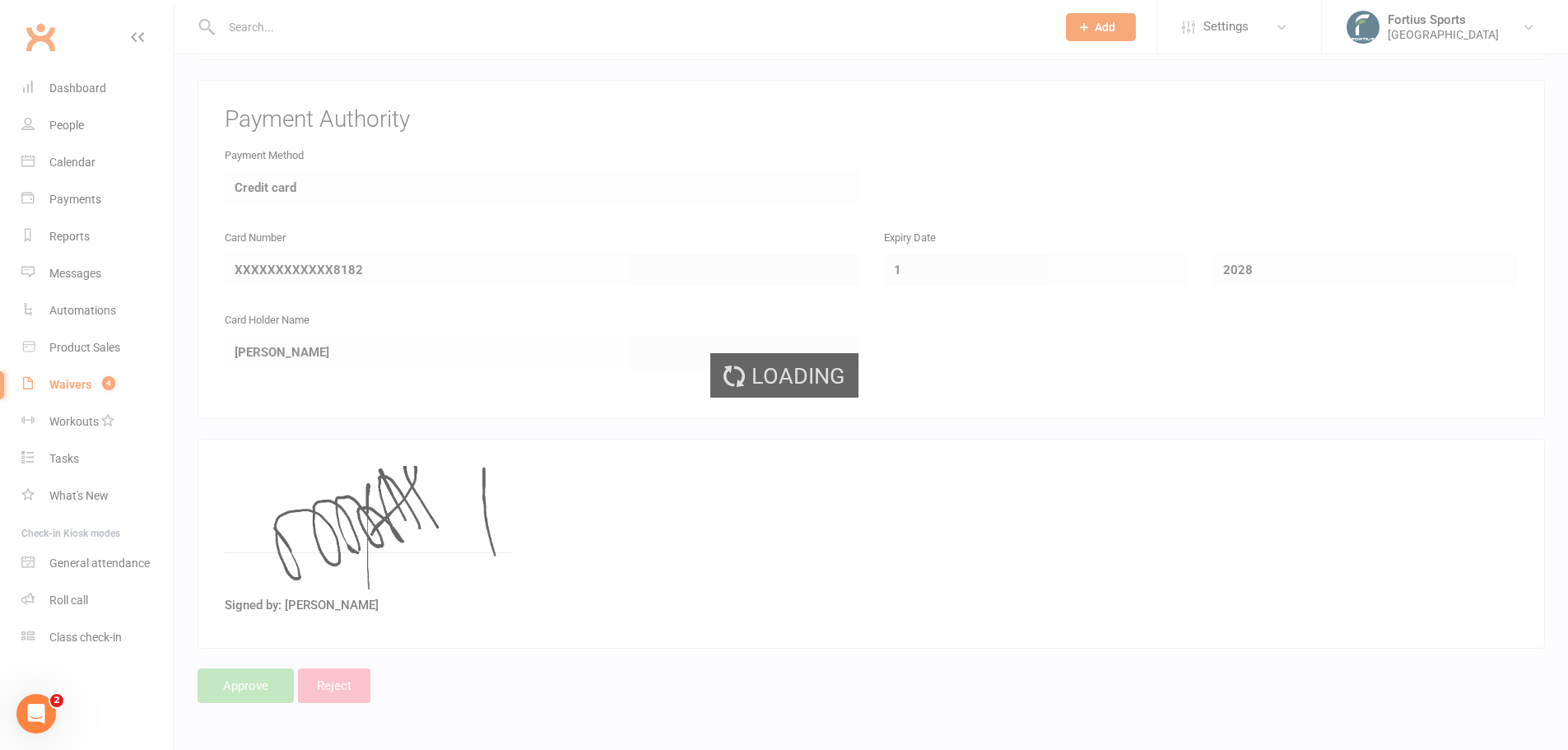
select select "100"
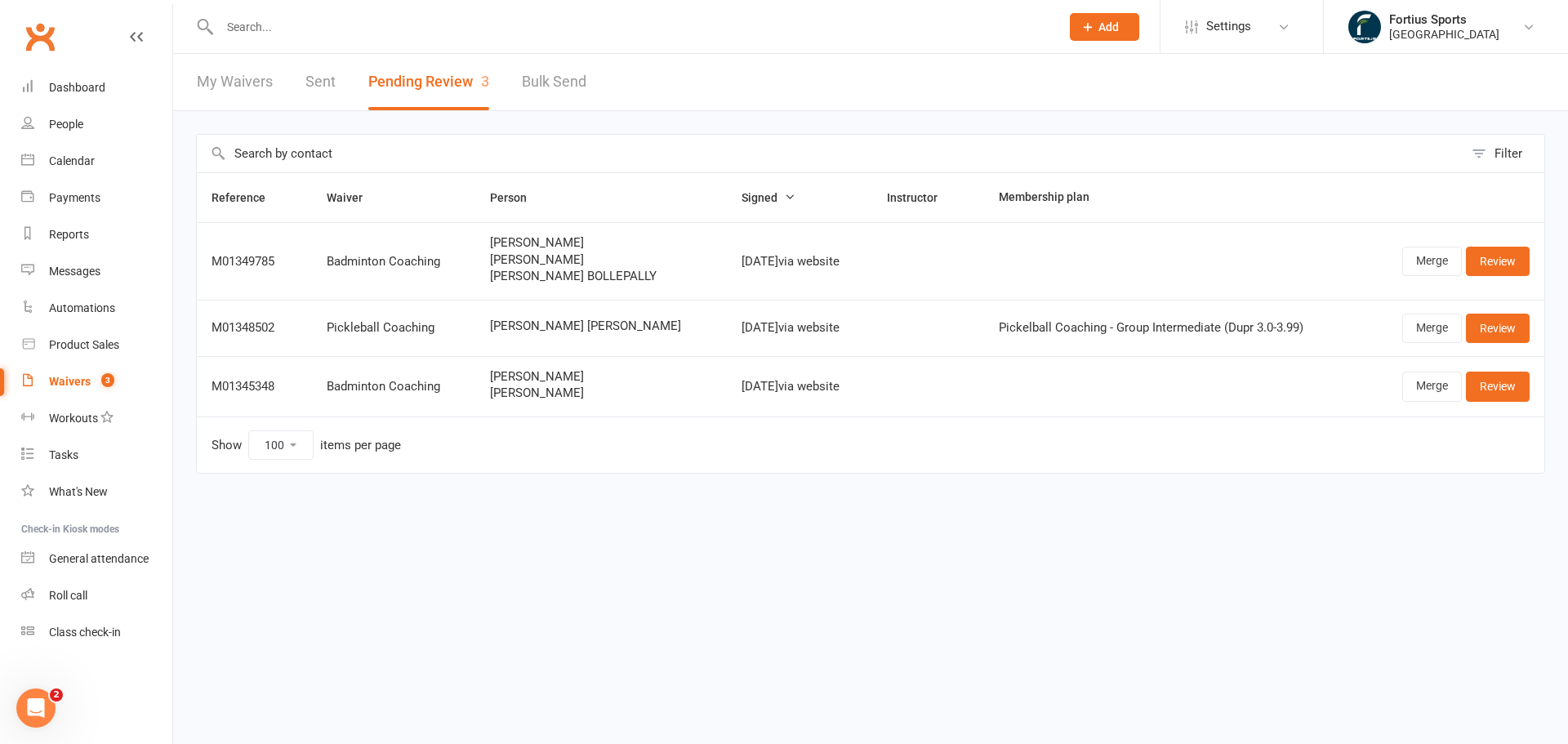
click at [318, 71] on link "Sent" at bounding box center [320, 81] width 30 height 56
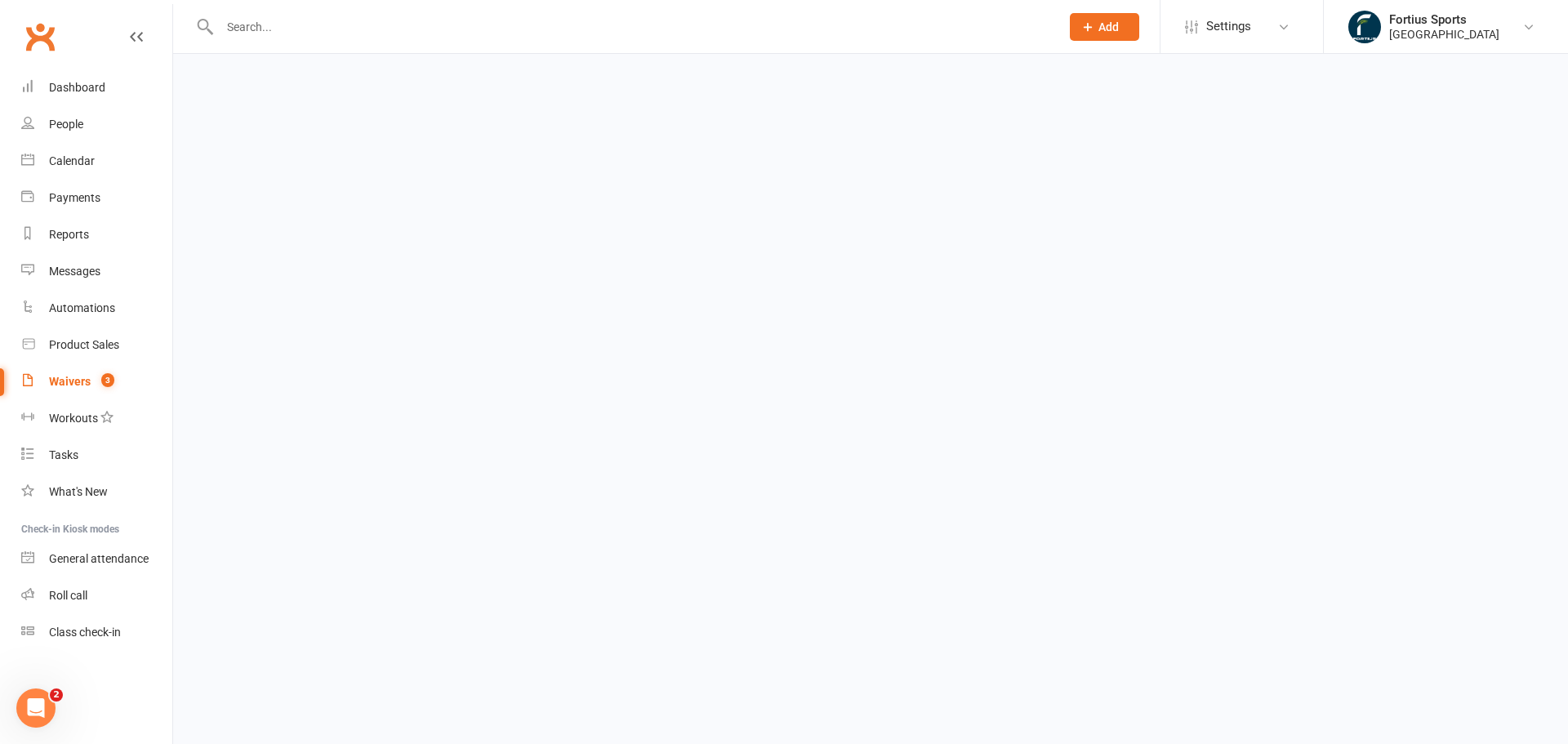
select select "25"
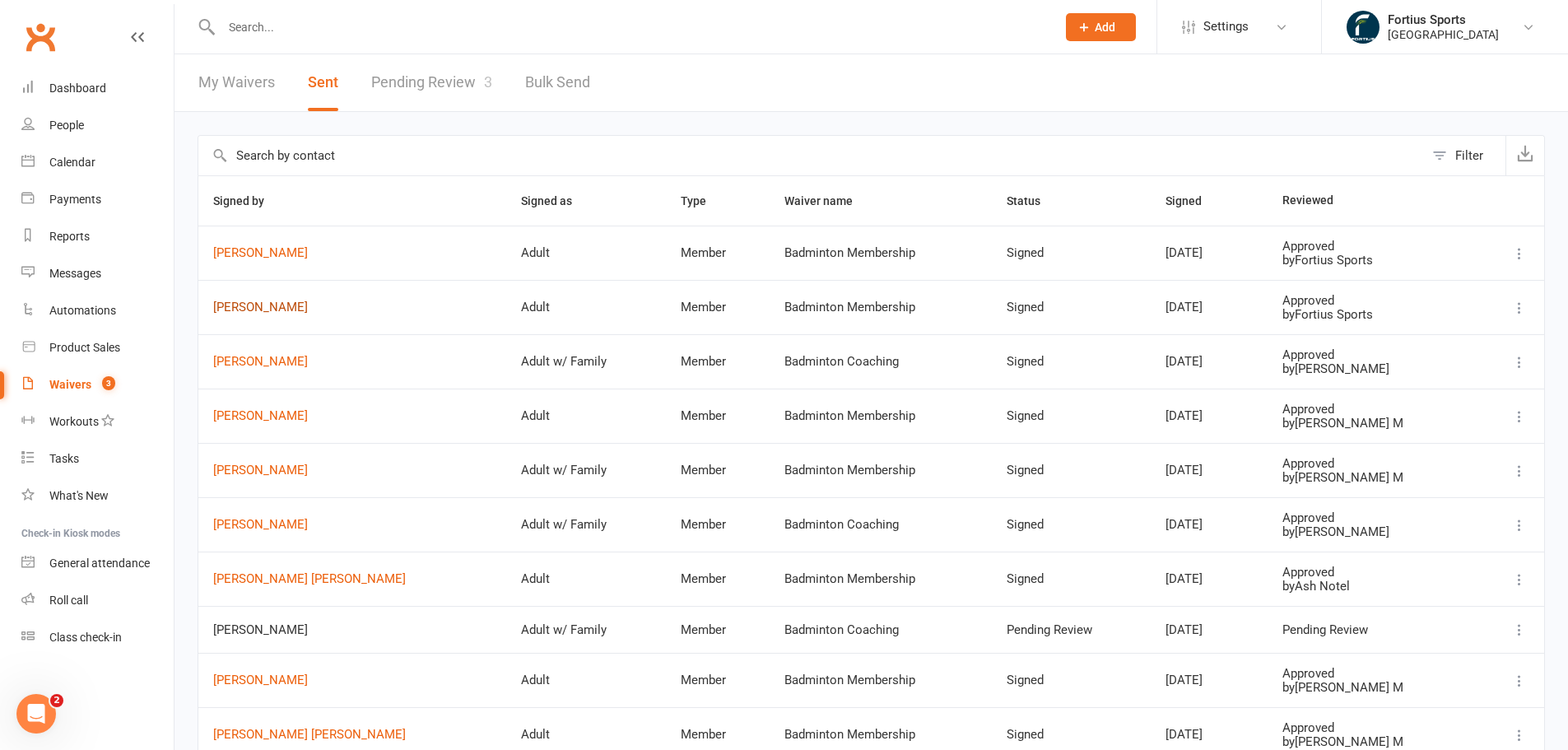
click at [268, 307] on link "Manoj Bahirgonde" at bounding box center [352, 307] width 278 height 14
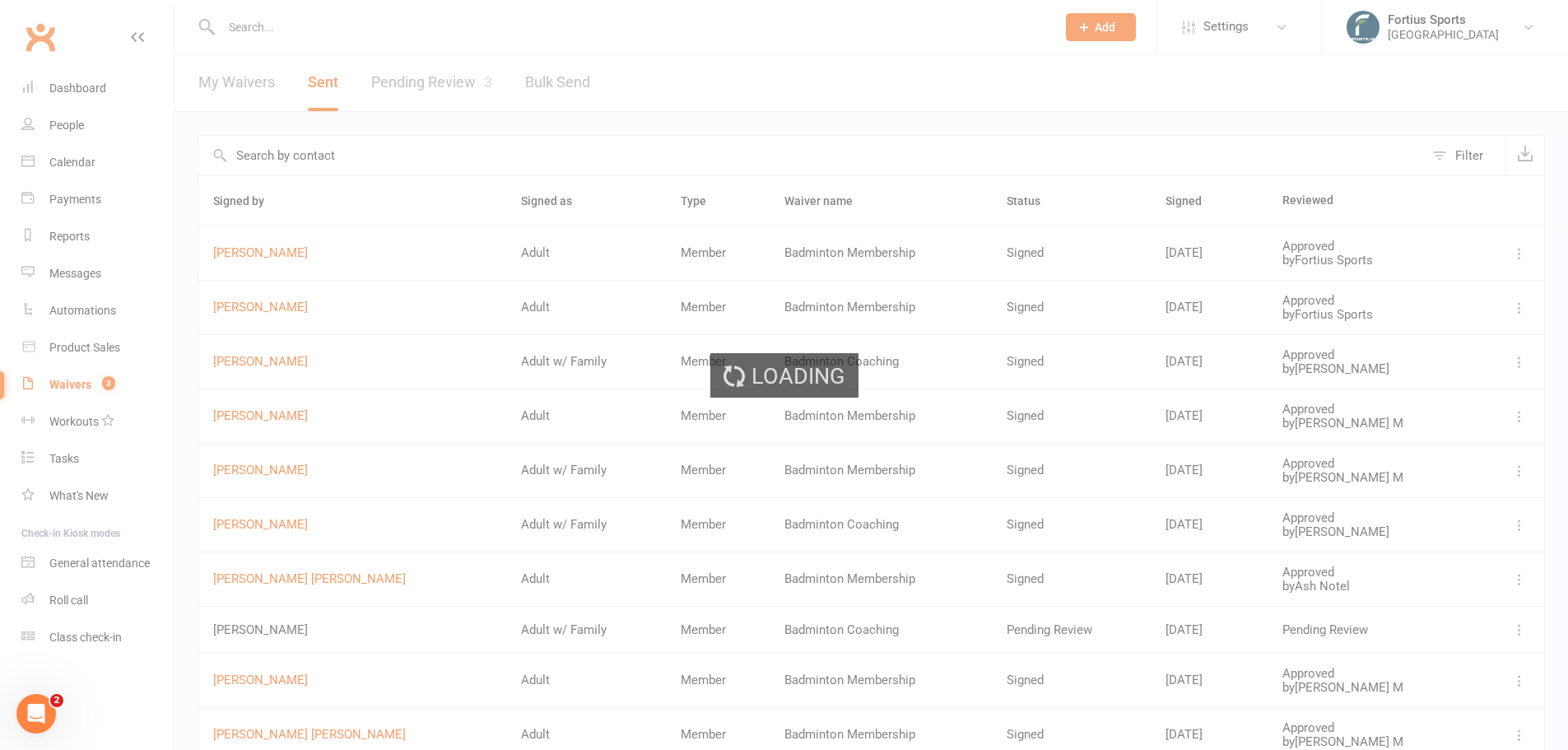
click at [268, 307] on div "Loading" at bounding box center [784, 375] width 1568 height 750
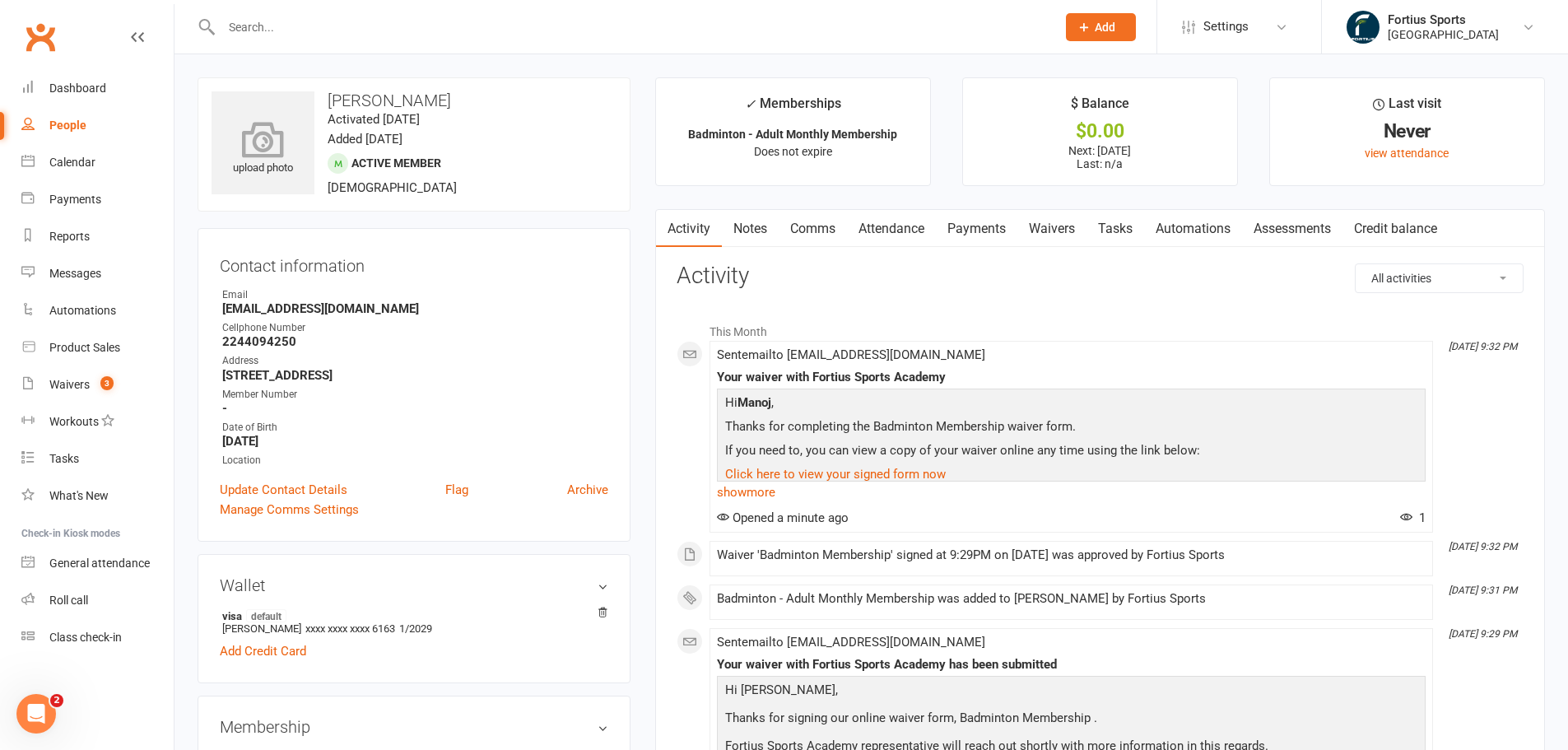
click at [254, 193] on div "upload photo" at bounding box center [263, 143] width 103 height 103
click at [357, 96] on h3 "Manoj Bahirgonde" at bounding box center [414, 100] width 405 height 18
drag, startPoint x: 356, startPoint y: 96, endPoint x: 399, endPoint y: 100, distance: 43.2
click at [399, 100] on h3 "Manoj Bahirgonde" at bounding box center [414, 100] width 405 height 18
copy h3 "Manoj Bahirgonde"
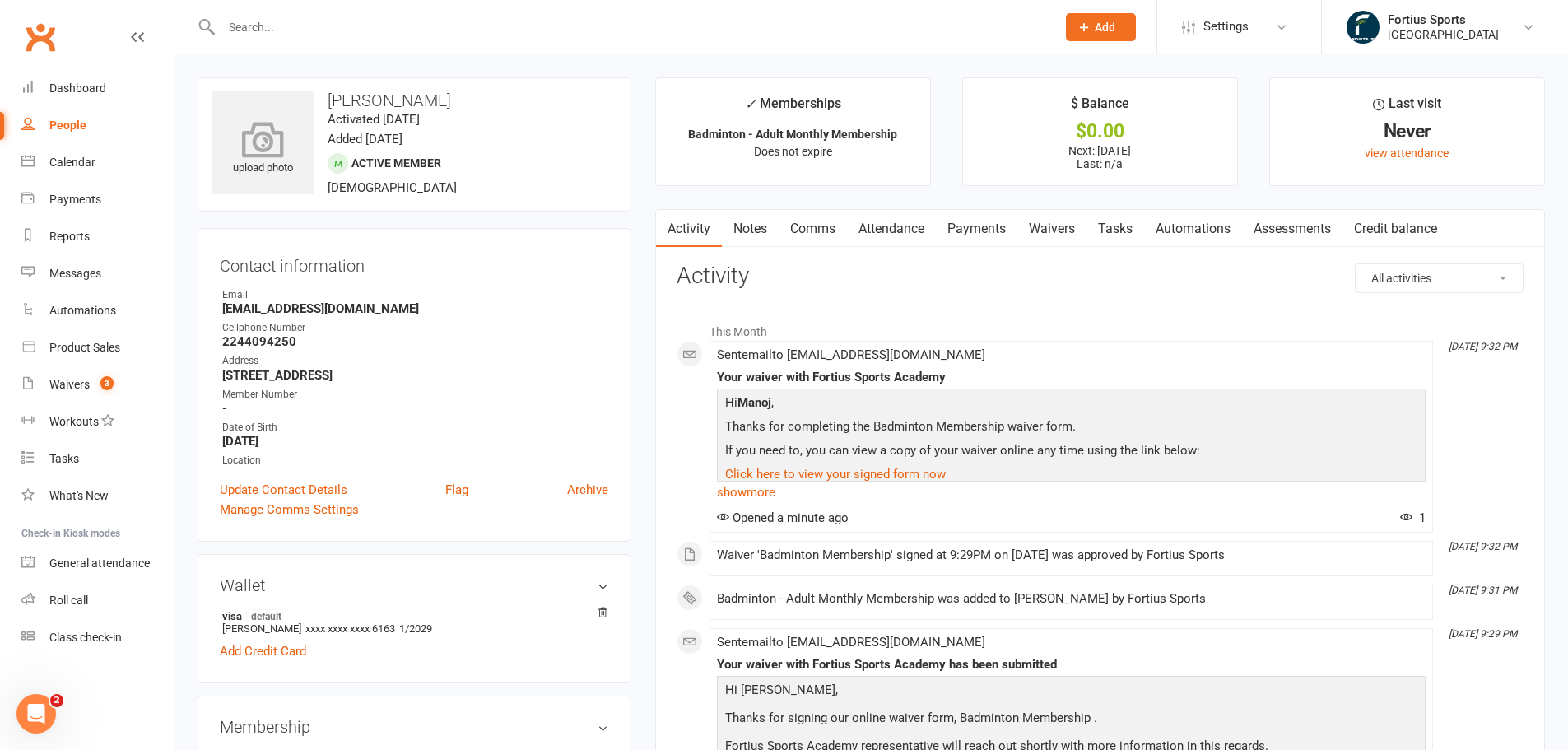
click at [232, 126] on icon at bounding box center [263, 139] width 114 height 37
click at [290, 490] on link "Update Contact Details" at bounding box center [284, 489] width 128 height 20
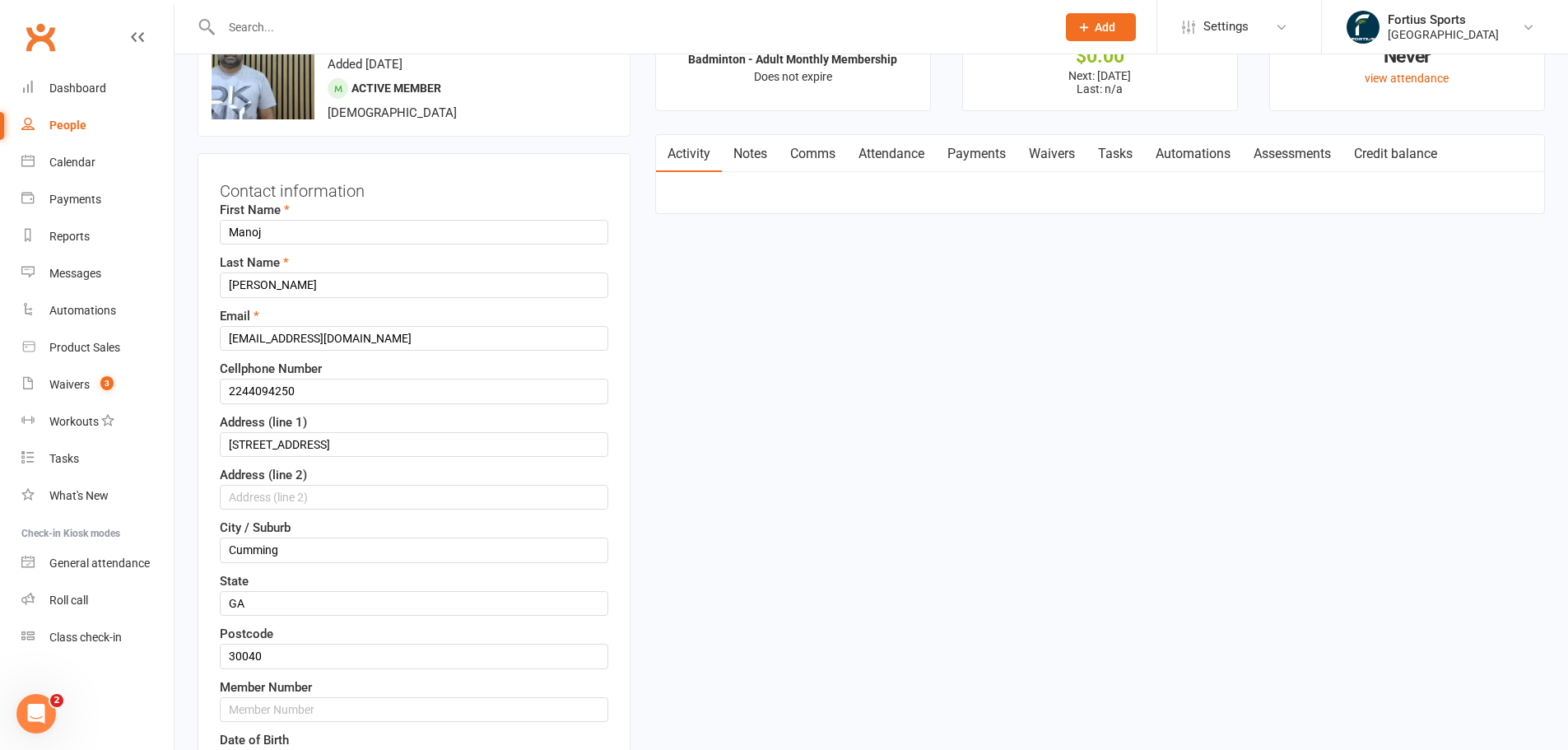
scroll to position [77, 0]
click at [284, 382] on input "2244094250" at bounding box center [414, 388] width 388 height 25
click at [277, 711] on input "text" at bounding box center [414, 707] width 388 height 25
paste input "2244094250"
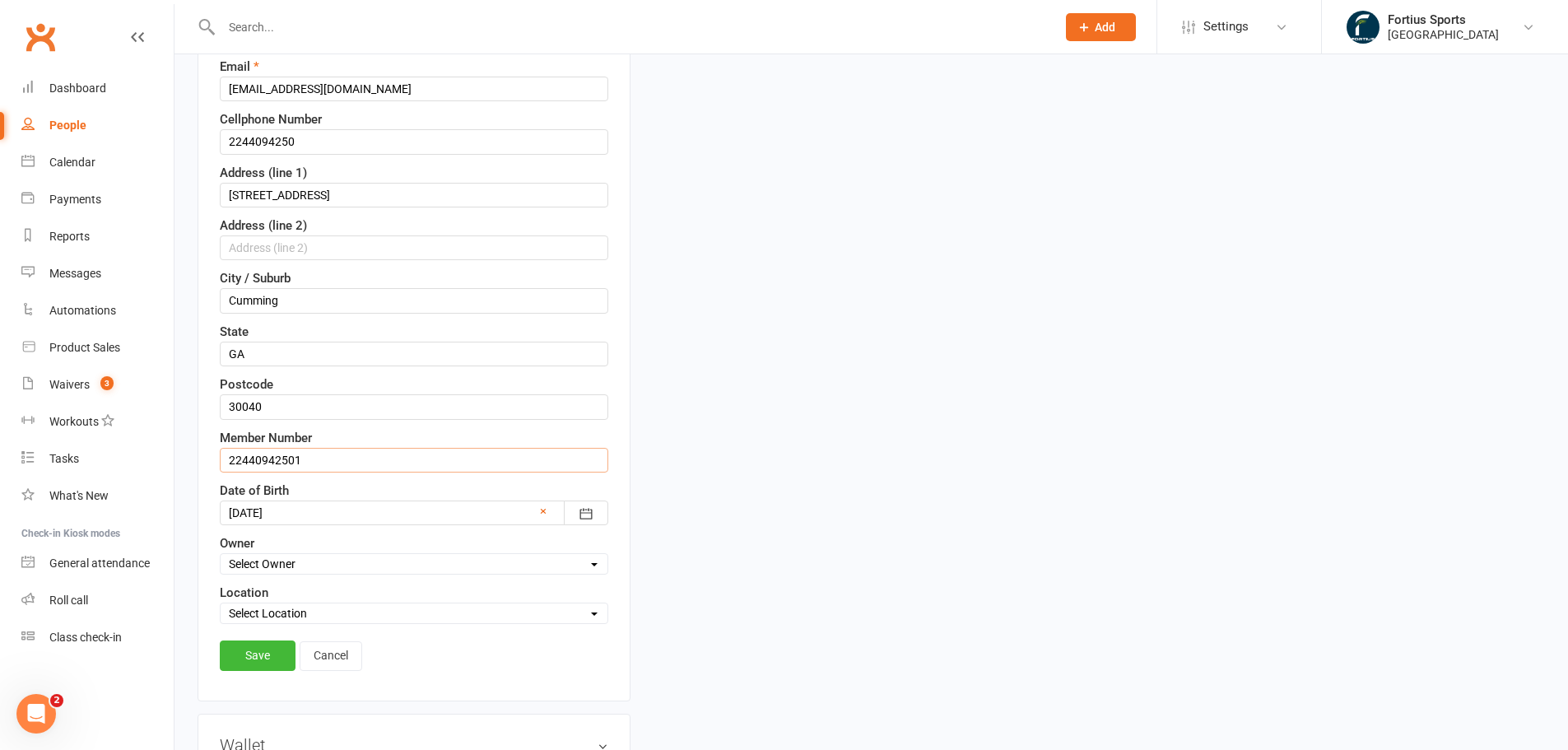
scroll to position [489, 0]
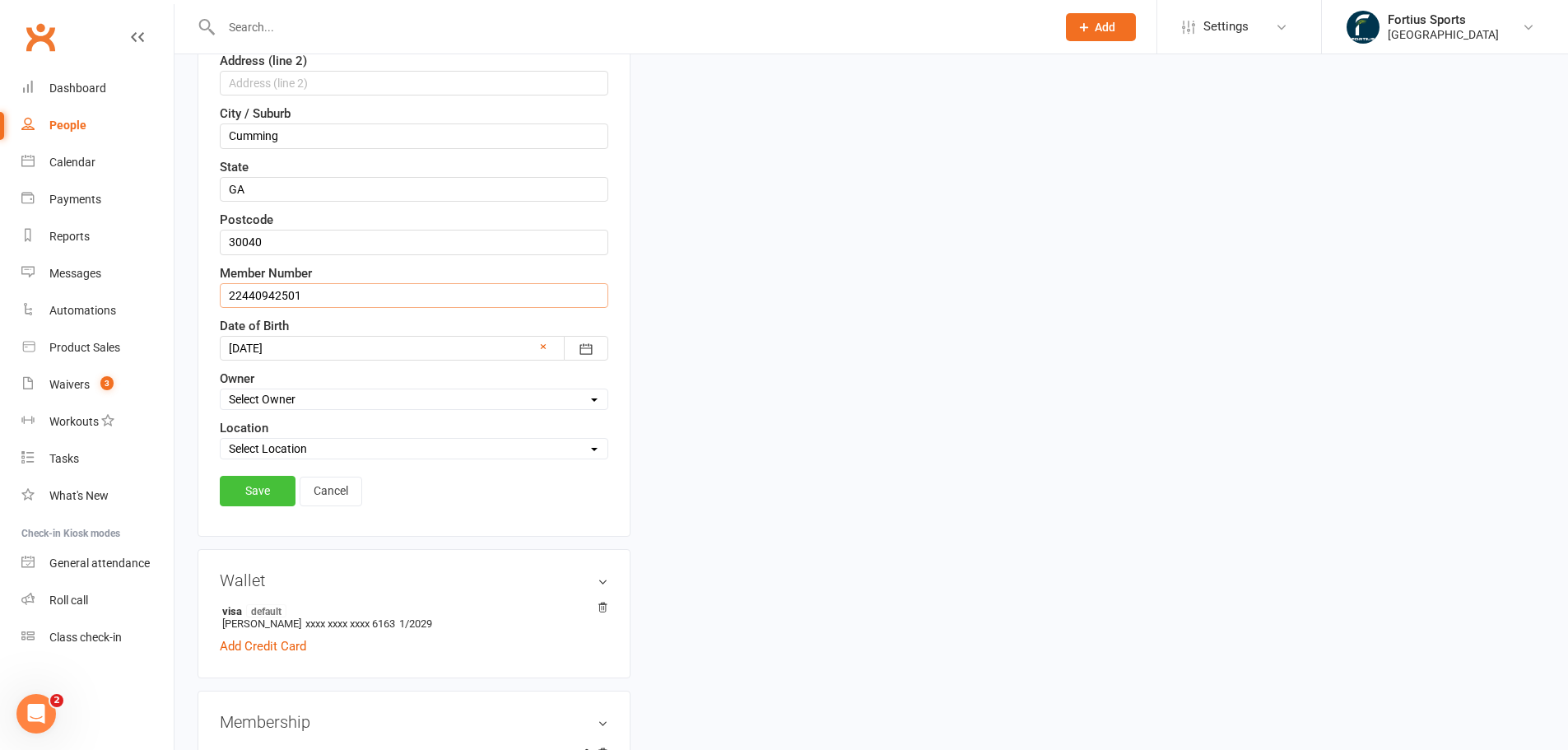
type input "22440942501"
click at [241, 490] on link "Save" at bounding box center [257, 490] width 75 height 30
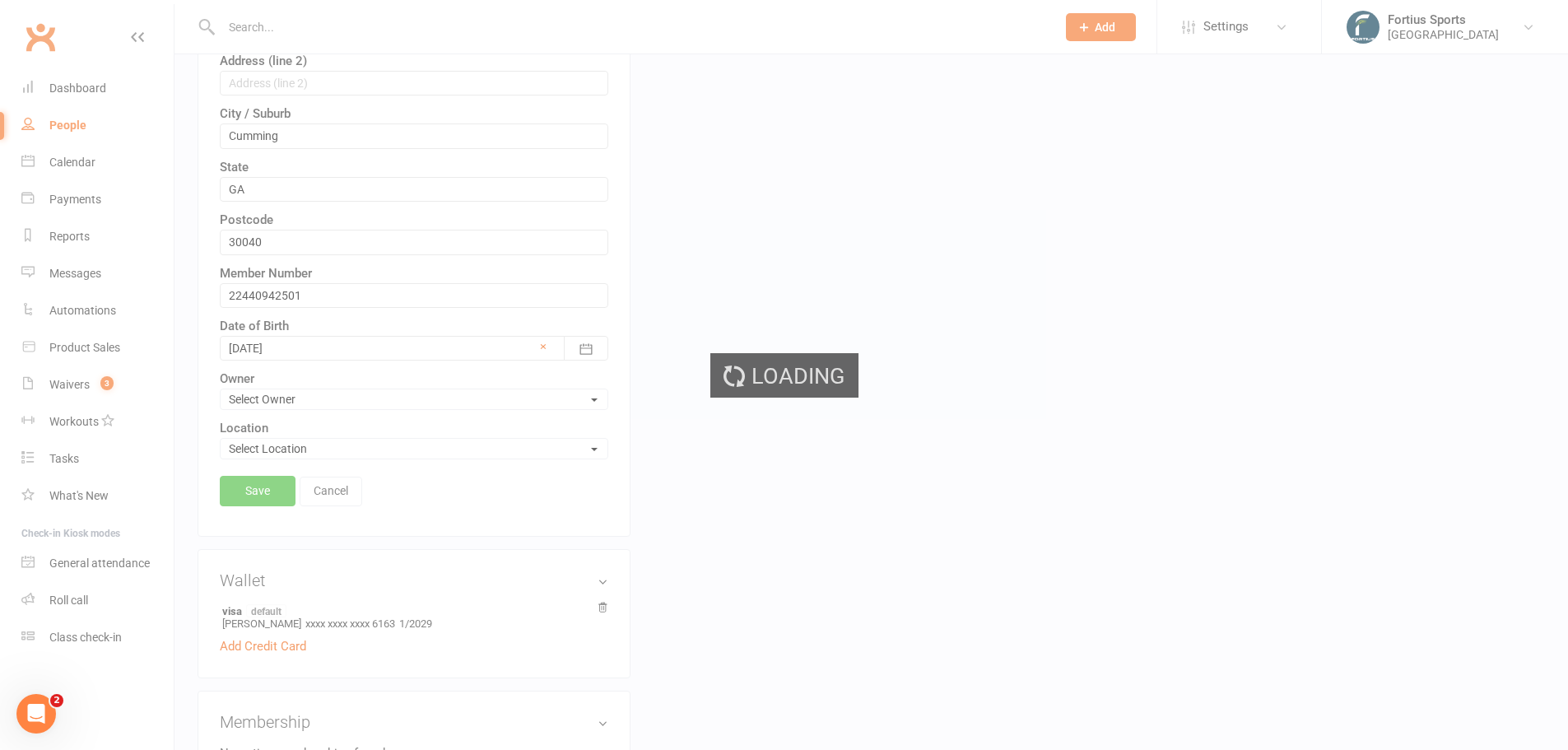
click at [239, 491] on div "Loading" at bounding box center [784, 375] width 1568 height 750
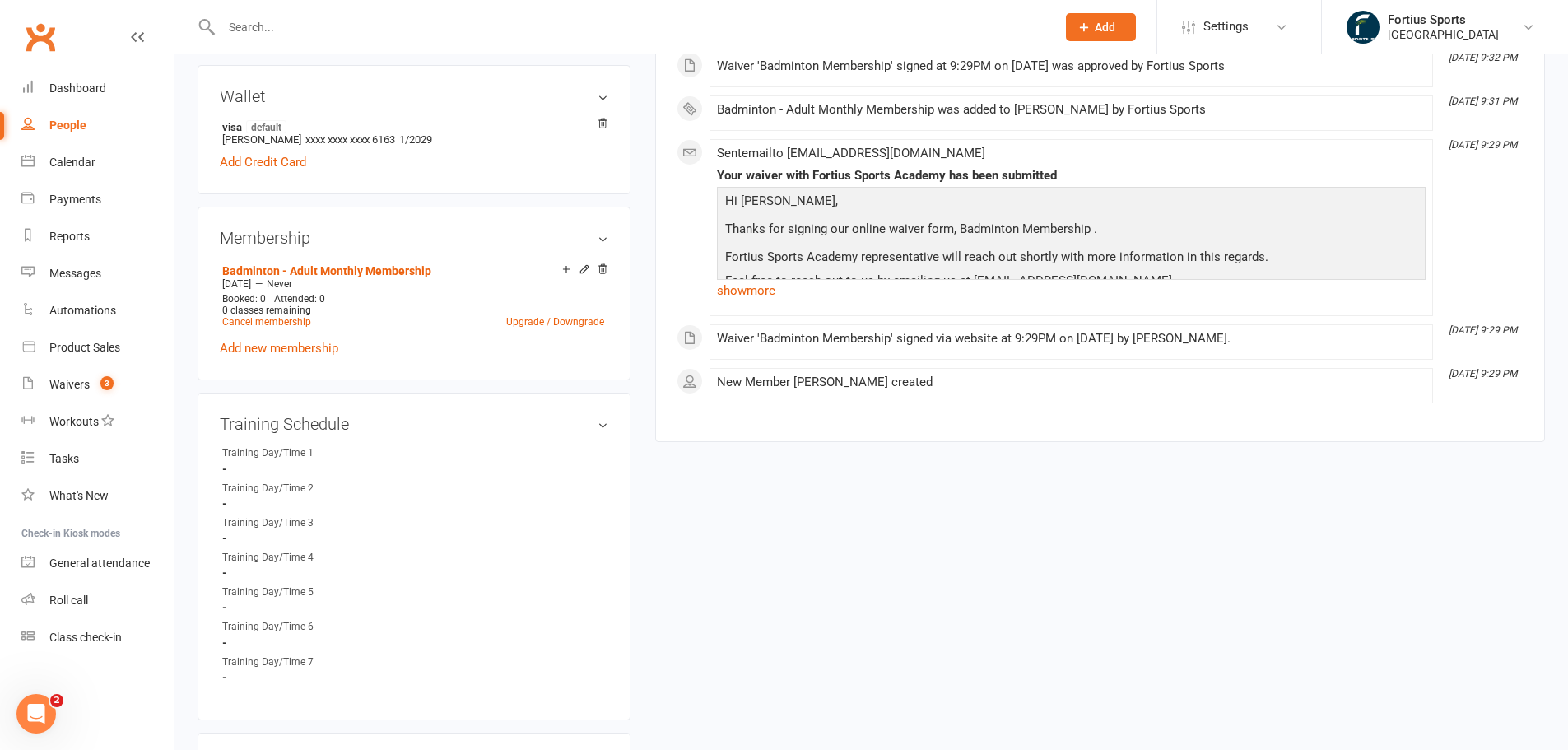
drag, startPoint x: 1258, startPoint y: 110, endPoint x: 1248, endPoint y: 102, distance: 12.8
click at [1258, 110] on div "Badminton - Adult Monthly Membership was added to Manoj Bahirgonde by Fortius S…" at bounding box center [1071, 110] width 709 height 14
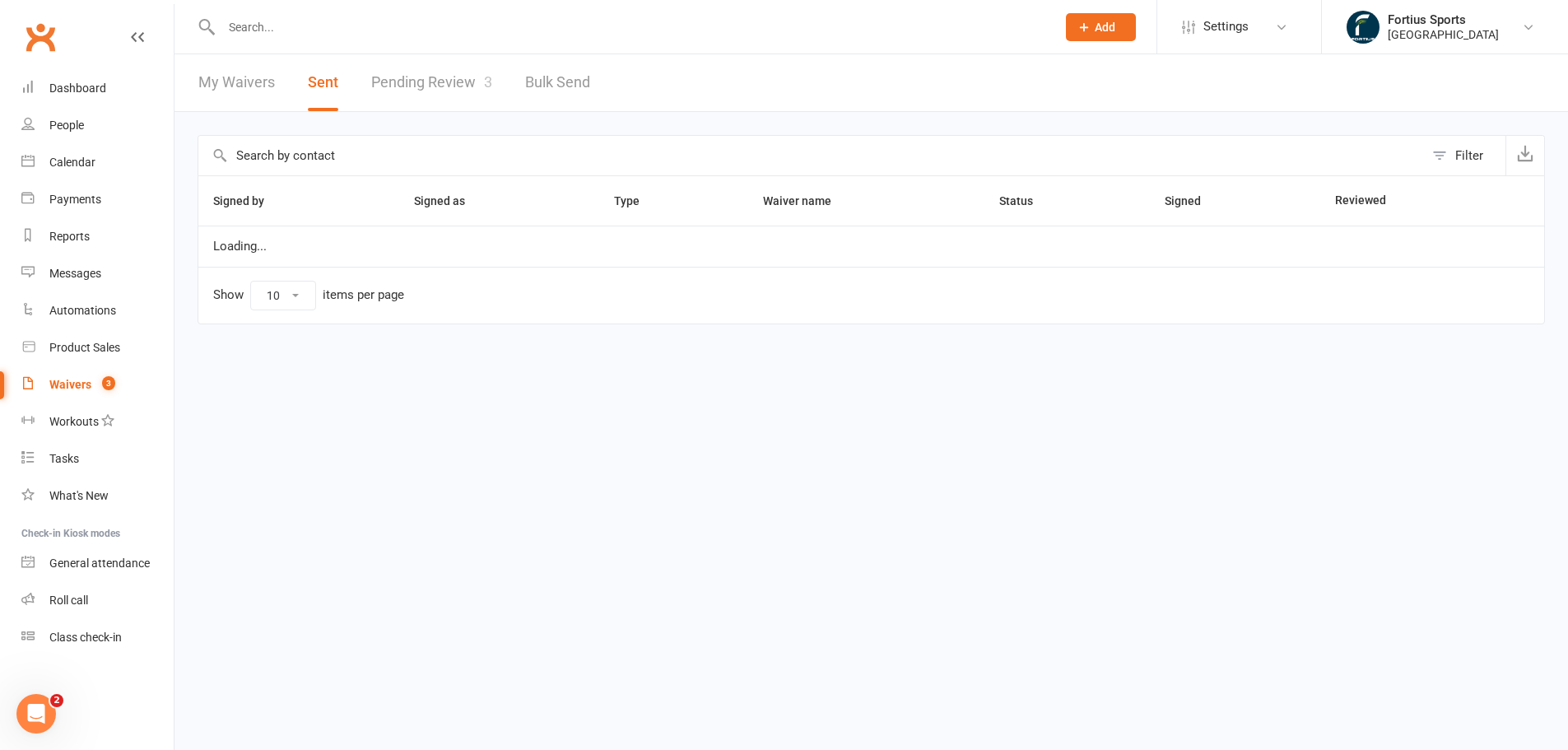
select select "25"
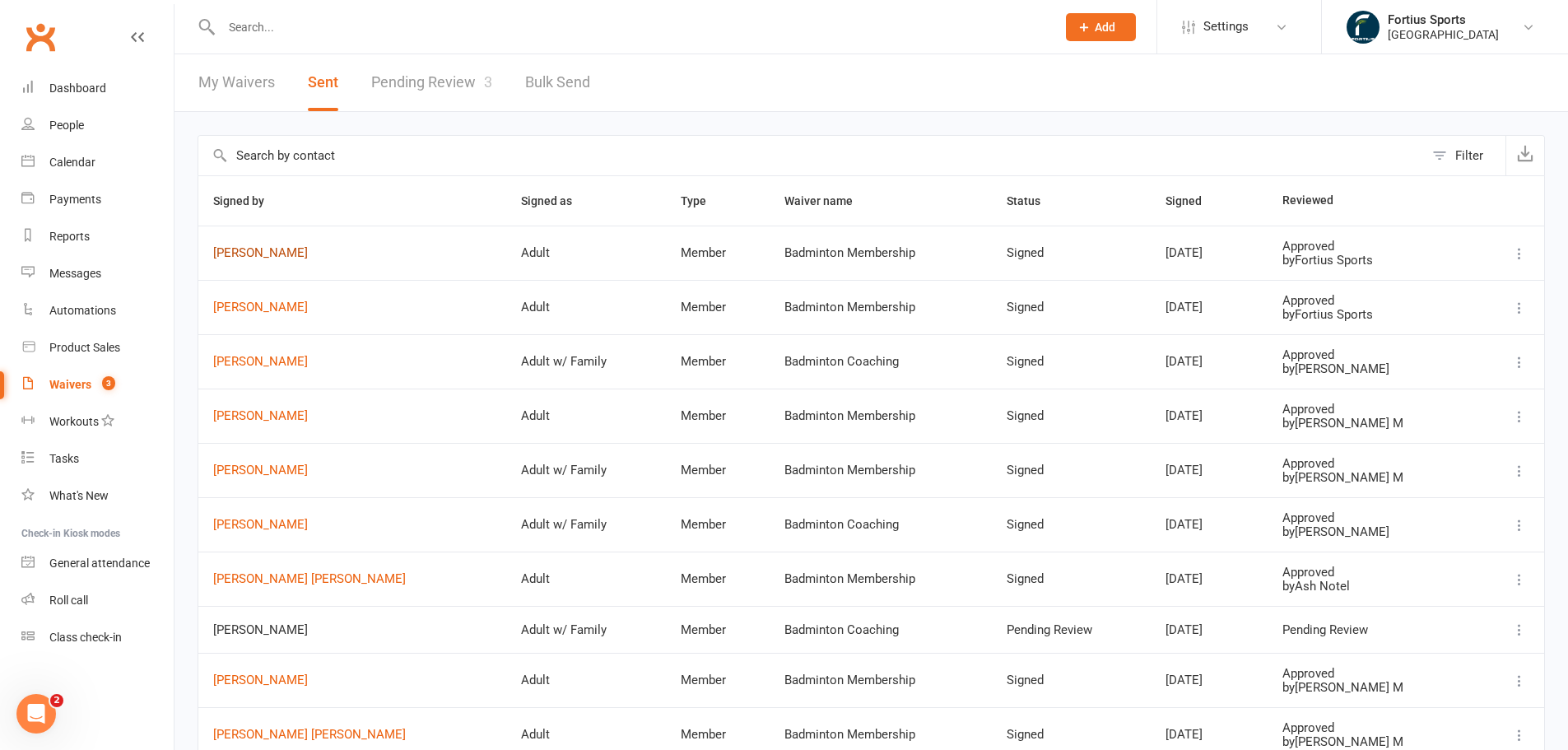
click at [257, 251] on link "Manjunath Hittalamani" at bounding box center [352, 253] width 278 height 14
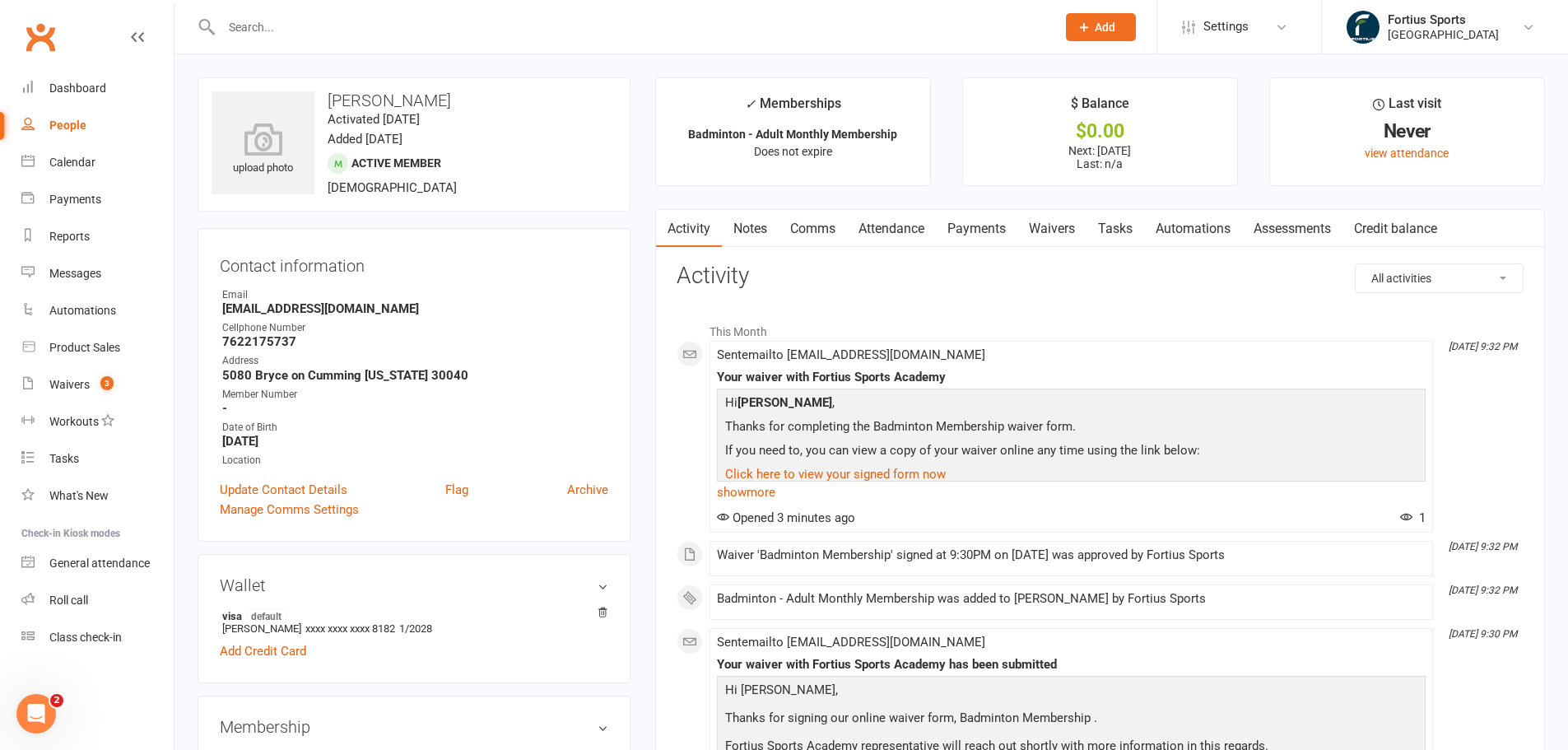
click at [357, 86] on div "upload photo Manjunath Hittalamani Activated 13 September, 2025 Added 13 Septem…" at bounding box center [414, 144] width 433 height 134
click at [357, 95] on h3 "Manjunath Hittalamani" at bounding box center [414, 100] width 405 height 18
drag, startPoint x: 357, startPoint y: 95, endPoint x: 395, endPoint y: 95, distance: 38.0
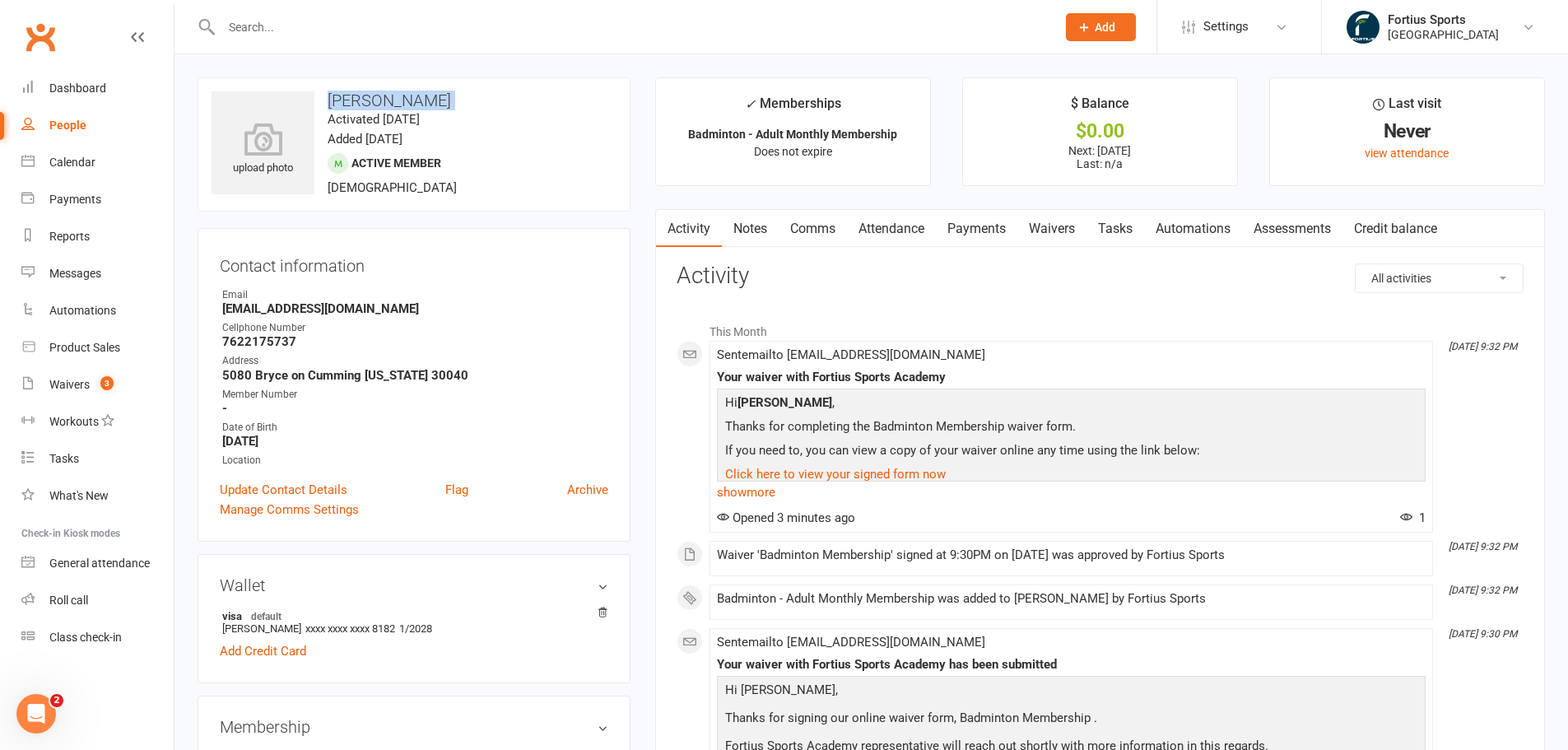
click at [395, 95] on h3 "Manjunath Hittalamani" at bounding box center [414, 100] width 405 height 18
click at [284, 121] on icon at bounding box center [263, 139] width 114 height 37
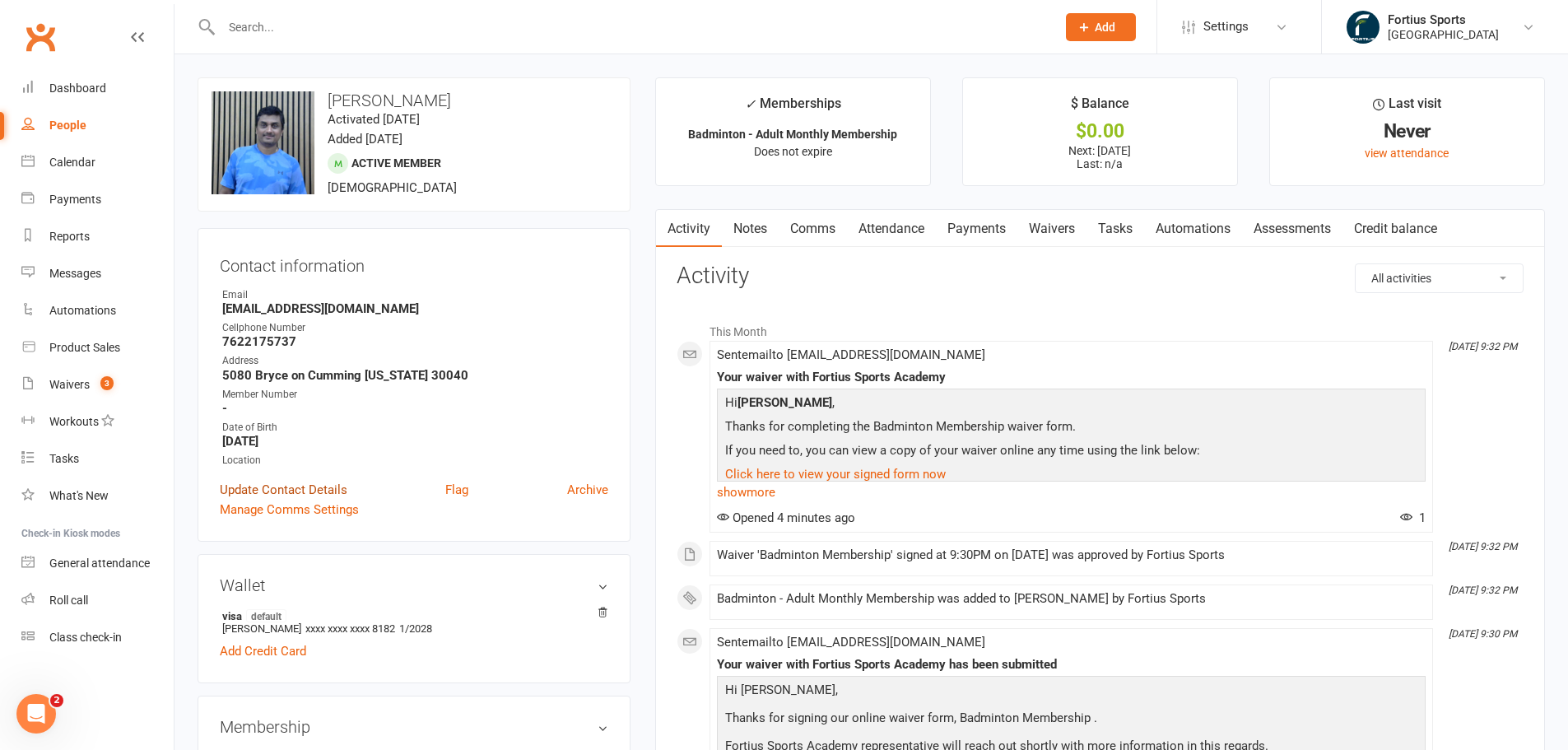
click at [322, 484] on link "Update Contact Details" at bounding box center [284, 489] width 128 height 20
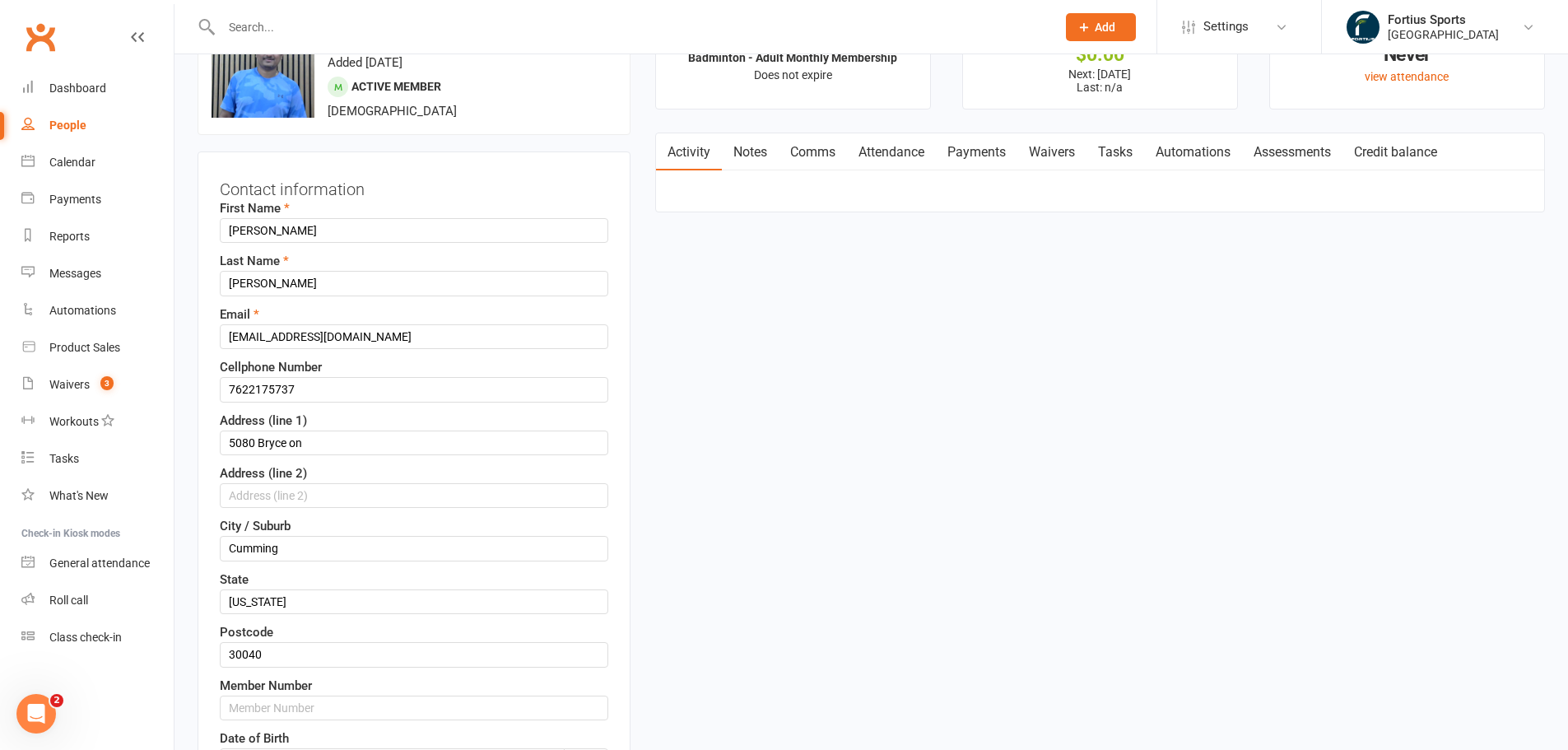
scroll to position [77, 0]
click at [335, 383] on input "7622175737" at bounding box center [414, 388] width 388 height 25
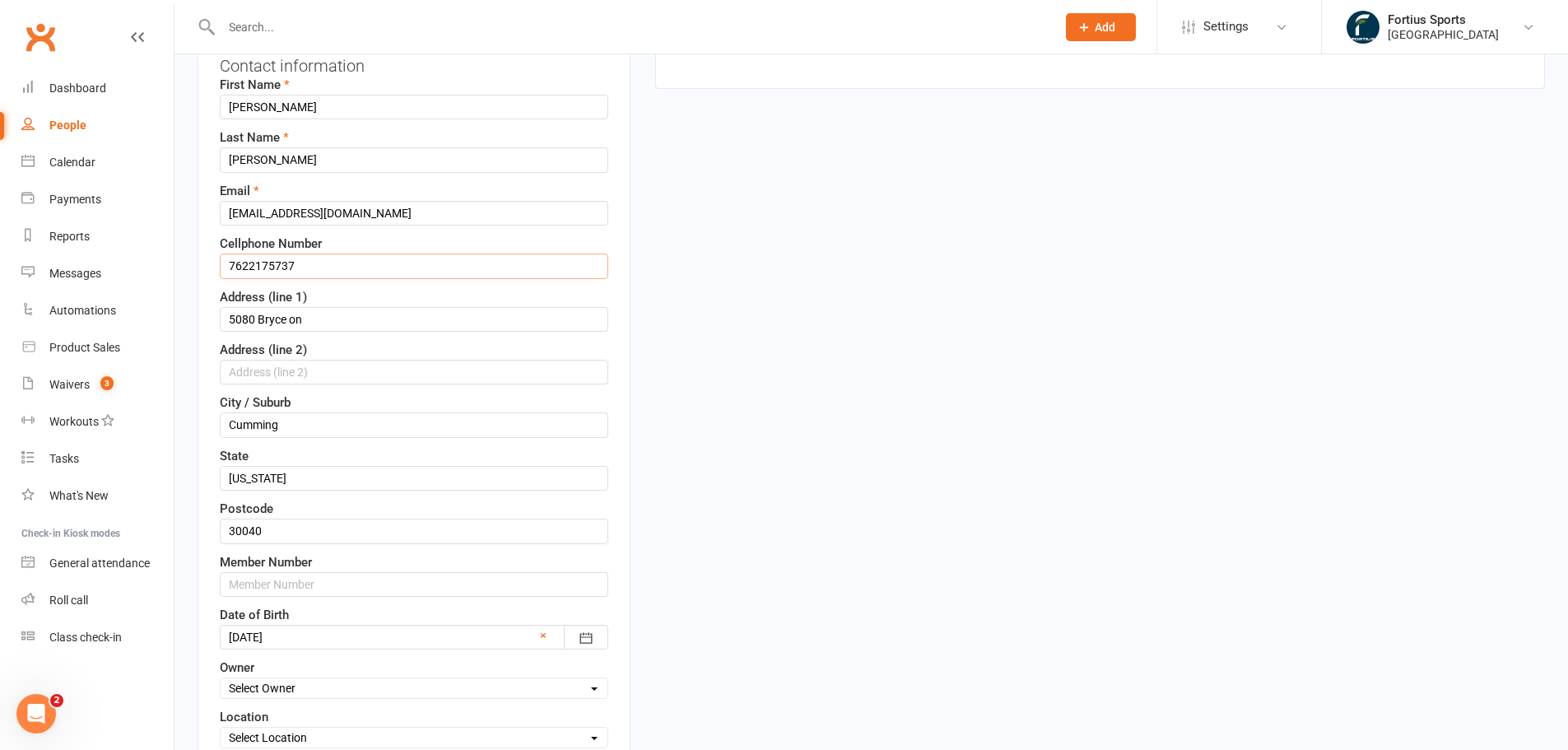
scroll to position [407, 0]
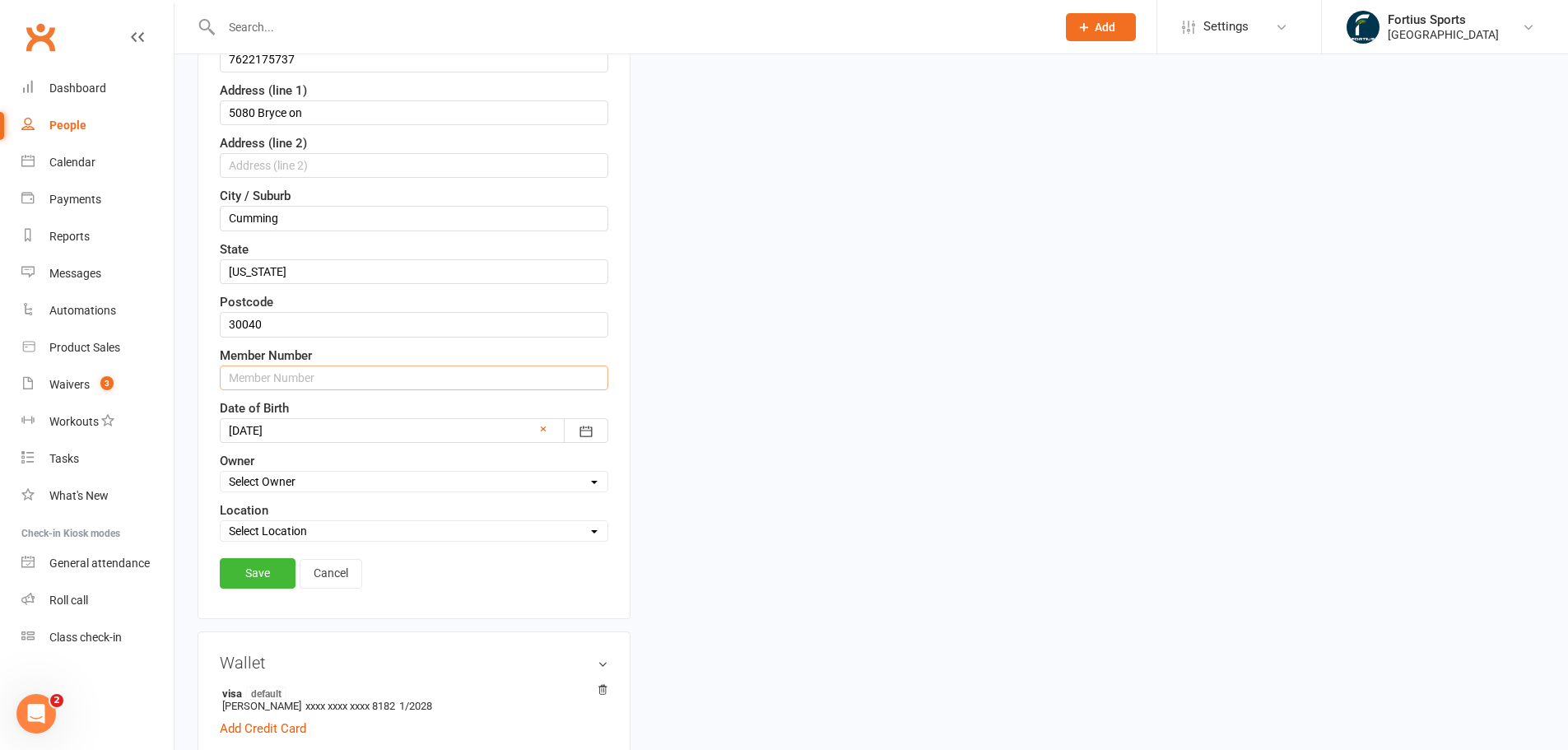
click at [280, 375] on input "text" at bounding box center [414, 377] width 388 height 25
paste input "7622175737"
type input "76221757371"
click at [266, 565] on link "Save" at bounding box center [257, 573] width 75 height 30
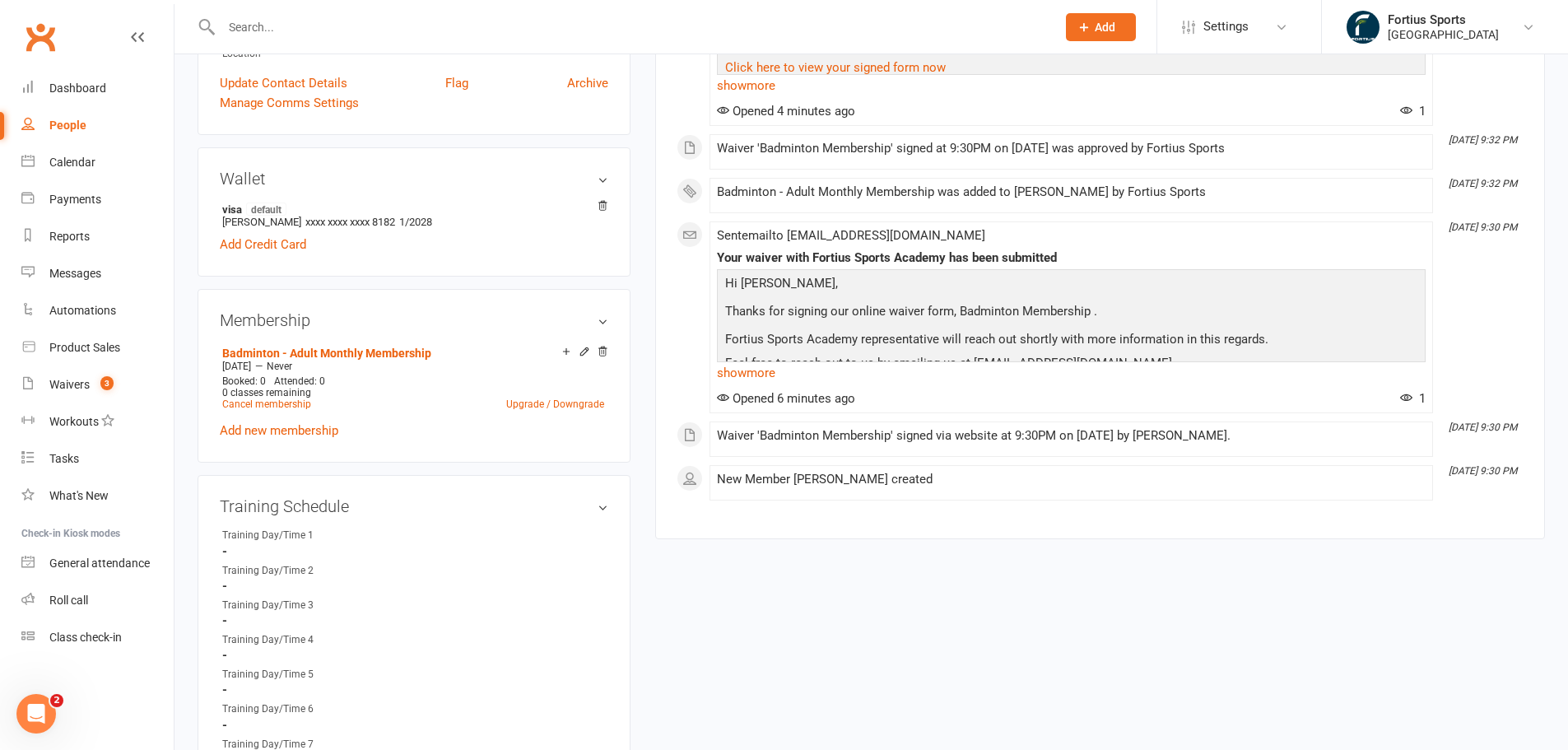
click at [37, 35] on link "Clubworx" at bounding box center [41, 37] width 41 height 41
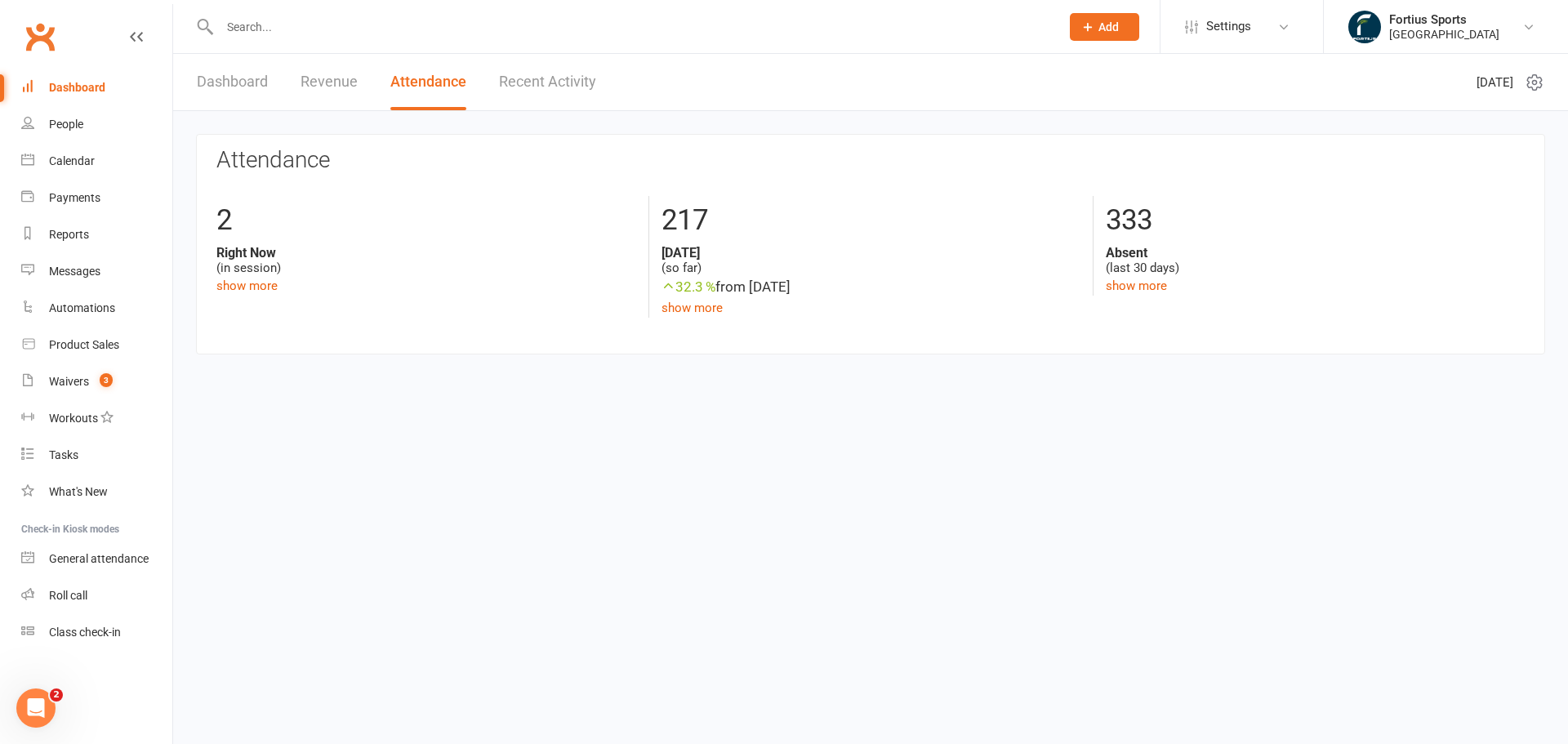
click at [188, 71] on div "Dashboard Revenue Attendance Recent Activity" at bounding box center [396, 81] width 447 height 56
click at [206, 82] on link "Dashboard" at bounding box center [232, 81] width 71 height 56
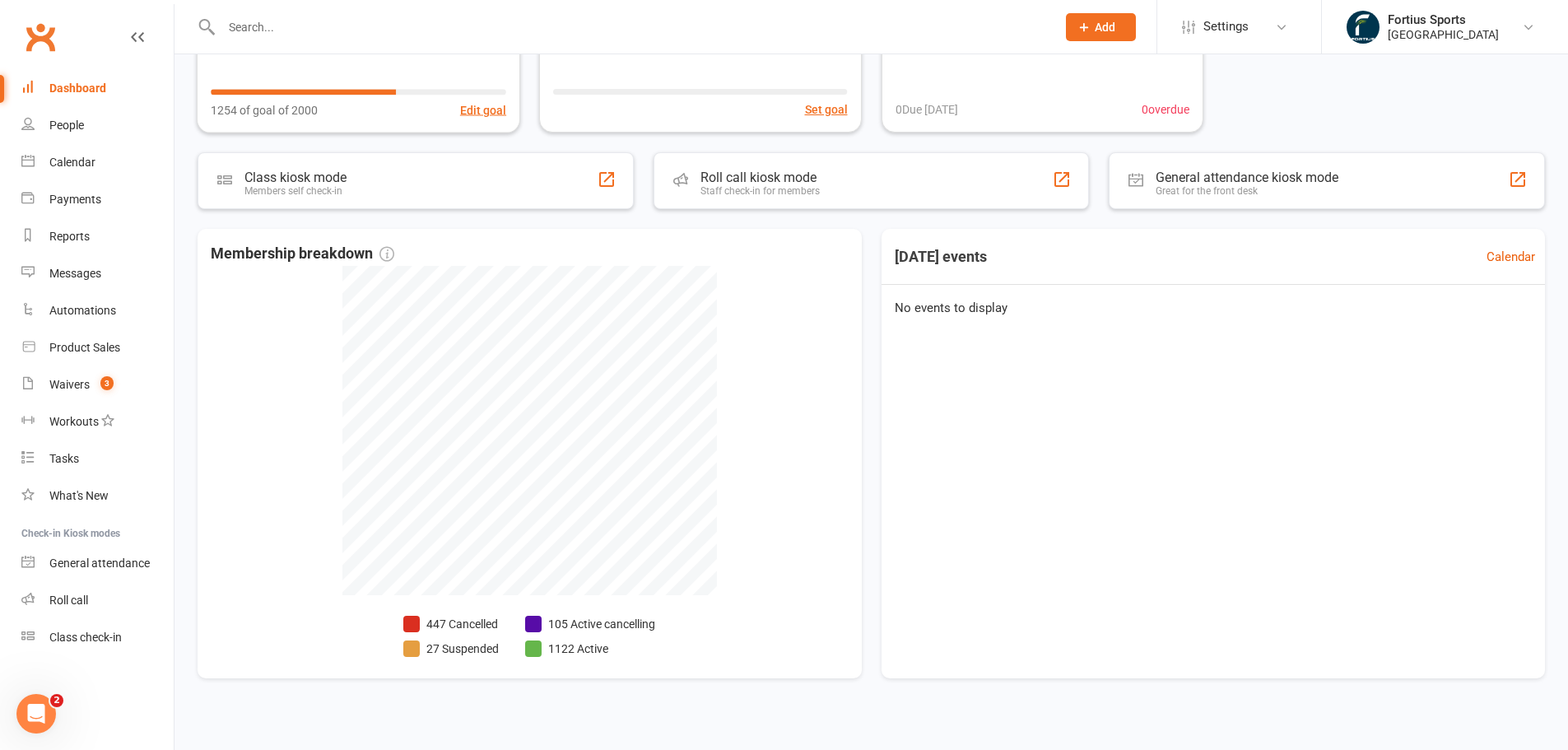
scroll to position [223, 0]
